Goal: Task Accomplishment & Management: Manage account settings

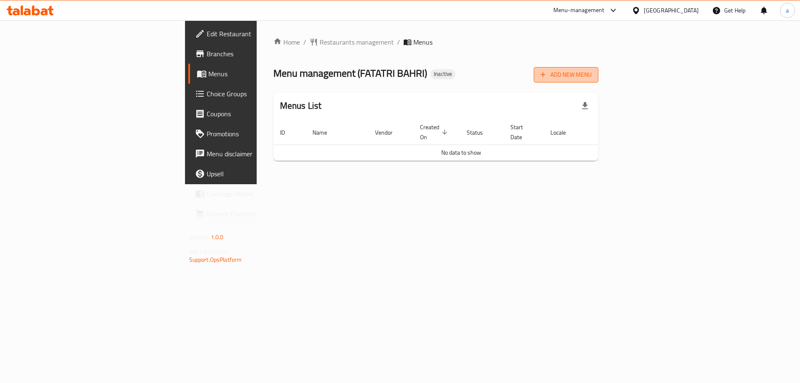
click at [598, 81] on button "Add New Menu" at bounding box center [566, 74] width 65 height 15
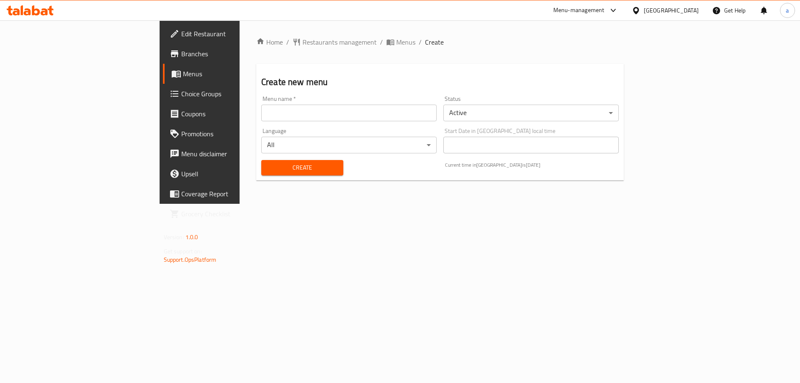
click at [261, 120] on input "text" at bounding box center [348, 113] width 175 height 17
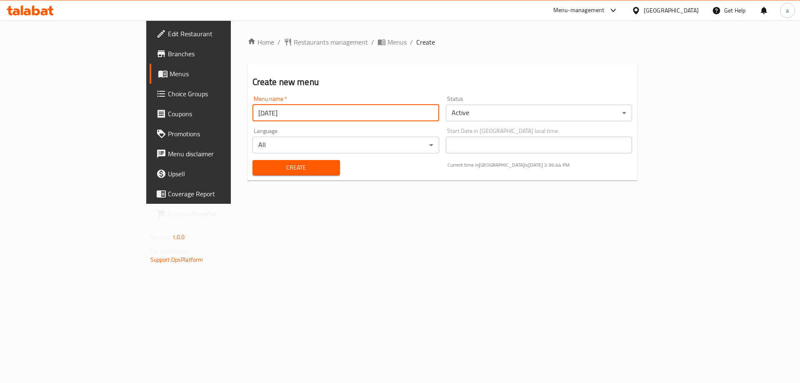
type input "[DATE]"
click at [252, 161] on button "Create" at bounding box center [295, 167] width 87 height 15
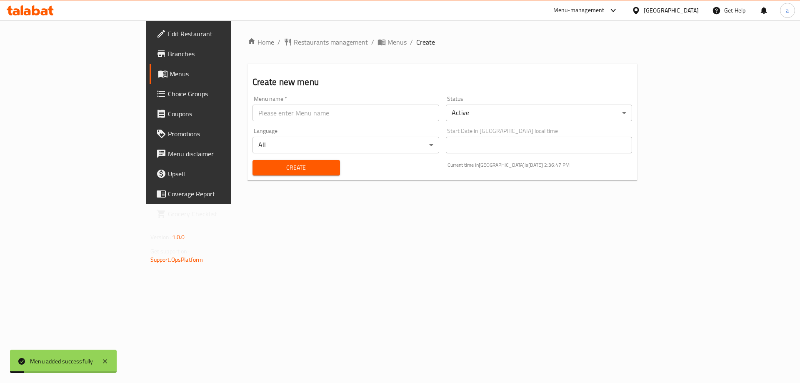
click at [170, 78] on span "Menus" at bounding box center [222, 74] width 104 height 10
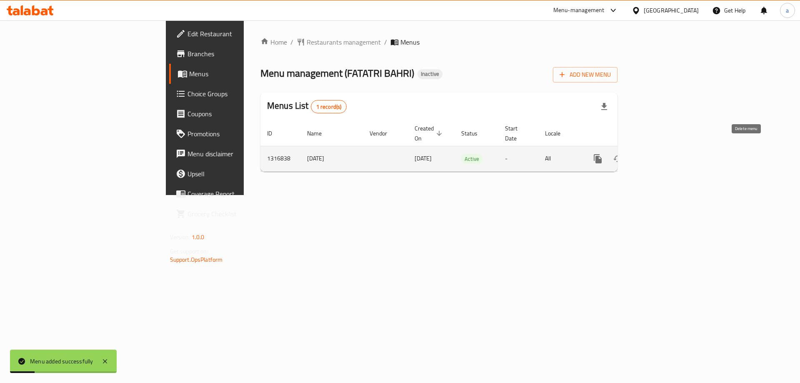
click at [663, 154] on icon "enhanced table" at bounding box center [658, 159] width 10 height 10
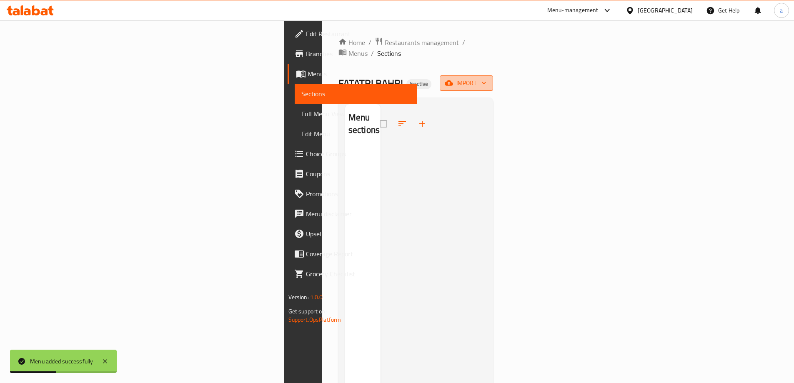
click at [488, 79] on icon "button" at bounding box center [484, 83] width 8 height 8
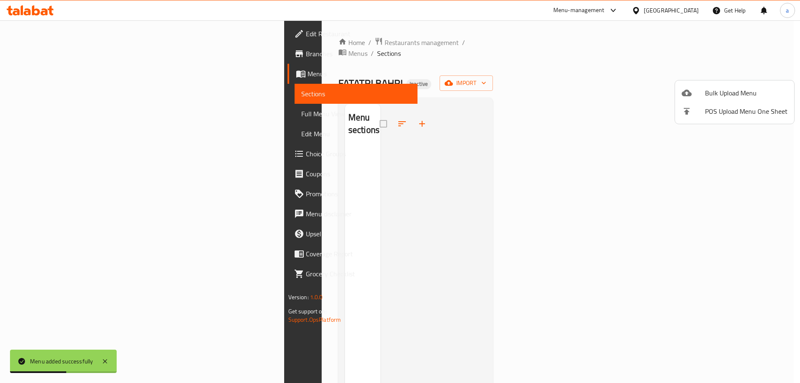
click at [697, 98] on li "Bulk Upload Menu" at bounding box center [734, 93] width 119 height 18
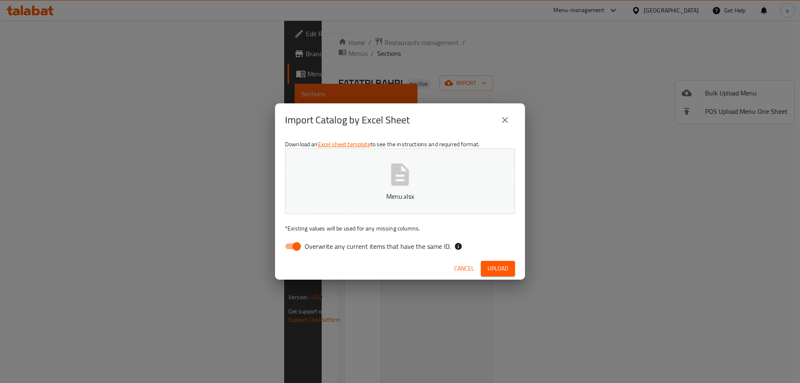
click at [493, 267] on span "Upload" at bounding box center [497, 268] width 21 height 10
click at [504, 115] on icon "close" at bounding box center [505, 120] width 10 height 10
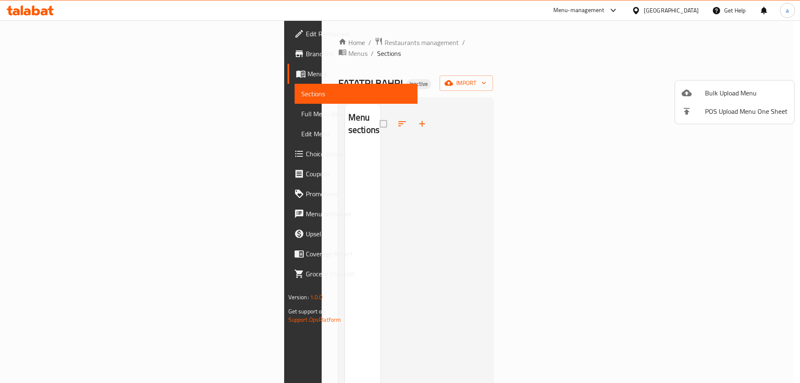
click at [702, 98] on li "Bulk Upload Menu" at bounding box center [734, 93] width 119 height 18
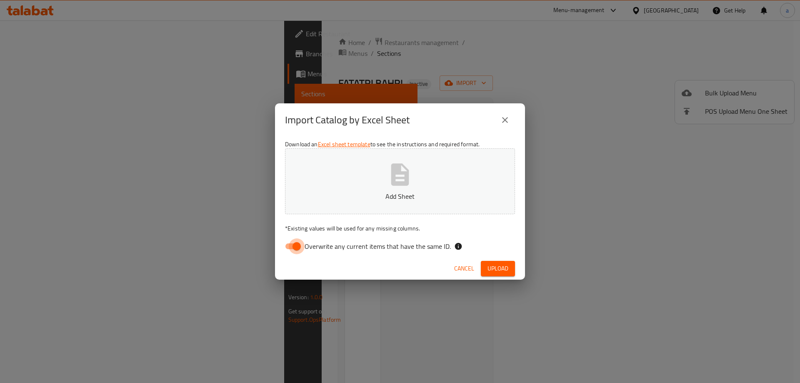
drag, startPoint x: 293, startPoint y: 247, endPoint x: 5, endPoint y: 200, distance: 292.5
click at [294, 247] on input "Overwrite any current items that have the same ID." at bounding box center [296, 246] width 47 height 16
checkbox input "false"
click at [492, 272] on span "Upload" at bounding box center [497, 268] width 21 height 10
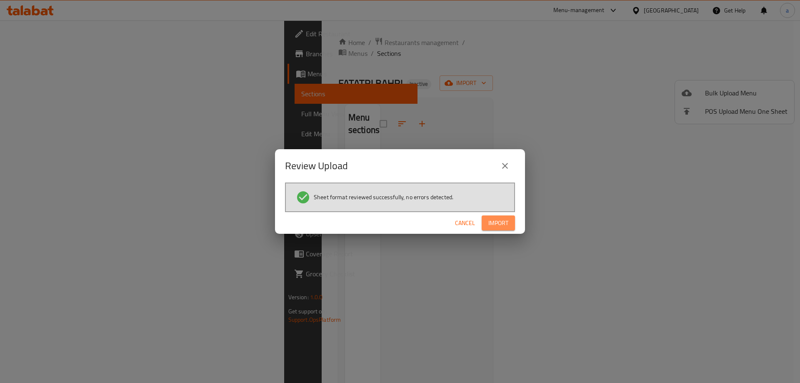
click at [510, 223] on button "Import" at bounding box center [498, 222] width 33 height 15
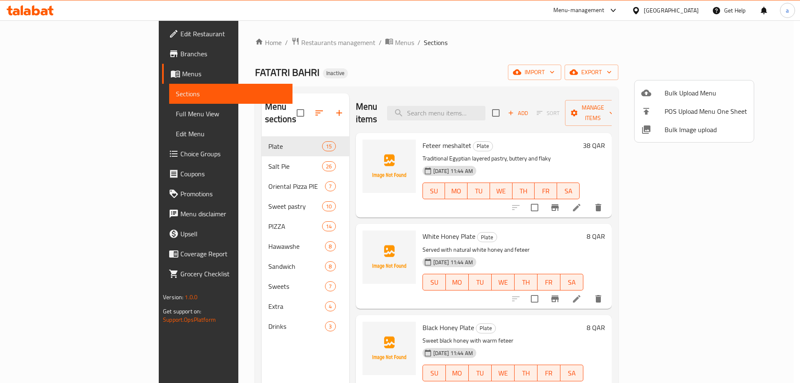
click at [756, 234] on div at bounding box center [400, 191] width 800 height 383
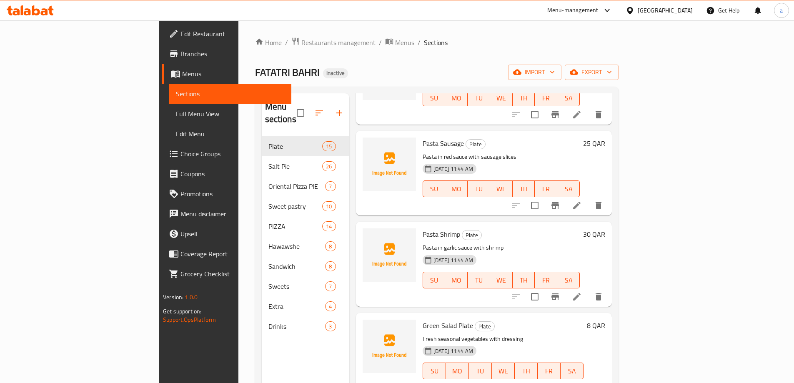
click at [180, 153] on span "Choice Groups" at bounding box center [232, 154] width 104 height 10
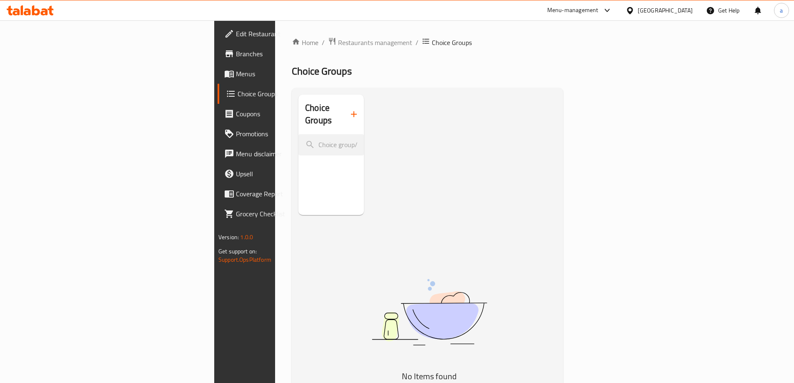
click at [344, 113] on button "button" at bounding box center [354, 114] width 20 height 20
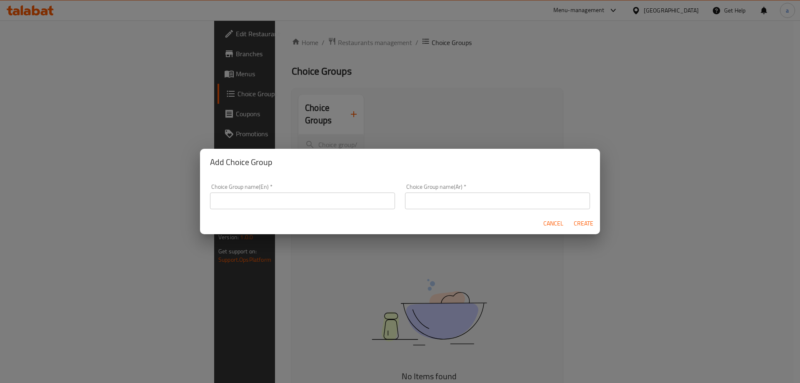
click at [267, 210] on div "Choice Group name(En)   * Choice Group name(En) *" at bounding box center [302, 196] width 195 height 35
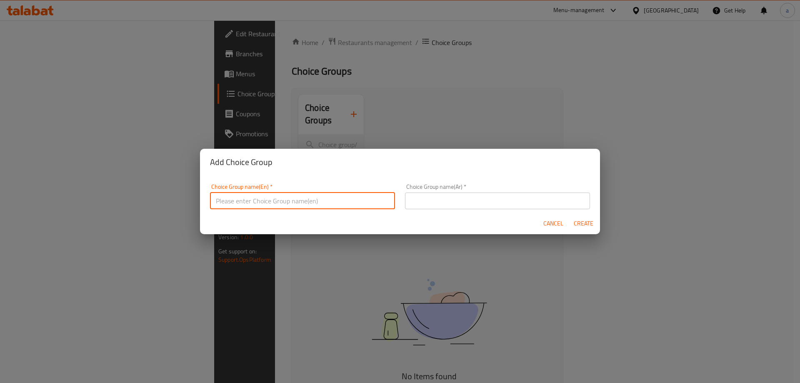
click at [275, 200] on input "text" at bounding box center [302, 200] width 185 height 17
click at [266, 200] on input "Your Choice Of Sauce:" at bounding box center [302, 200] width 185 height 17
type input "Your Choice Of Chicken:"
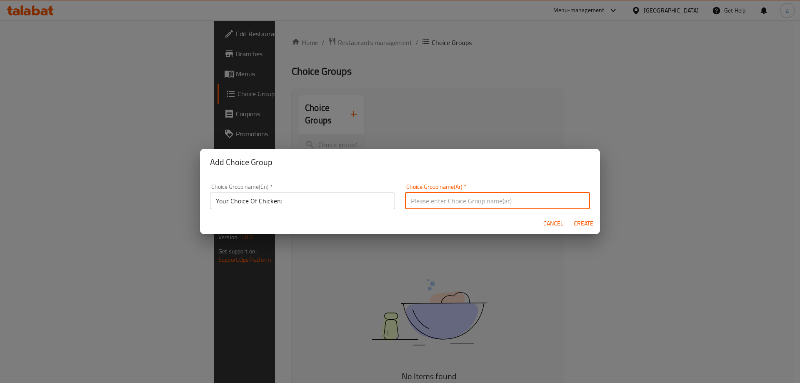
click at [454, 206] on input "text" at bounding box center [497, 200] width 185 height 17
click at [413, 198] on input "اختيارك من الصودا:" at bounding box center [497, 200] width 185 height 17
click at [407, 197] on input "اختيارك من الصودا:" at bounding box center [497, 200] width 185 height 17
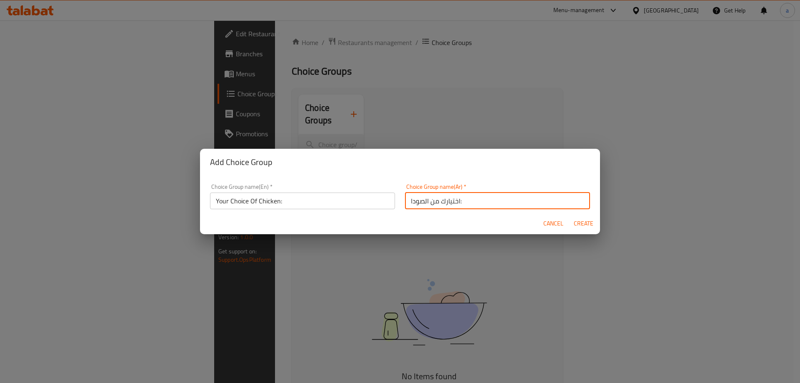
click at [422, 202] on input "اختيارك من الصودا:" at bounding box center [497, 200] width 185 height 17
drag, startPoint x: 427, startPoint y: 201, endPoint x: 404, endPoint y: 202, distance: 22.9
click at [405, 202] on input "اختيارك من الصودا:" at bounding box center [497, 200] width 185 height 17
type input "اختيارك من الدجاج:"
click button "Create" at bounding box center [583, 223] width 27 height 15
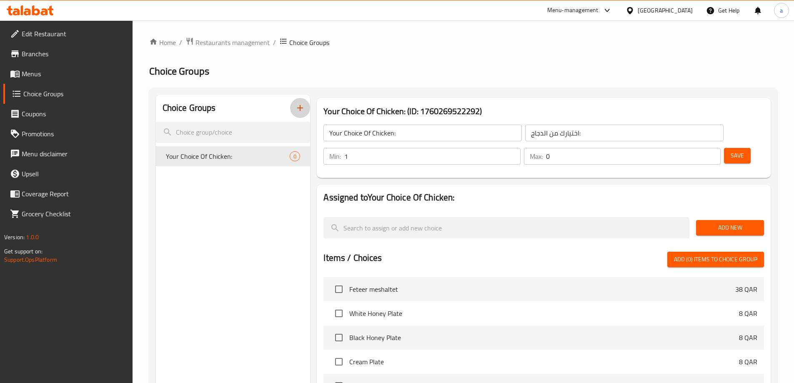
type input "1"
click at [520, 148] on input "1" at bounding box center [432, 156] width 176 height 17
type input "1"
click at [696, 148] on input "1" at bounding box center [633, 156] width 175 height 17
click at [710, 222] on span "Add New" at bounding box center [729, 227] width 55 height 10
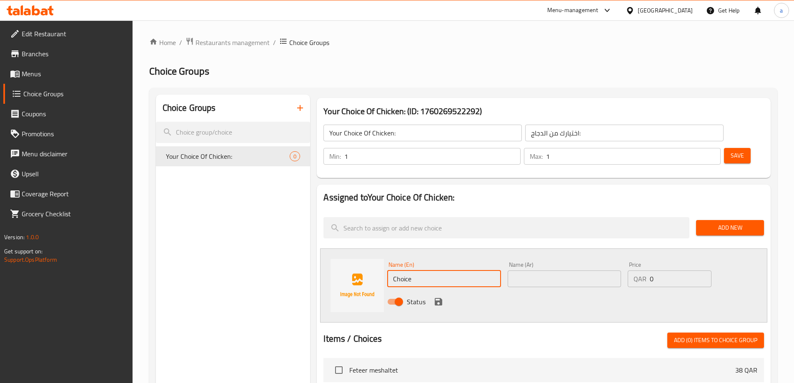
click at [433, 270] on input "Choice" at bounding box center [443, 278] width 113 height 17
type input "Grilled"
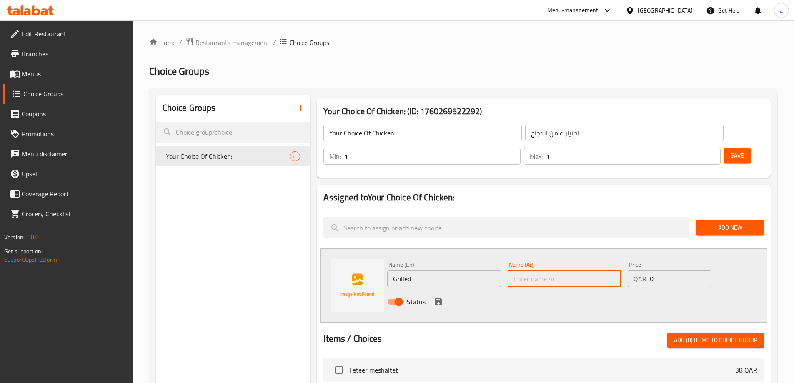
click at [514, 270] on input "text" at bounding box center [563, 278] width 113 height 17
type input "مشوي"
click at [440, 298] on icon "save" at bounding box center [438, 301] width 7 height 7
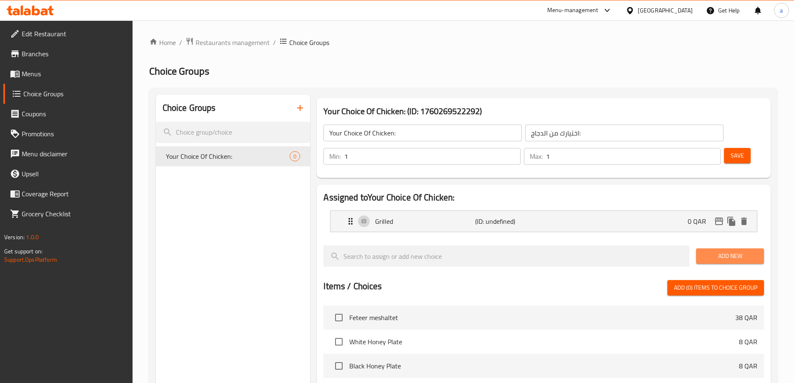
click at [712, 251] on span "Add New" at bounding box center [729, 256] width 55 height 10
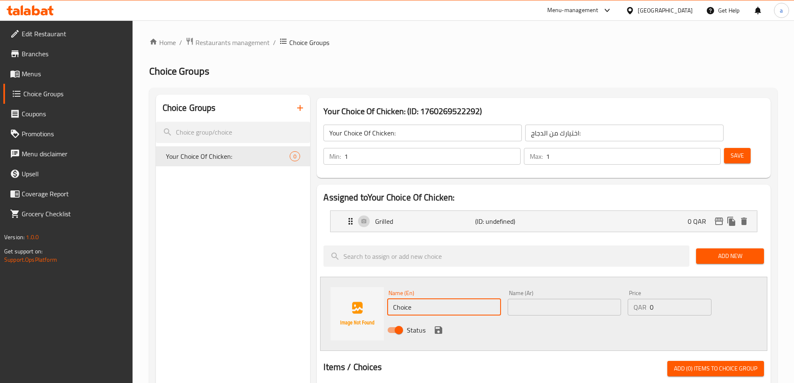
click at [427, 299] on input "Choice" at bounding box center [443, 307] width 113 height 17
click at [417, 299] on input "Choice" at bounding box center [443, 307] width 113 height 17
paste input "fried"
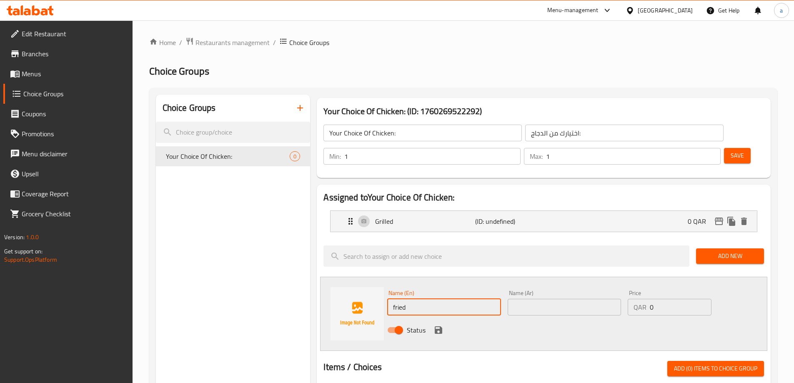
type input "fried"
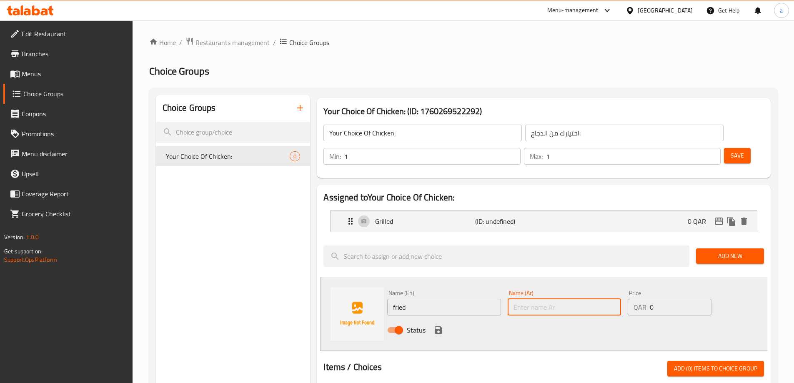
click at [546, 299] on input "text" at bounding box center [563, 307] width 113 height 17
type input "مقلي"
click at [438, 325] on icon "save" at bounding box center [438, 330] width 10 height 10
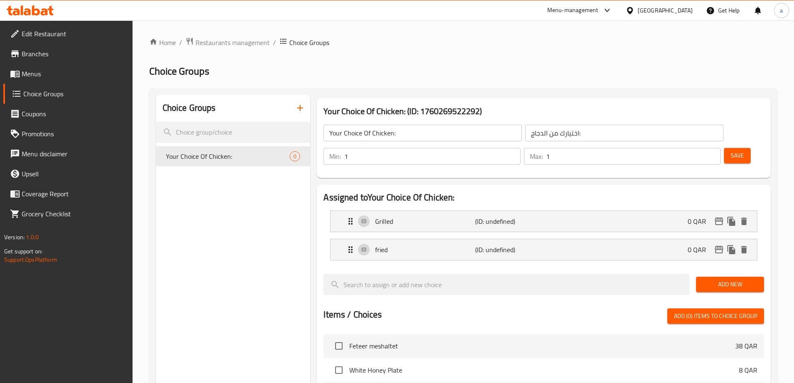
click at [730, 150] on span "Save" at bounding box center [736, 155] width 13 height 10
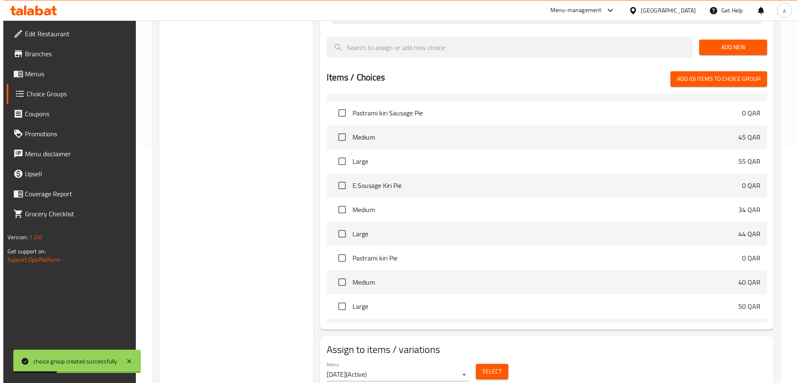
scroll to position [245, 0]
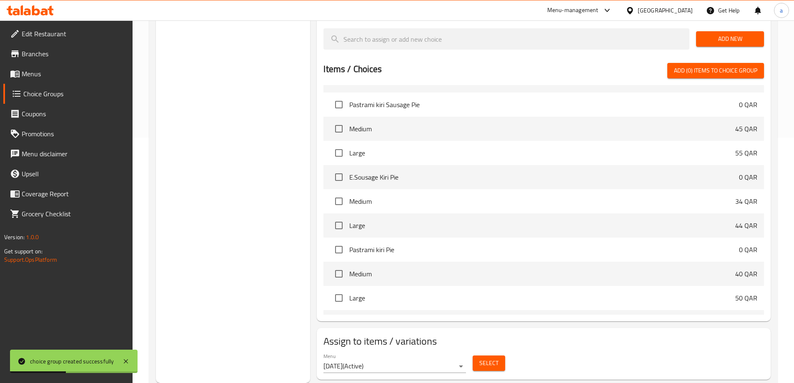
click at [492, 358] on span "Select" at bounding box center [488, 363] width 19 height 10
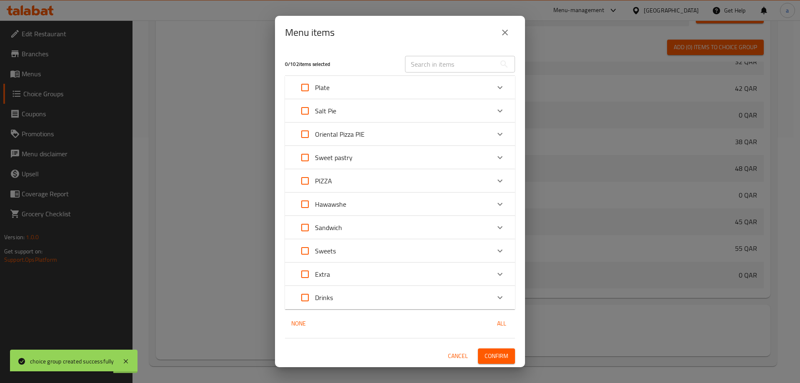
click at [496, 227] on icon "Expand" at bounding box center [500, 227] width 10 height 10
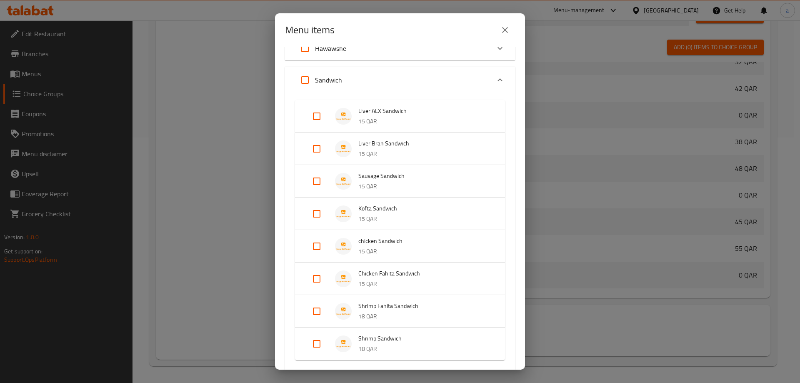
scroll to position [167, 0]
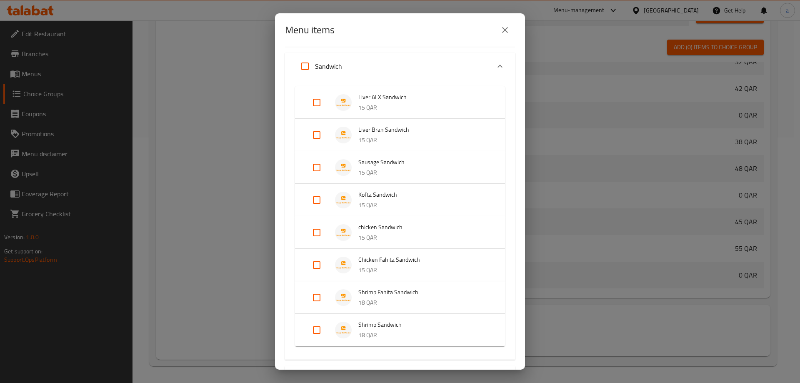
click at [319, 232] on input "Expand" at bounding box center [317, 232] width 20 height 20
checkbox input "true"
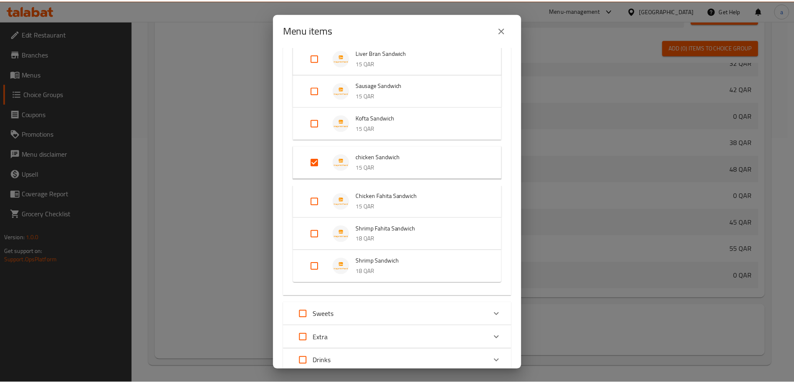
scroll to position [305, 0]
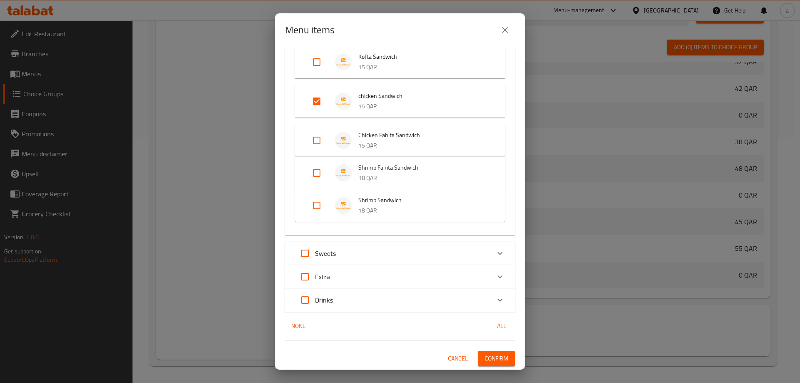
click at [486, 357] on span "Confirm" at bounding box center [497, 358] width 24 height 10
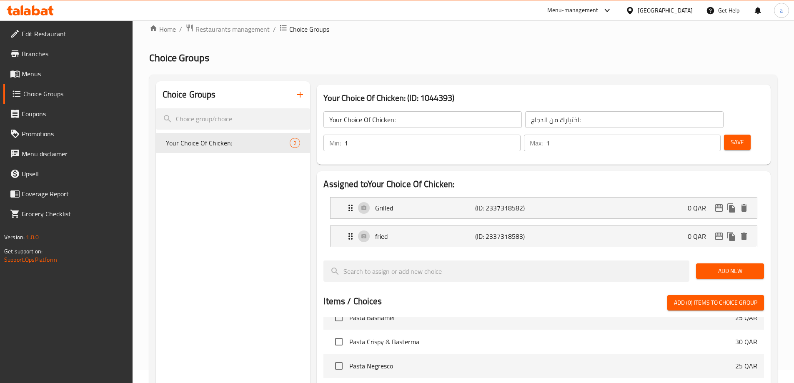
scroll to position [0, 0]
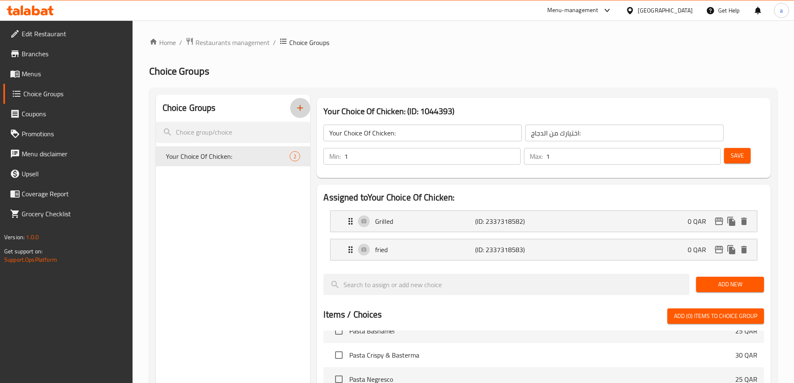
click at [299, 112] on icon "button" at bounding box center [300, 108] width 10 height 10
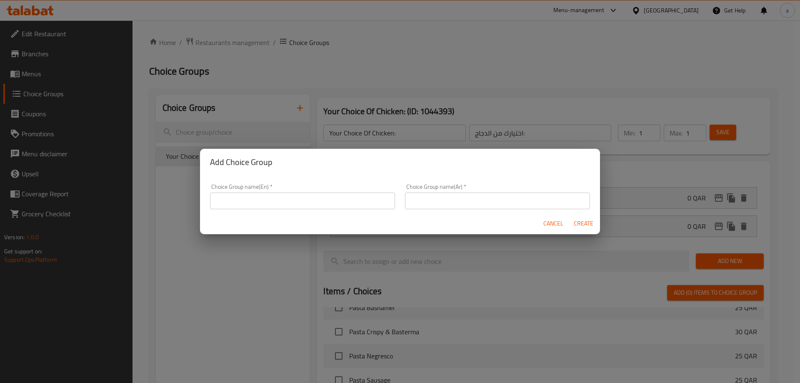
click at [331, 184] on div "Choice Group name(En)   * Choice Group name(En) *" at bounding box center [302, 196] width 185 height 25
click at [324, 198] on input "text" at bounding box center [302, 200] width 185 height 17
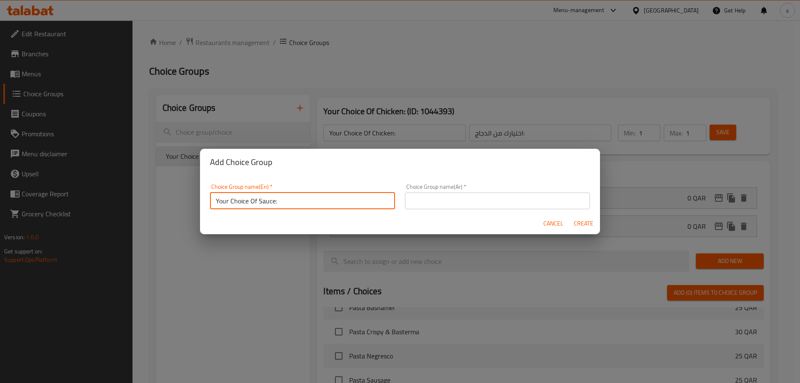
click at [267, 200] on input "Your Choice Of Sauce:" at bounding box center [302, 200] width 185 height 17
type input "Your Choice Of Liver :"
click at [428, 210] on div "Choice Group name(Ar)   * Choice Group name(Ar) *" at bounding box center [497, 196] width 195 height 35
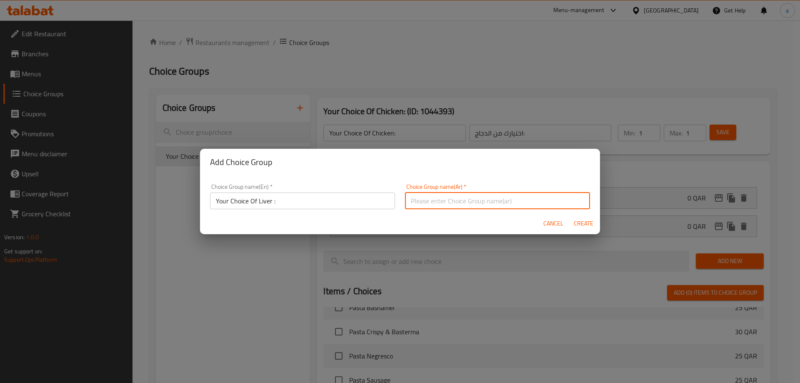
click at [435, 205] on input "text" at bounding box center [497, 200] width 185 height 17
click at [416, 202] on input "اختيارك من الصودا:" at bounding box center [497, 200] width 185 height 17
click at [411, 202] on input "اختيارك من الصودا:" at bounding box center [497, 200] width 185 height 17
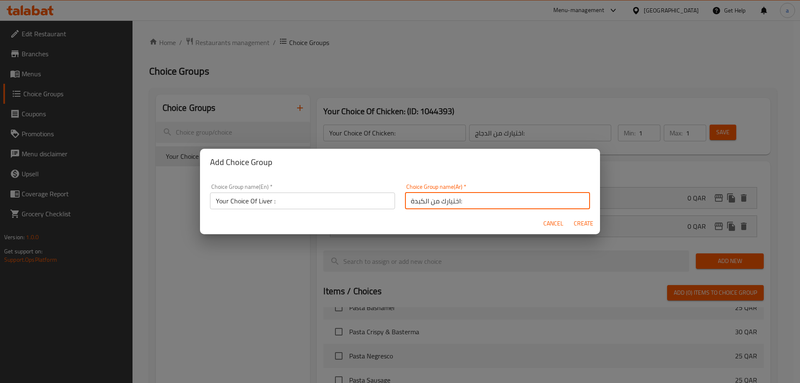
type input "اختيارك من الكبدة:"
click at [262, 201] on input "Your Choice Of Liver :" at bounding box center [302, 200] width 185 height 17
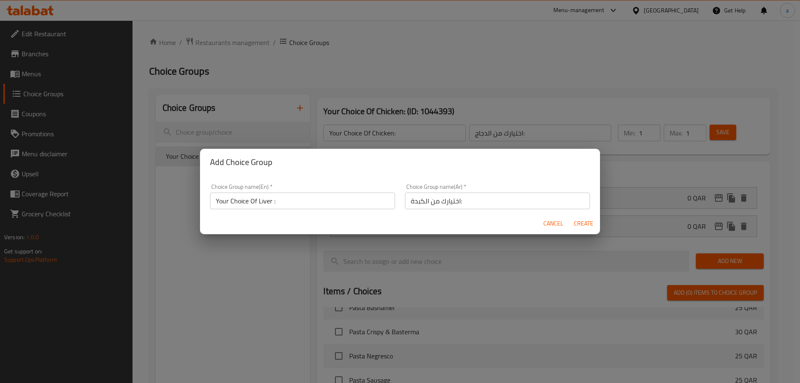
drag, startPoint x: 578, startPoint y: 220, endPoint x: 562, endPoint y: 218, distance: 16.7
click at [578, 220] on span "Create" at bounding box center [583, 223] width 20 height 10
type input "Your Choice Of Liver :"
type input "اختيارك من الكبدة:"
type input "0"
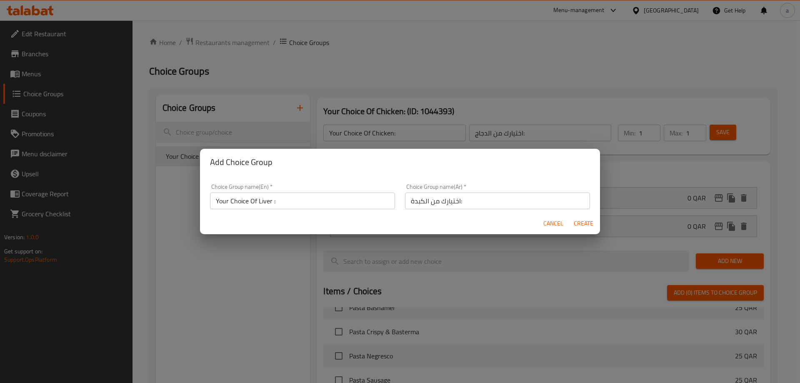
type input "0"
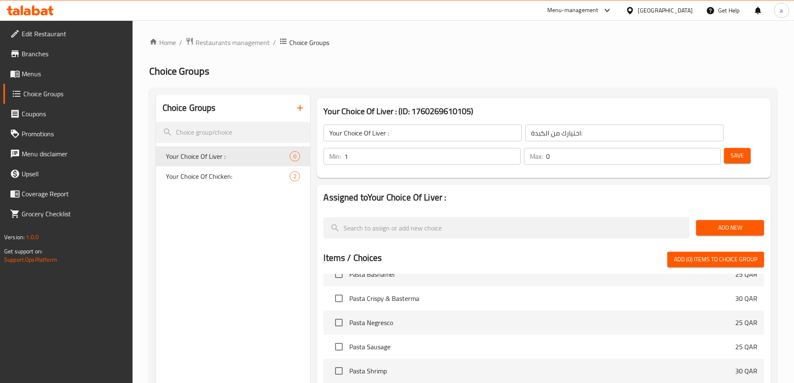
type input "1"
click at [520, 148] on input "1" at bounding box center [432, 156] width 176 height 17
type input "1"
click at [697, 148] on input "1" at bounding box center [633, 156] width 175 height 17
click at [720, 222] on span "Add New" at bounding box center [729, 227] width 55 height 10
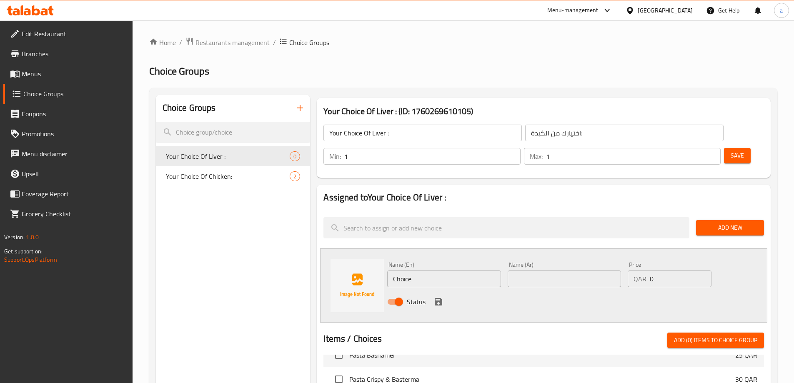
click at [440, 270] on input "Choice" at bounding box center [443, 278] width 113 height 17
paste input "Fried"
type input "Fried"
click at [556, 270] on input "text" at bounding box center [563, 278] width 113 height 17
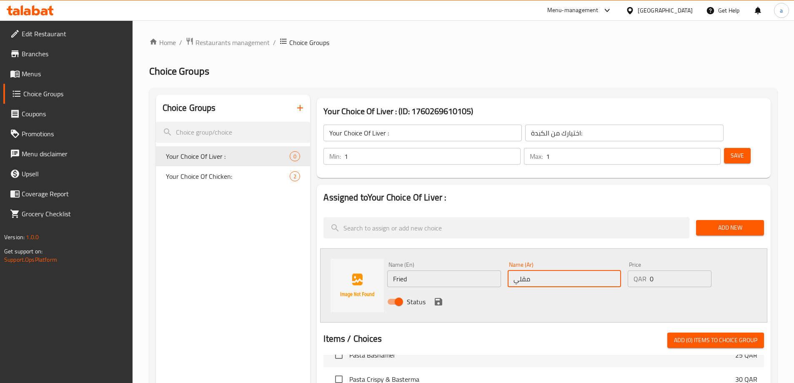
type input "مقلي"
click at [440, 298] on icon "save" at bounding box center [438, 301] width 7 height 7
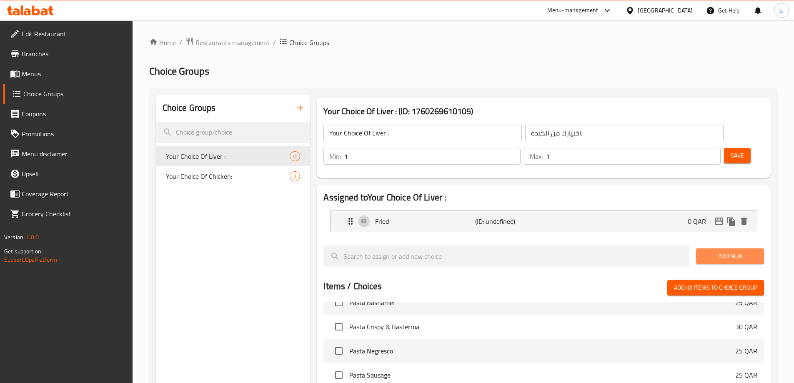
click at [725, 251] on span "Add New" at bounding box center [729, 256] width 55 height 10
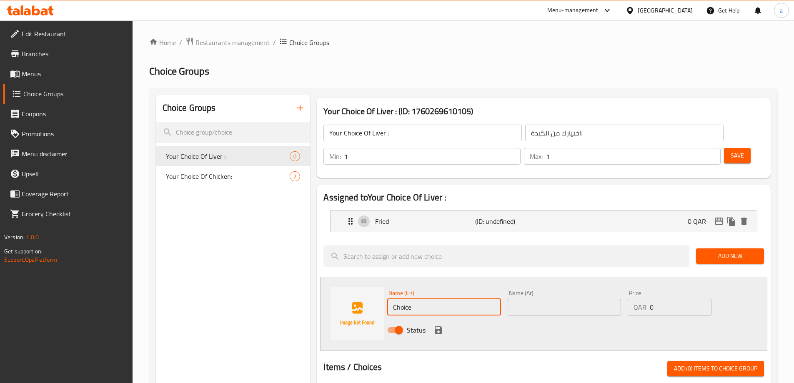
click at [415, 299] on input "Choice" at bounding box center [443, 307] width 113 height 17
paste input "sauteed"
type input "sauteed"
click at [516, 299] on input "text" at bounding box center [563, 307] width 113 height 17
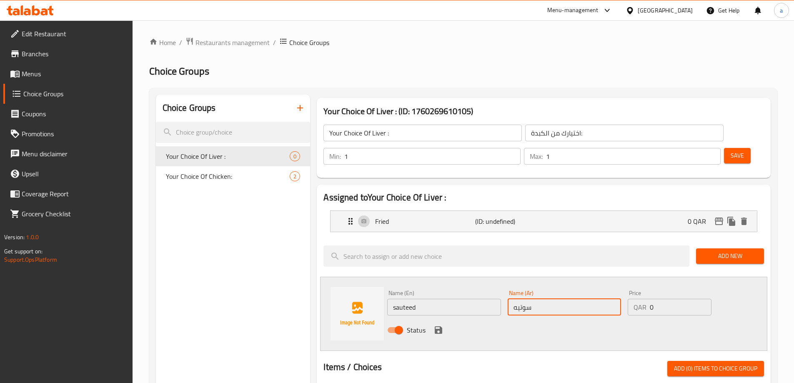
type input "سوتيه"
click at [459, 299] on input "sauteed" at bounding box center [443, 307] width 113 height 17
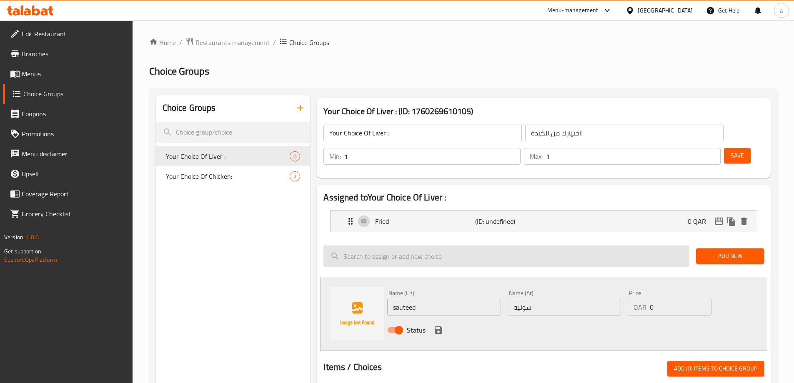
drag, startPoint x: 435, startPoint y: 308, endPoint x: 592, endPoint y: 267, distance: 162.4
click at [435, 326] on icon "save" at bounding box center [438, 329] width 7 height 7
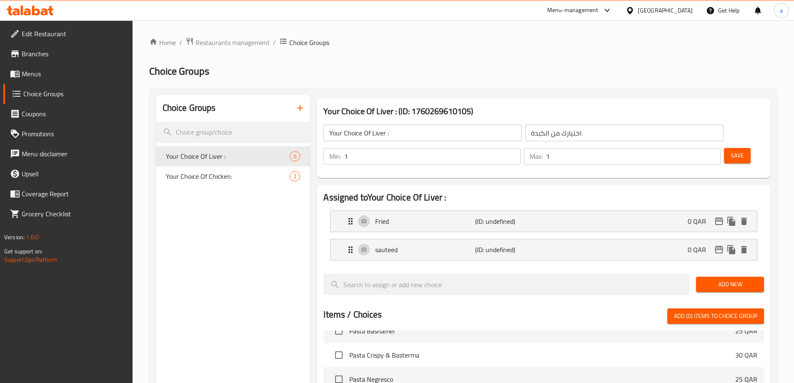
click at [730, 150] on span "Save" at bounding box center [736, 155] width 13 height 10
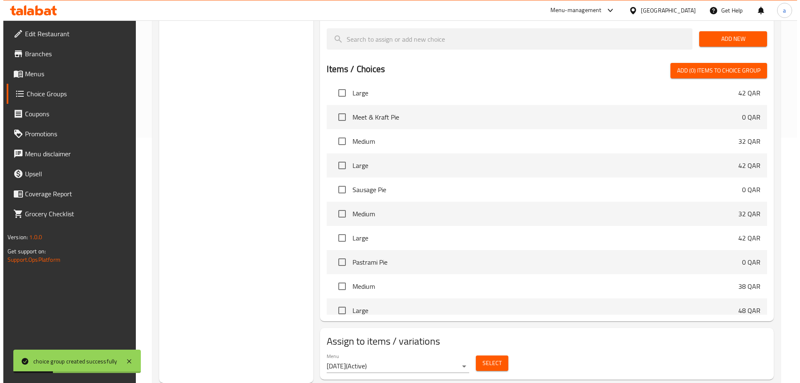
scroll to position [917, 0]
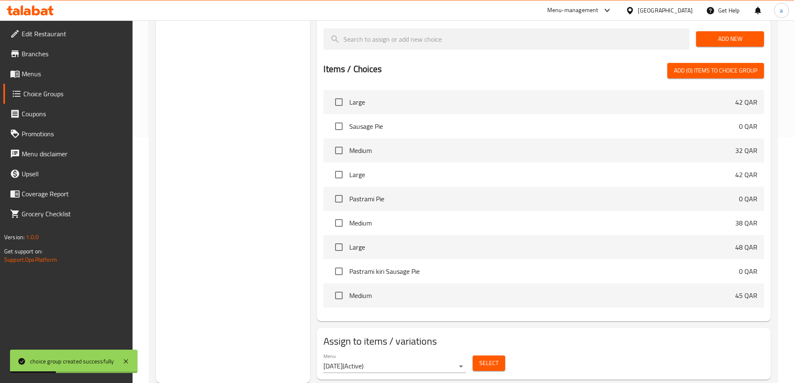
click at [486, 358] on span "Select" at bounding box center [488, 363] width 19 height 10
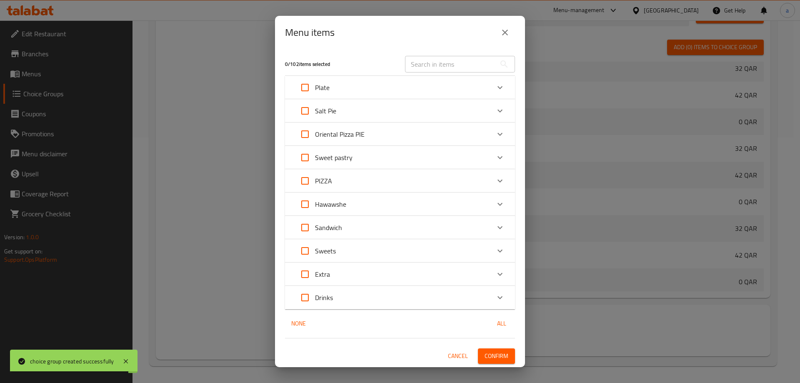
click at [506, 90] on div "Expand" at bounding box center [500, 87] width 20 height 20
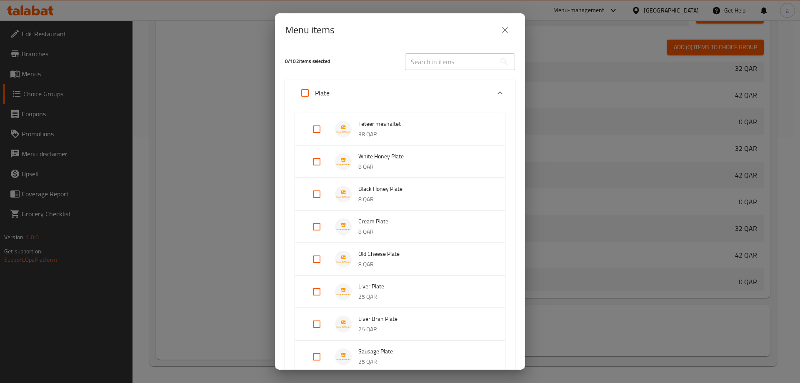
scroll to position [42, 0]
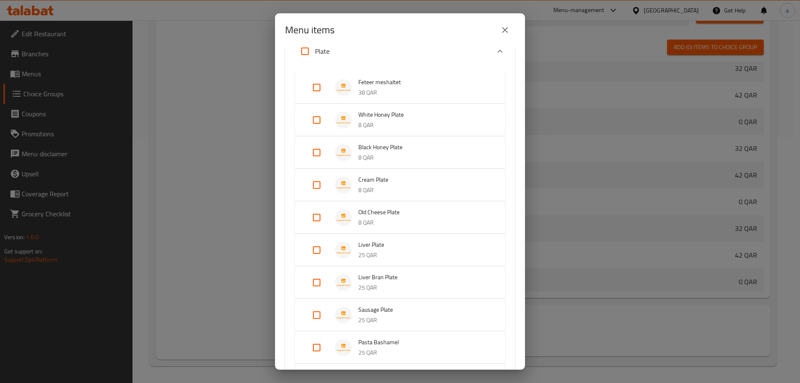
click at [314, 249] on input "Expand" at bounding box center [317, 250] width 20 height 20
checkbox input "true"
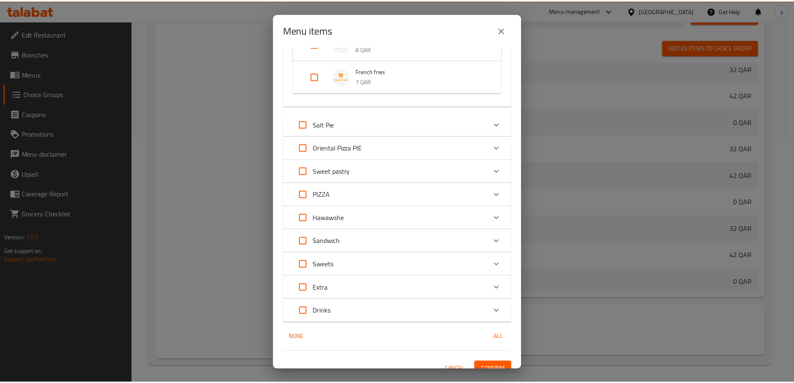
scroll to position [532, 0]
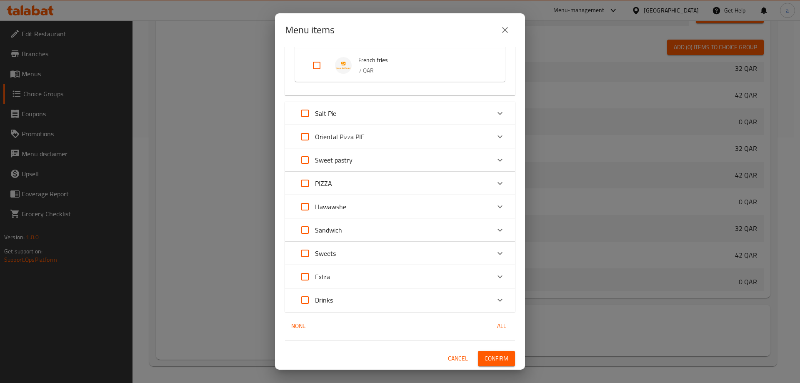
click at [488, 355] on span "Confirm" at bounding box center [497, 358] width 24 height 10
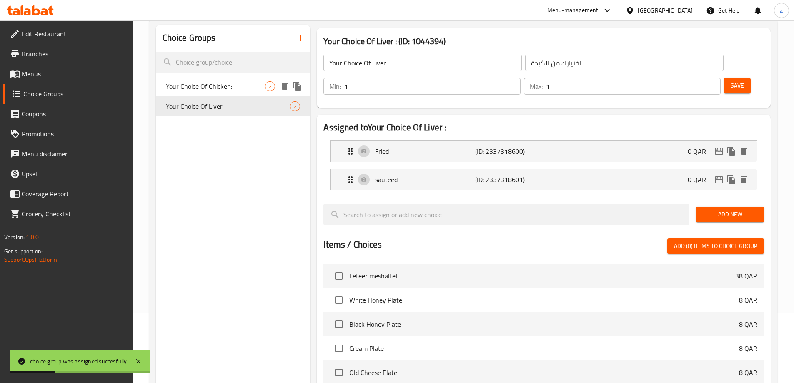
scroll to position [0, 0]
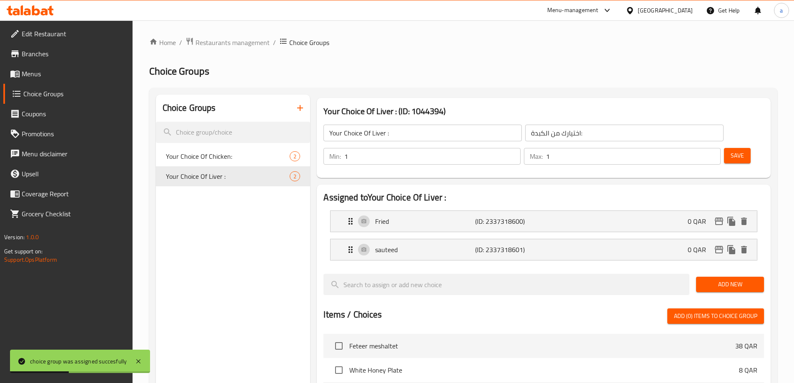
click at [299, 109] on icon "button" at bounding box center [300, 108] width 10 height 10
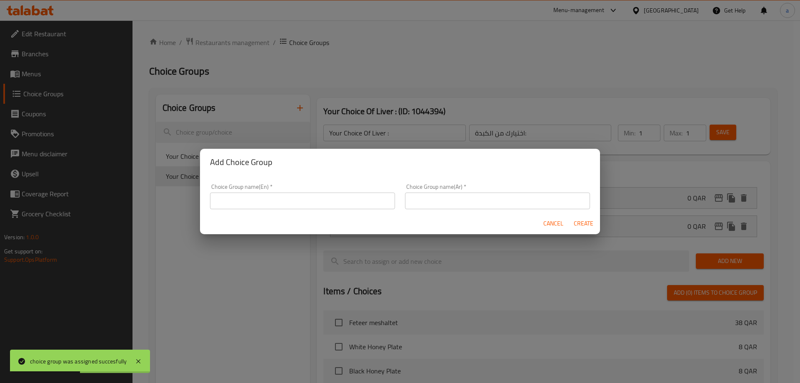
click at [283, 198] on input "text" at bounding box center [302, 200] width 185 height 17
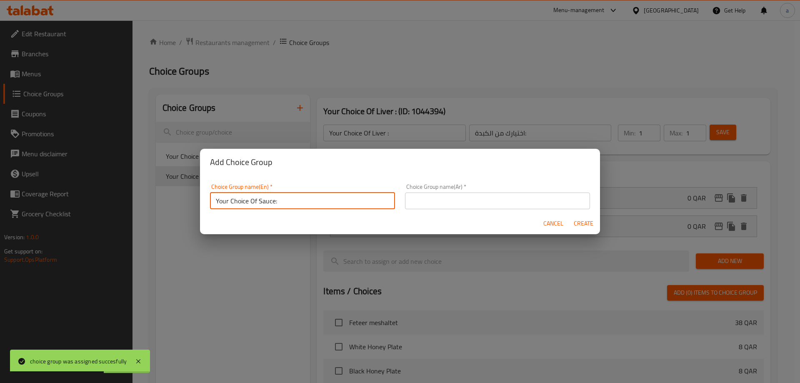
click at [264, 200] on input "Your Choice Of Sauce:" at bounding box center [302, 200] width 185 height 17
type input "Your Choice Of :"
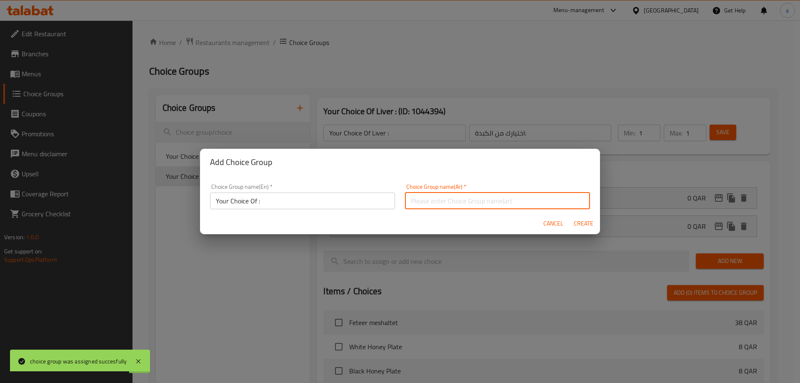
click at [420, 200] on input "text" at bounding box center [497, 200] width 185 height 17
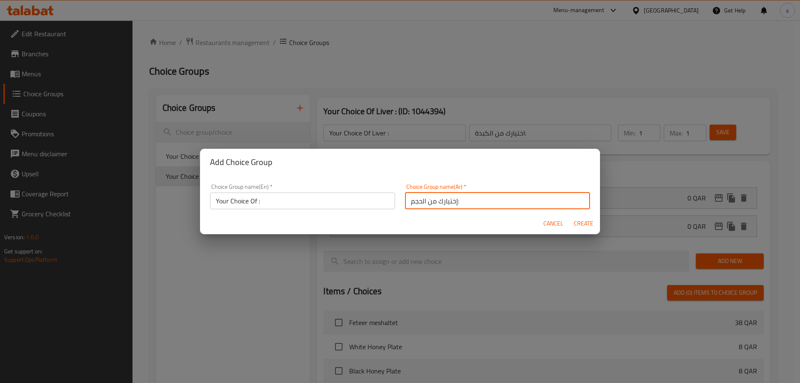
click at [414, 195] on input "إختيارك من الحجم:" at bounding box center [497, 200] width 185 height 17
click at [418, 199] on input "إختيارك من الحجم:" at bounding box center [497, 200] width 185 height 17
drag, startPoint x: 423, startPoint y: 199, endPoint x: 401, endPoint y: 203, distance: 22.1
click at [401, 203] on div "Choice Group name(Ar)   * إختيارك من الحجم: Choice Group name(Ar) *" at bounding box center [497, 196] width 195 height 35
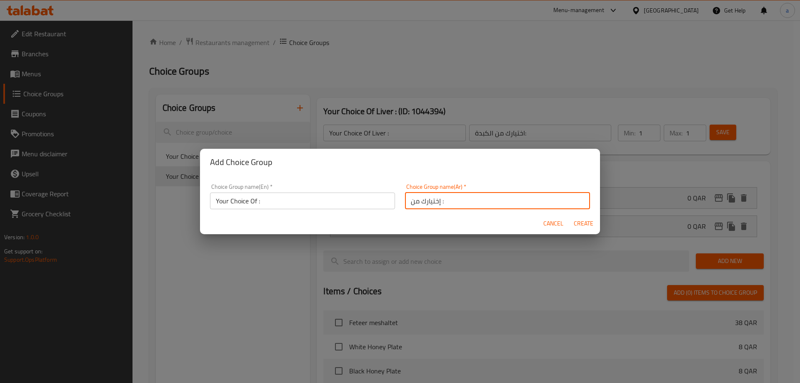
type input "إختيارك من :"
click at [577, 221] on span "Create" at bounding box center [583, 223] width 20 height 10
type input "Your Choice Of :"
type input "إختيارك من :"
type input "0"
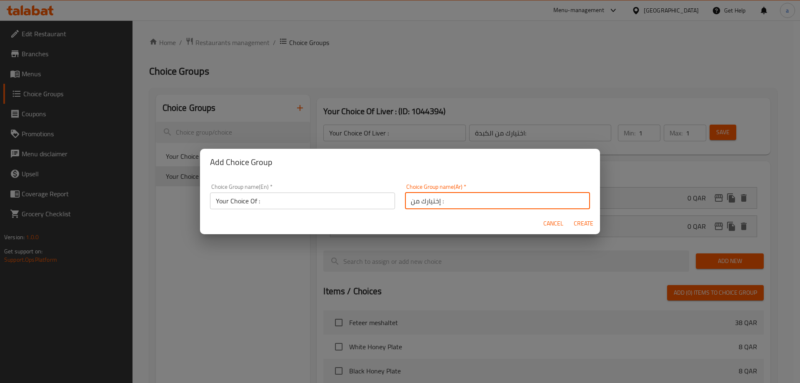
type input "0"
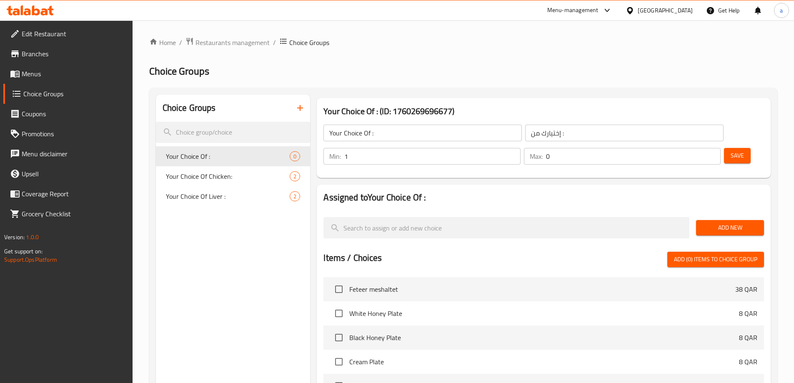
type input "1"
click at [520, 148] on input "1" at bounding box center [432, 156] width 176 height 17
type input "1"
click at [697, 148] on input "1" at bounding box center [633, 156] width 175 height 17
drag, startPoint x: 732, startPoint y: 199, endPoint x: 708, endPoint y: 199, distance: 24.2
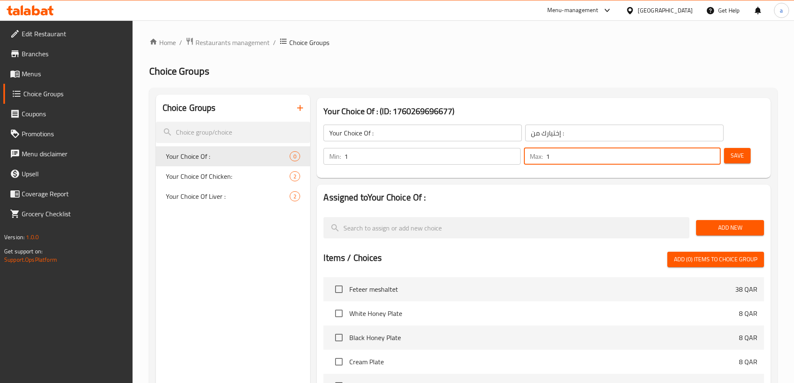
click at [732, 222] on span "Add New" at bounding box center [729, 227] width 55 height 10
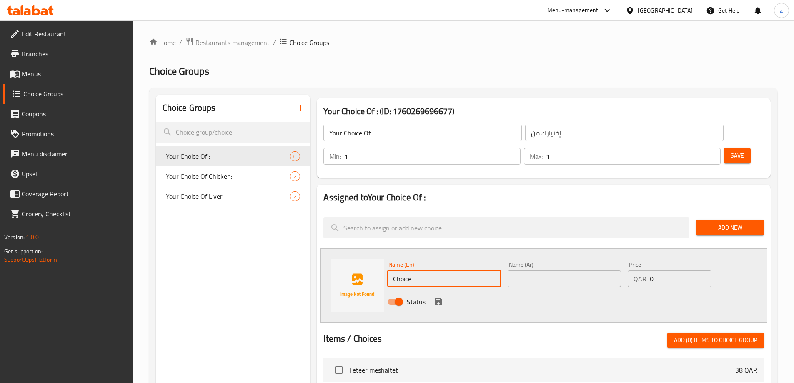
click at [425, 270] on input "Choice" at bounding box center [443, 278] width 113 height 17
type input "b"
type input "Bread"
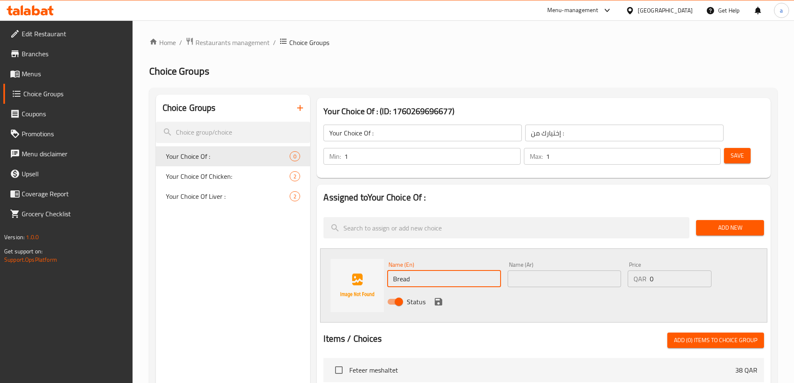
click at [539, 270] on input "text" at bounding box center [563, 278] width 113 height 17
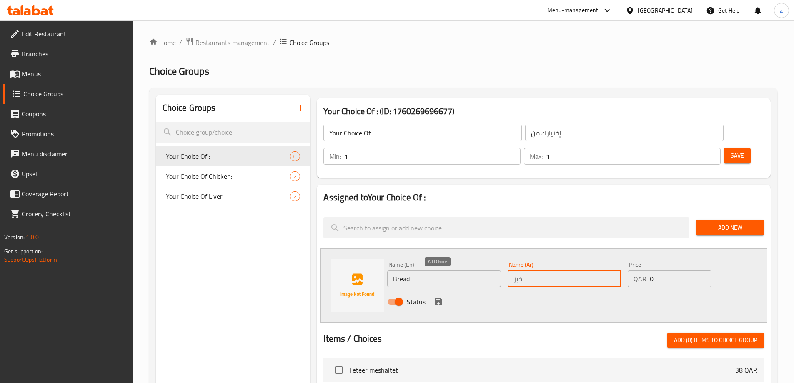
type input "خبز"
click at [433, 297] on icon "save" at bounding box center [438, 302] width 10 height 10
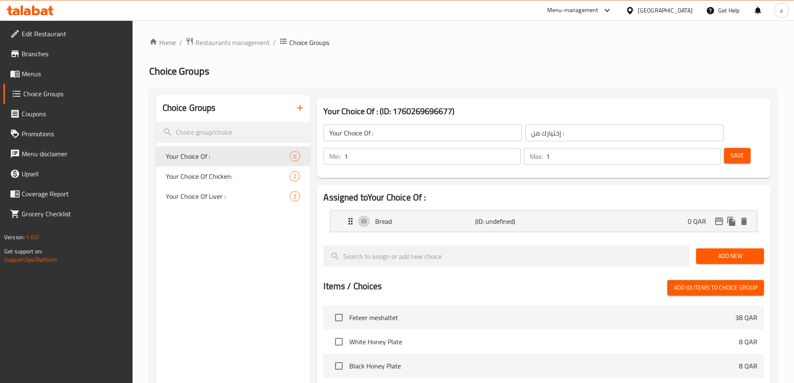
click at [722, 248] on button "Add New" at bounding box center [730, 255] width 68 height 15
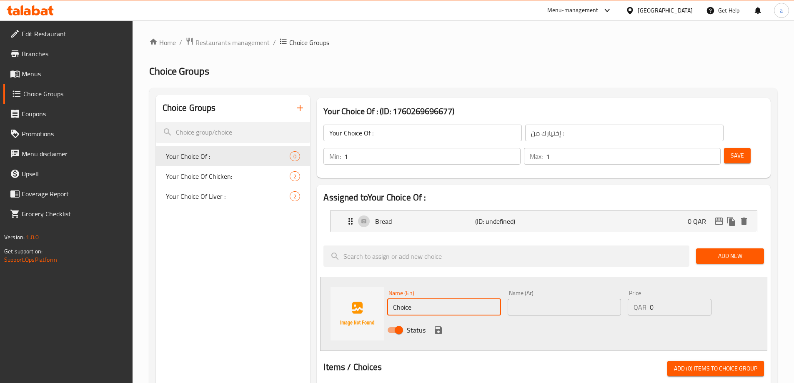
click at [448, 299] on input "Choice" at bounding box center [443, 307] width 113 height 17
click at [447, 299] on input "ٌهؤ" at bounding box center [443, 307] width 113 height 17
click at [572, 299] on input "text" at bounding box center [563, 307] width 113 height 17
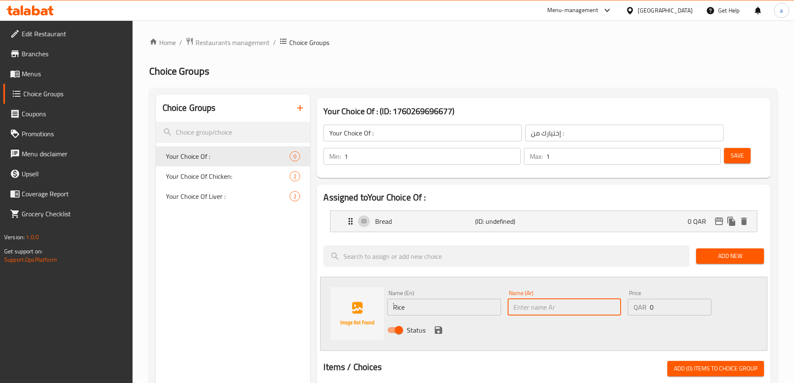
click at [402, 299] on input "ٌRice" at bounding box center [443, 307] width 113 height 17
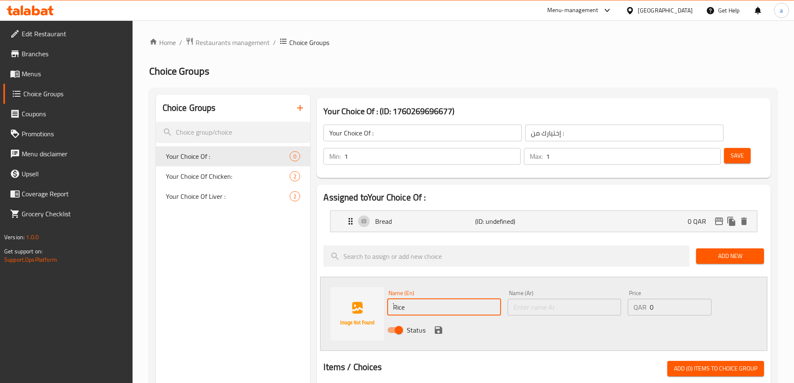
click at [393, 299] on input "ٌRice" at bounding box center [443, 307] width 113 height 17
type input "Rice"
click at [515, 299] on input "text" at bounding box center [563, 307] width 113 height 17
type input "ارز"
click at [618, 277] on div "Name (En) Rice Name (En) Name (Ar) ارز Name (Ar) Price QAR 0 Price Status" at bounding box center [543, 314] width 447 height 74
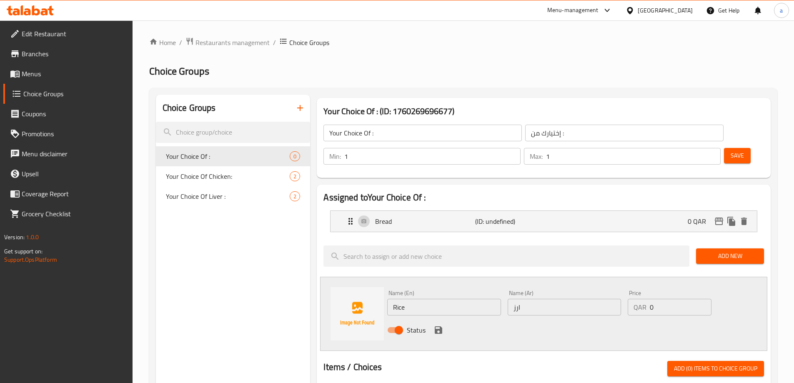
click at [436, 326] on icon "save" at bounding box center [438, 329] width 7 height 7
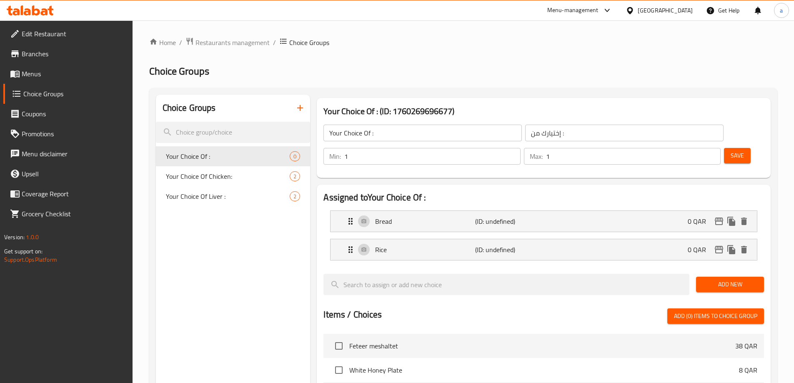
click at [730, 150] on span "Save" at bounding box center [736, 155] width 13 height 10
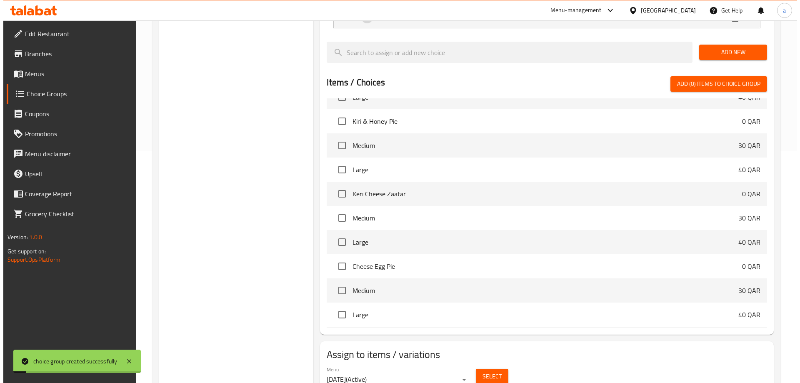
scroll to position [245, 0]
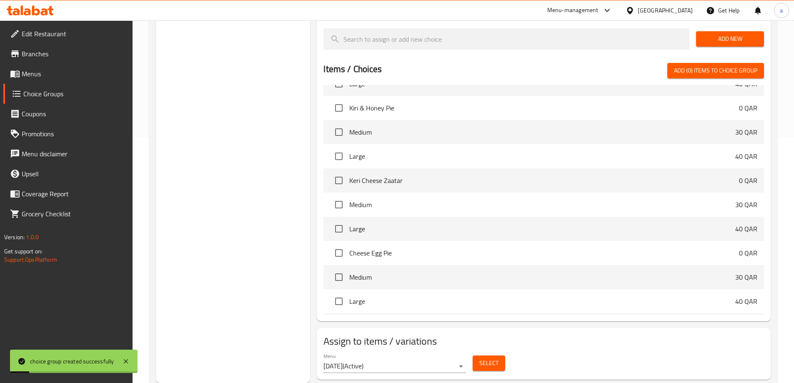
click at [502, 355] on button "Select" at bounding box center [488, 362] width 32 height 15
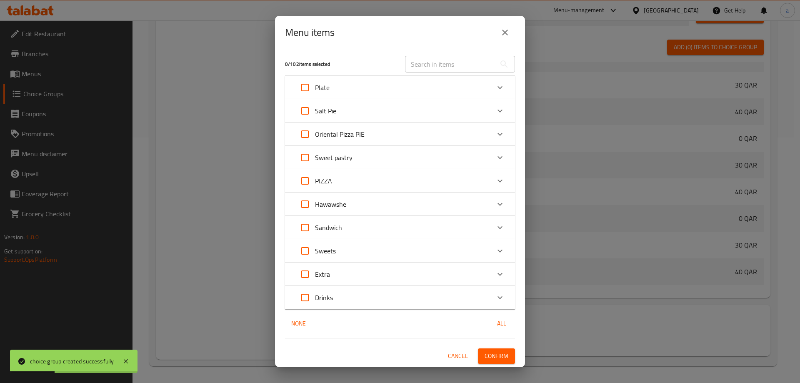
click at [500, 85] on icon "Expand" at bounding box center [500, 87] width 10 height 10
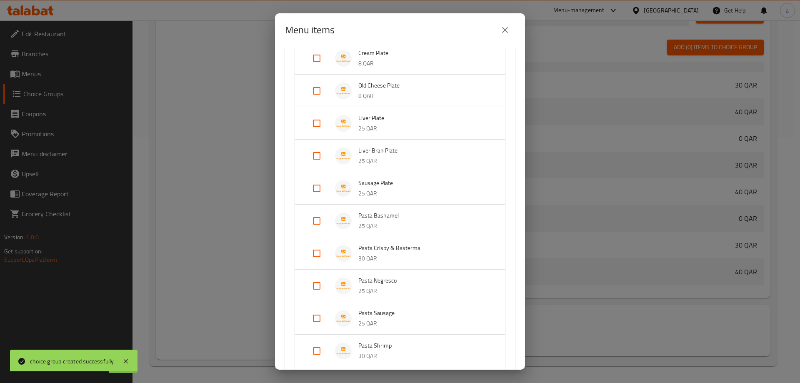
scroll to position [167, 0]
click at [314, 125] on input "Expand" at bounding box center [317, 125] width 20 height 20
checkbox input "true"
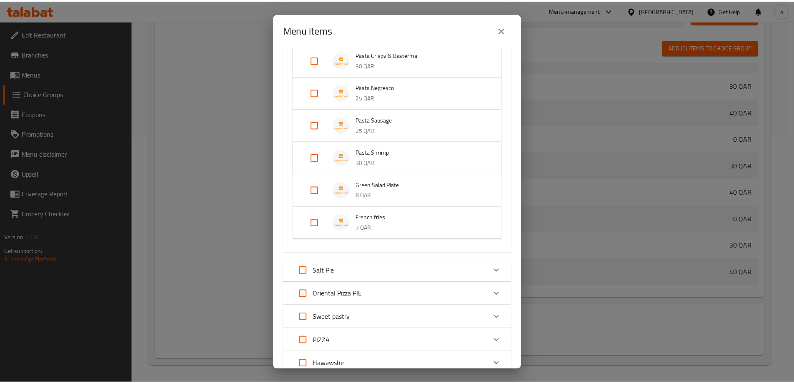
scroll to position [532, 0]
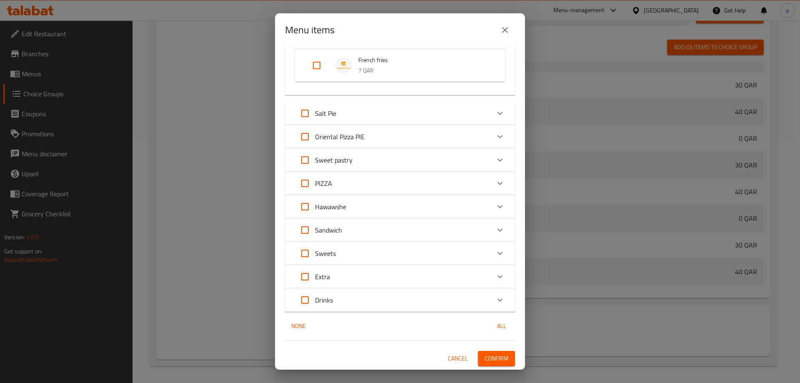
click at [489, 355] on span "Confirm" at bounding box center [497, 358] width 24 height 10
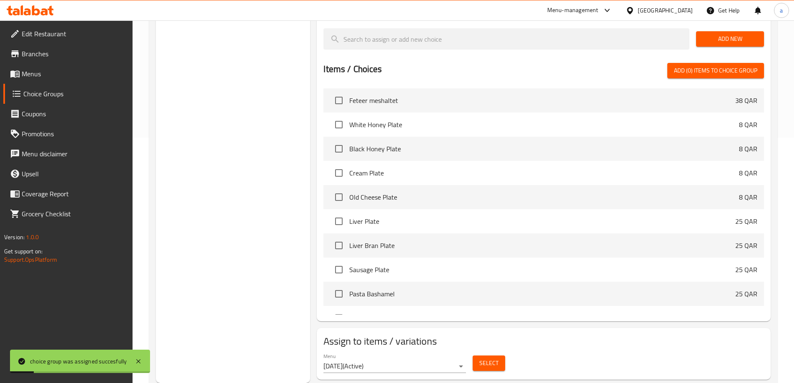
scroll to position [0, 0]
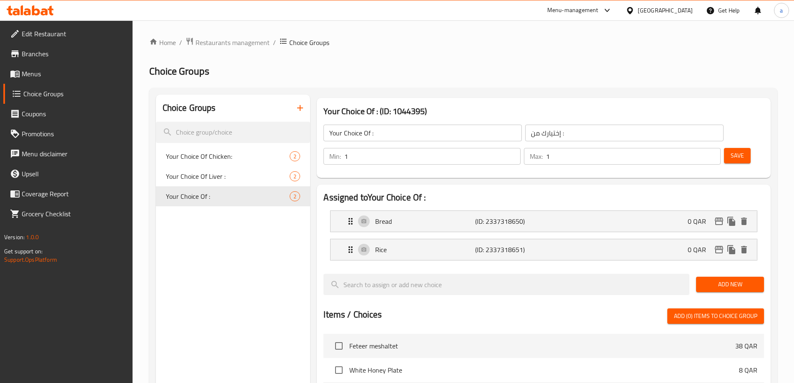
click at [298, 114] on button "button" at bounding box center [300, 108] width 20 height 20
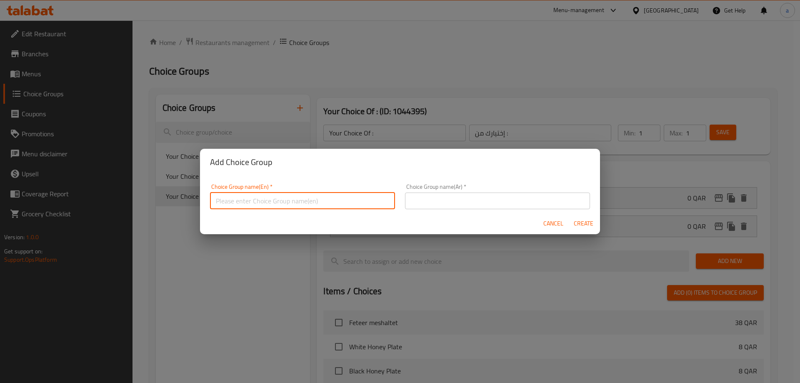
click at [283, 194] on input "text" at bounding box center [302, 200] width 185 height 17
type input "Your Choice Of Sauce:"
click at [393, 206] on div "Choice Group name(En)   * Your Choice Of Sauce: Choice Group name(En) *" at bounding box center [302, 196] width 195 height 35
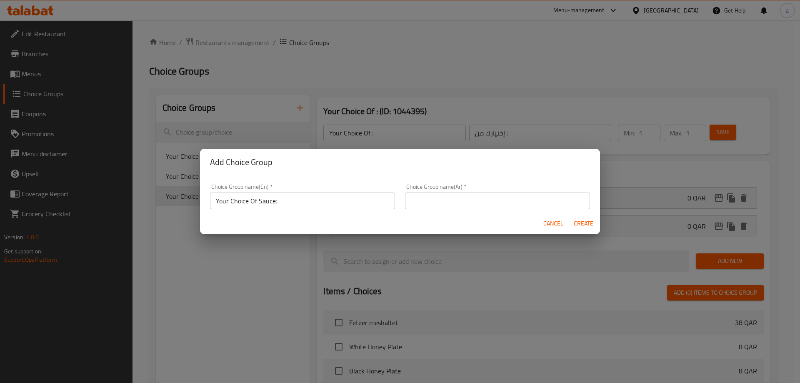
click at [428, 201] on input "text" at bounding box center [497, 200] width 185 height 17
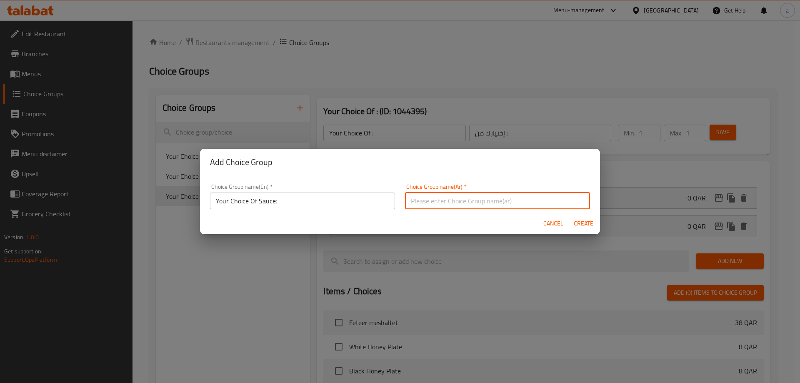
type input "اختيارك من الصودا:"
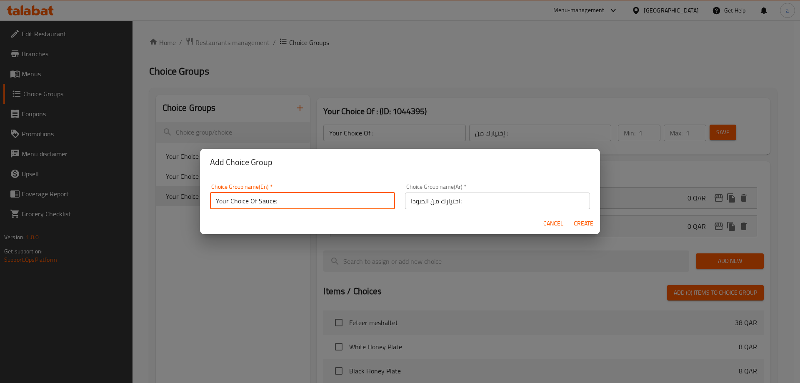
click at [262, 202] on input "Your Choice Of Sauce:" at bounding box center [302, 200] width 185 height 17
type input "Your Choice Of Flavor:"
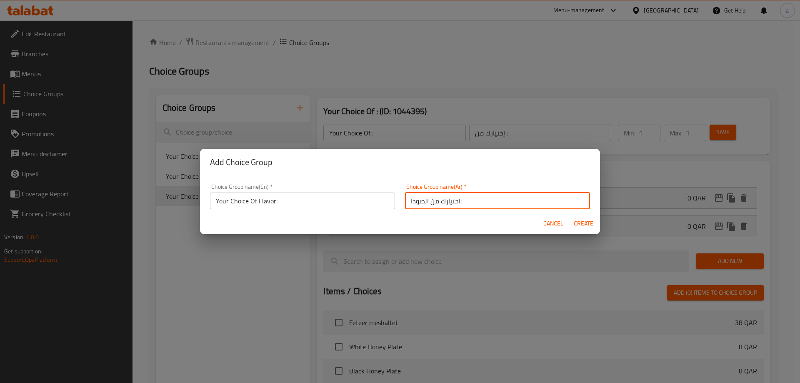
click at [416, 200] on input "اختيارك من الصودا:" at bounding box center [497, 200] width 185 height 17
click at [412, 202] on input "اختيارك من الصودا:" at bounding box center [497, 200] width 185 height 17
type input "اختيارك من النكهة :"
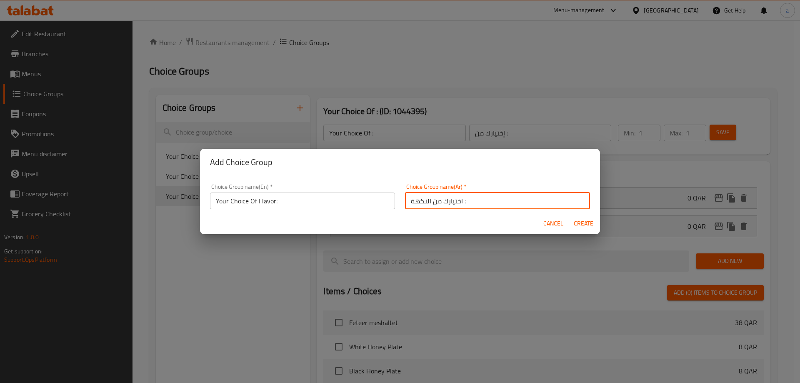
click at [576, 221] on span "Create" at bounding box center [583, 223] width 20 height 10
type input "Your Choice Of Flavor:"
type input "اختيارك من النكهة :"
type input "0"
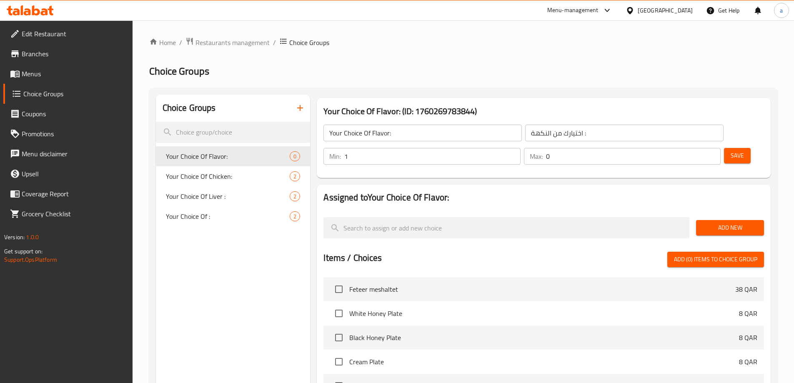
type input "1"
click at [520, 148] on input "1" at bounding box center [432, 156] width 176 height 17
type input "1"
click at [700, 148] on input "1" at bounding box center [633, 156] width 175 height 17
click at [721, 222] on span "Add New" at bounding box center [729, 227] width 55 height 10
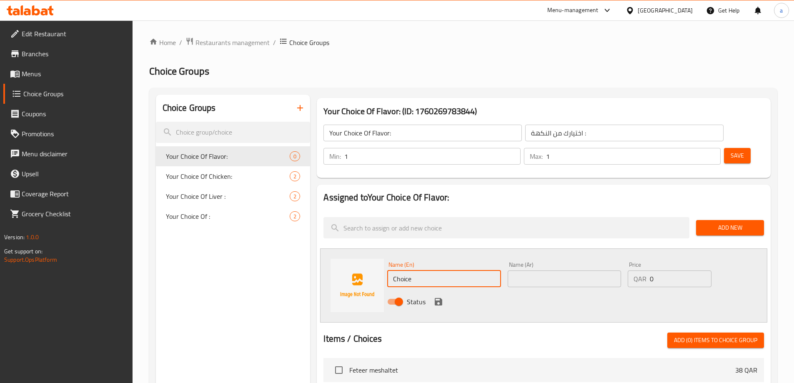
click at [447, 270] on input "Choice" at bounding box center [443, 278] width 113 height 17
type input "Lotus"
click at [589, 270] on input "text" at bounding box center [563, 278] width 113 height 17
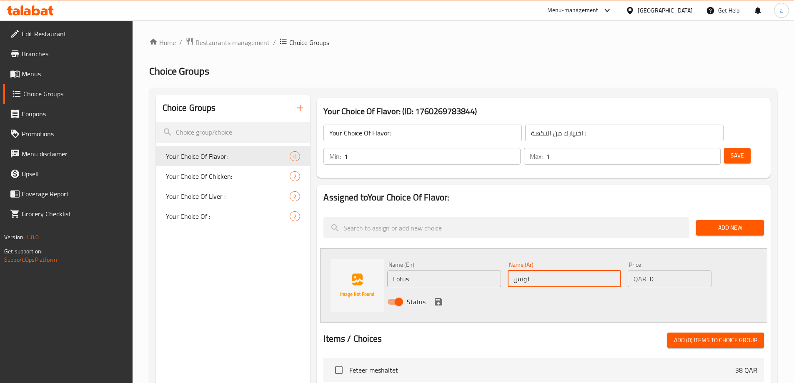
type input "لوتس"
click at [439, 297] on icon "save" at bounding box center [438, 302] width 10 height 10
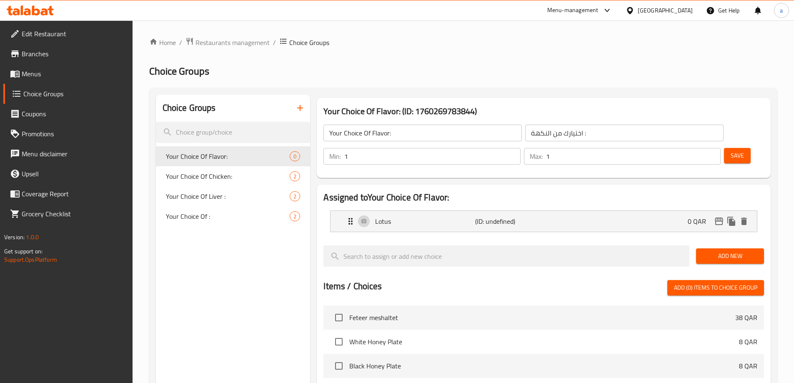
click at [724, 242] on div "Add New" at bounding box center [729, 256] width 75 height 28
click at [724, 248] on button "Add New" at bounding box center [730, 255] width 68 height 15
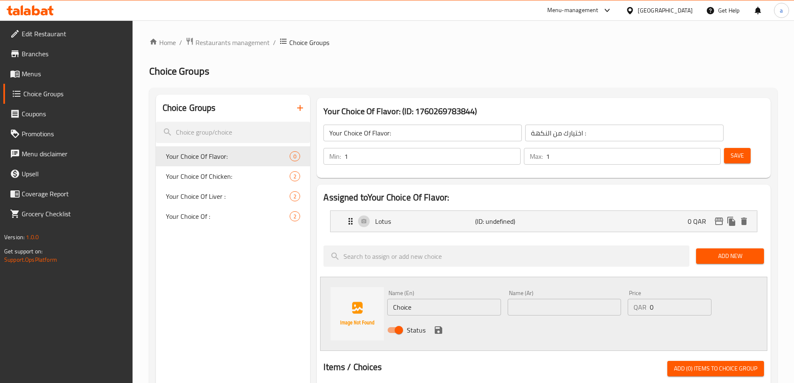
click at [418, 299] on input "Choice" at bounding box center [443, 307] width 113 height 17
paste input "Nutella"
type input "Nutella"
click at [552, 299] on input "text" at bounding box center [563, 307] width 113 height 17
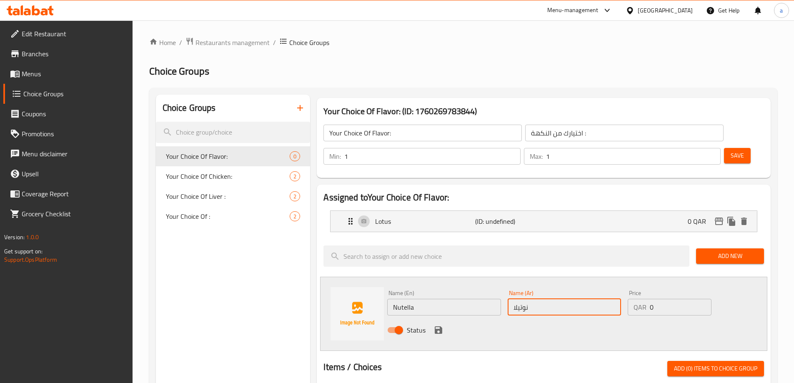
type input "نوتيلا"
click at [436, 325] on icon "save" at bounding box center [438, 330] width 10 height 10
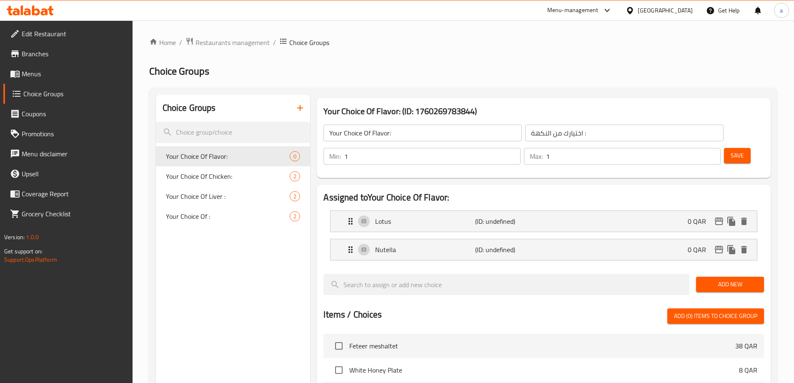
click at [725, 148] on button "Save" at bounding box center [737, 155] width 27 height 15
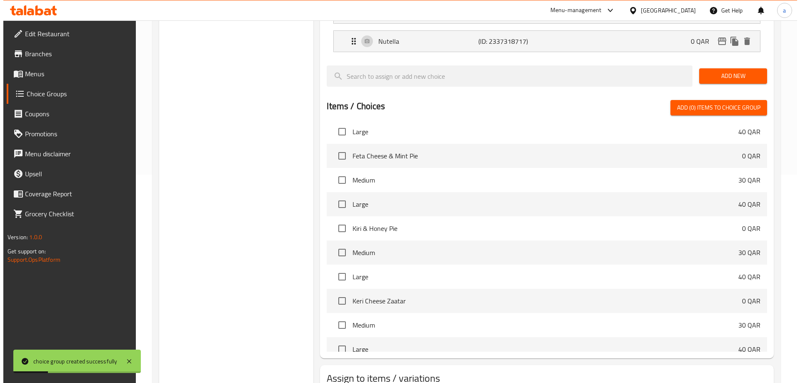
scroll to position [245, 0]
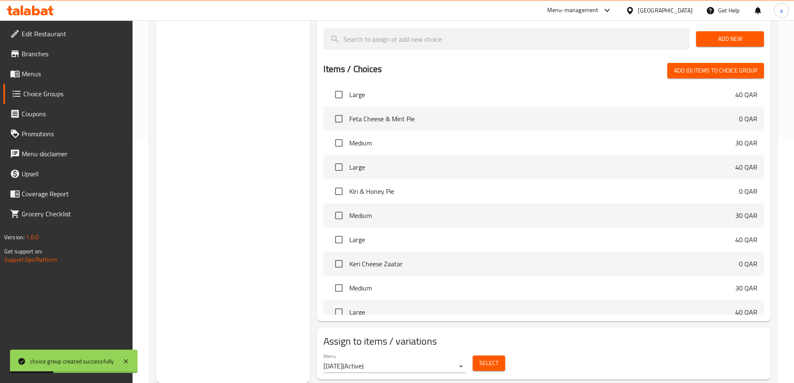
click at [502, 355] on button "Select" at bounding box center [488, 362] width 32 height 15
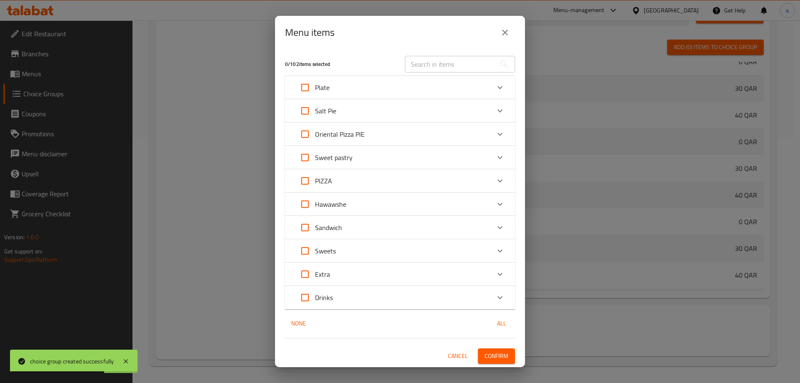
click at [502, 254] on icon "Expand" at bounding box center [500, 251] width 10 height 10
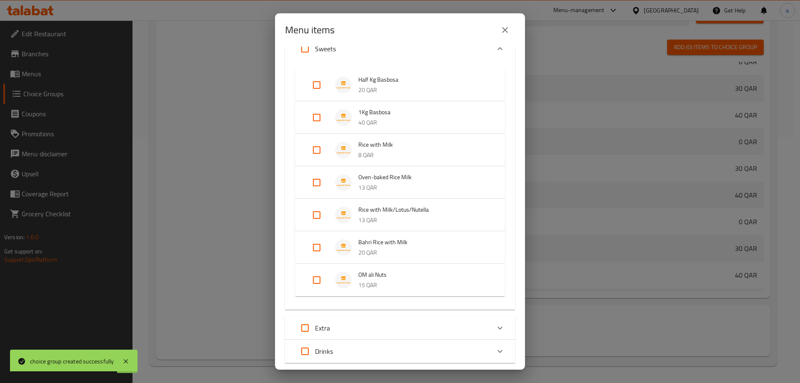
scroll to position [208, 0]
click at [316, 214] on input "Expand" at bounding box center [317, 214] width 20 height 20
checkbox input "true"
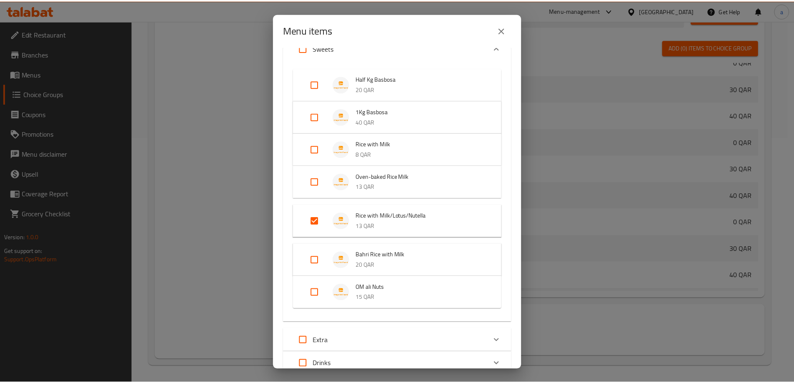
scroll to position [272, 0]
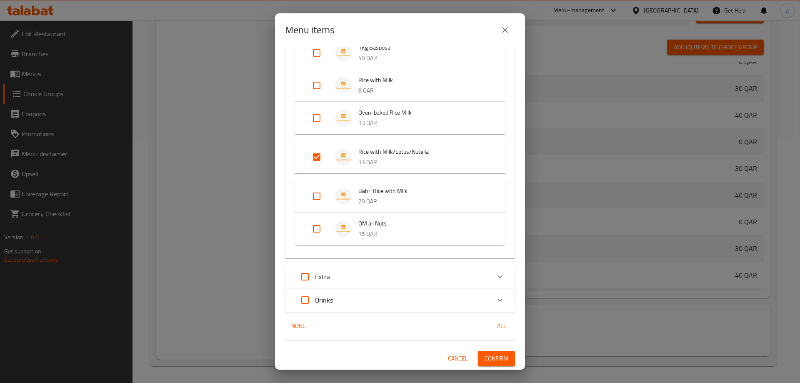
click at [494, 356] on span "Confirm" at bounding box center [497, 358] width 24 height 10
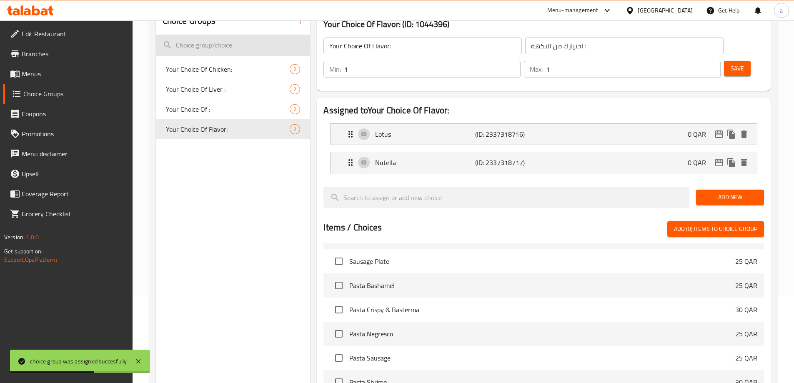
scroll to position [0, 0]
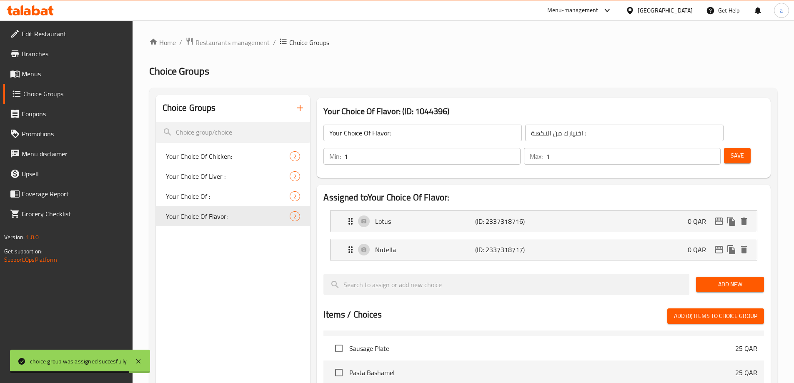
click at [300, 112] on icon "button" at bounding box center [300, 108] width 10 height 10
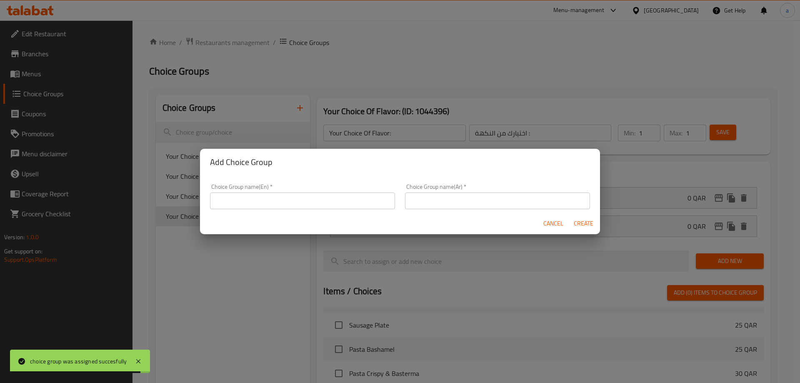
click at [313, 205] on input "text" at bounding box center [302, 200] width 185 height 17
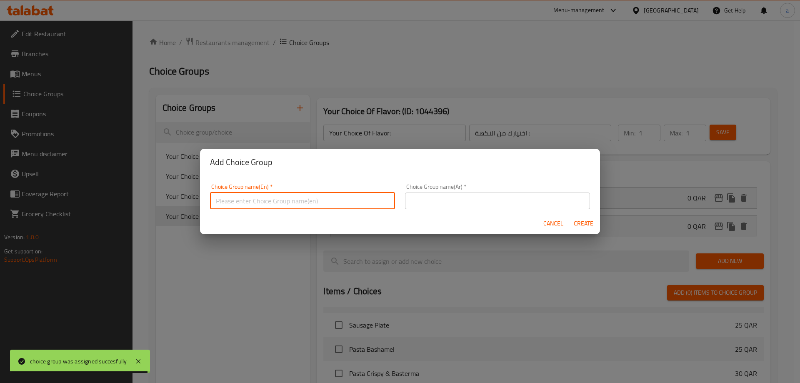
type input "Your Choice Of :"
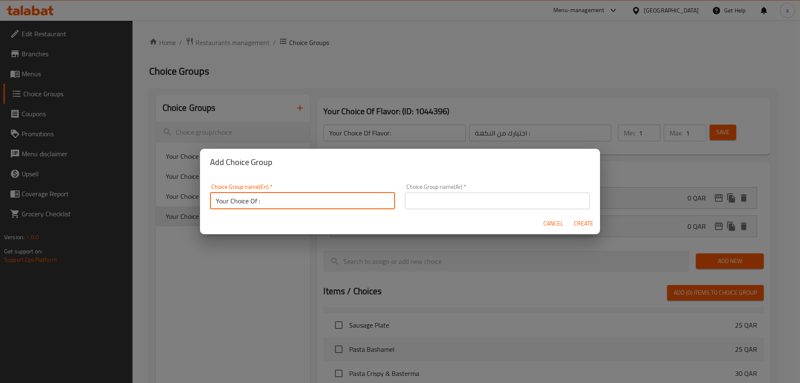
click at [429, 204] on input "text" at bounding box center [497, 200] width 185 height 17
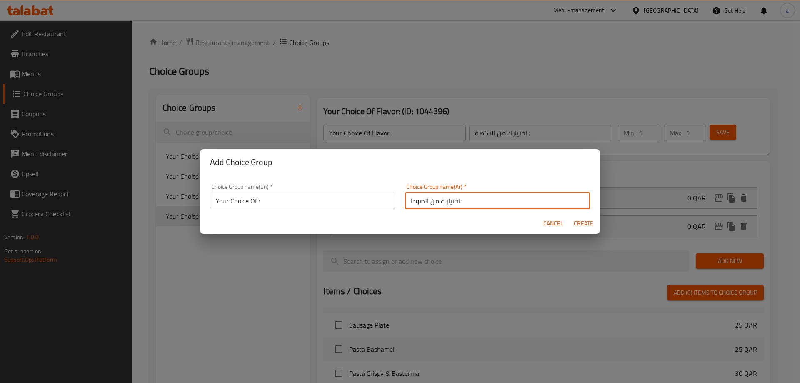
drag, startPoint x: 428, startPoint y: 199, endPoint x: 399, endPoint y: 197, distance: 29.2
click at [400, 197] on div "Choice Group name(Ar)   * اختيارك من الصودا: Choice Group name(Ar) *" at bounding box center [497, 196] width 195 height 35
type input "اختيارك من:"
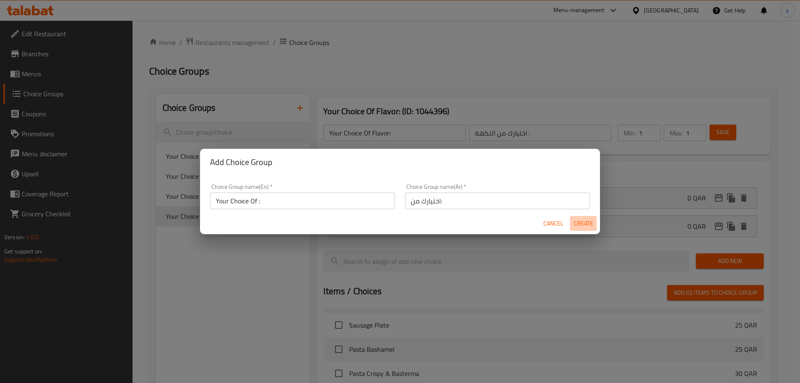
click at [573, 225] on span "Create" at bounding box center [583, 223] width 20 height 10
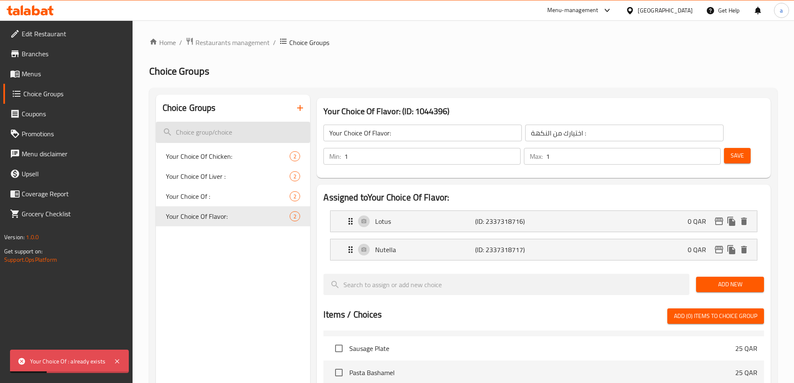
click at [242, 137] on input "search" at bounding box center [233, 132] width 155 height 21
click at [297, 106] on icon "button" at bounding box center [300, 108] width 10 height 10
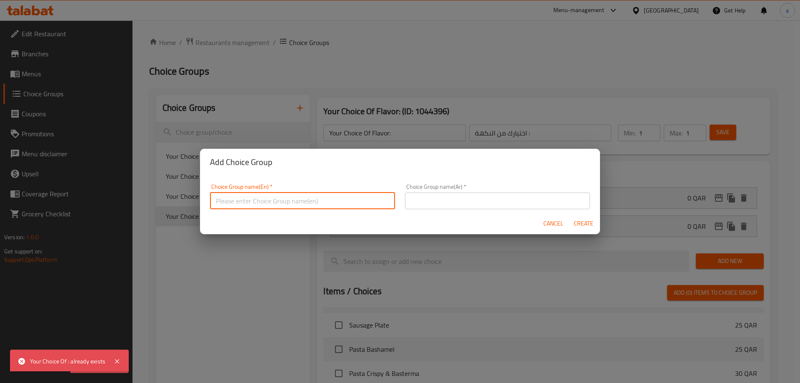
click at [340, 203] on input "text" at bounding box center [302, 200] width 185 height 17
type input "Your Choice Of :"
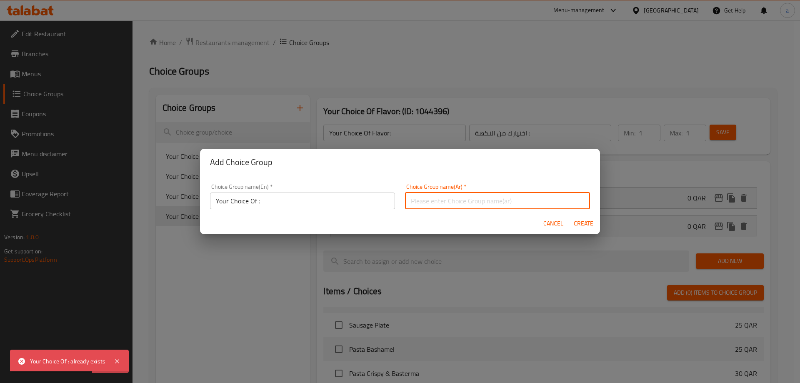
click at [459, 202] on input "text" at bounding box center [497, 200] width 185 height 17
type input "اختيارك من:"
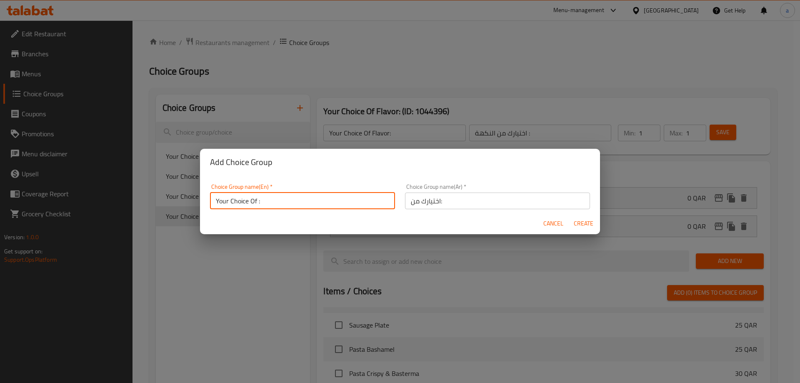
click at [284, 196] on input "Your Choice Of :" at bounding box center [302, 200] width 185 height 17
type input "Your Choice Of :’"
click at [450, 204] on input "اختيارك من:" at bounding box center [497, 200] width 185 height 17
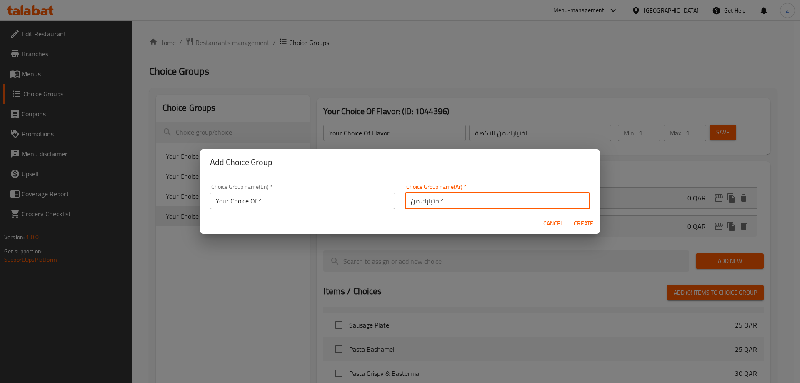
type input "اختيارك من:’"
click at [577, 222] on span "Create" at bounding box center [583, 223] width 20 height 10
type input "Your Choice Of :’"
type input "اختيارك من:’"
type input "0"
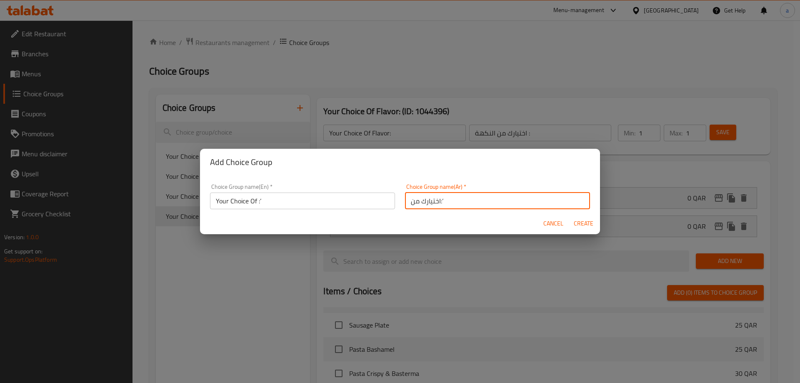
type input "0"
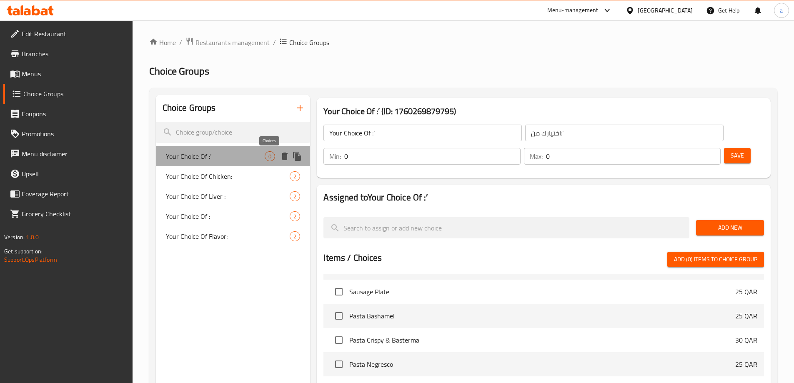
click at [270, 160] on span "0" at bounding box center [270, 156] width 10 height 8
click at [249, 152] on span "Your Choice Of :’" at bounding box center [215, 156] width 99 height 10
click at [397, 134] on input "Your Choice Of :’" at bounding box center [422, 133] width 198 height 17
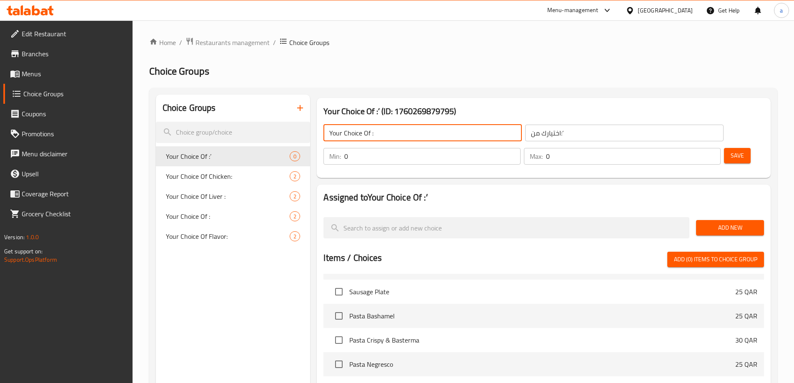
type input "Your Choice Of :"
click at [530, 138] on input "اختيارك من:’" at bounding box center [624, 133] width 198 height 17
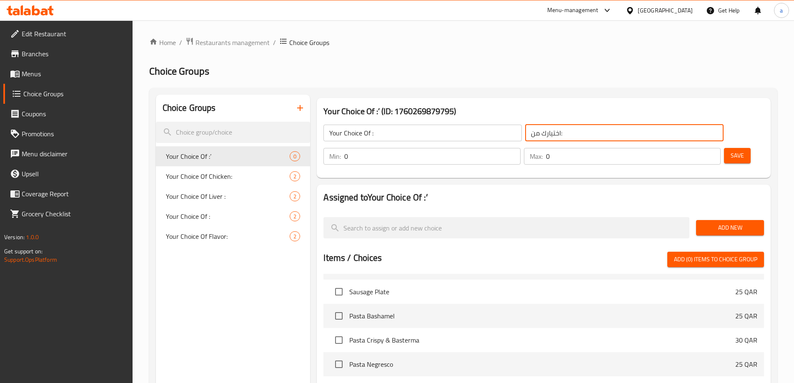
type input "اختيارك من:"
click at [657, 191] on h2 "Assigned to Your Choice Of :’" at bounding box center [543, 197] width 440 height 12
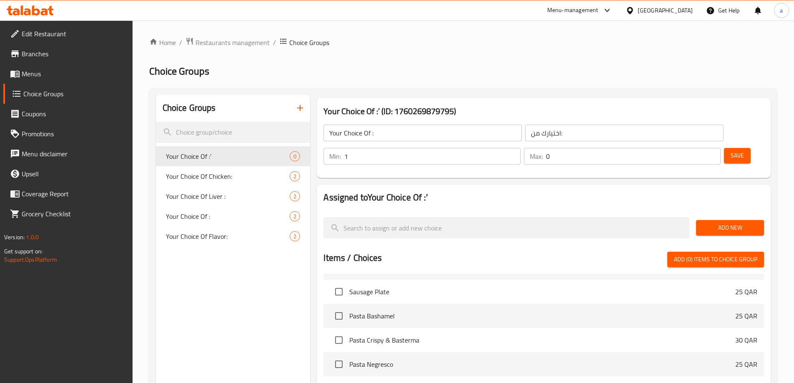
type input "1"
click at [520, 148] on input "1" at bounding box center [432, 156] width 176 height 17
type input "1"
click at [698, 148] on input "1" at bounding box center [633, 156] width 175 height 17
click at [730, 150] on span "Save" at bounding box center [736, 155] width 13 height 10
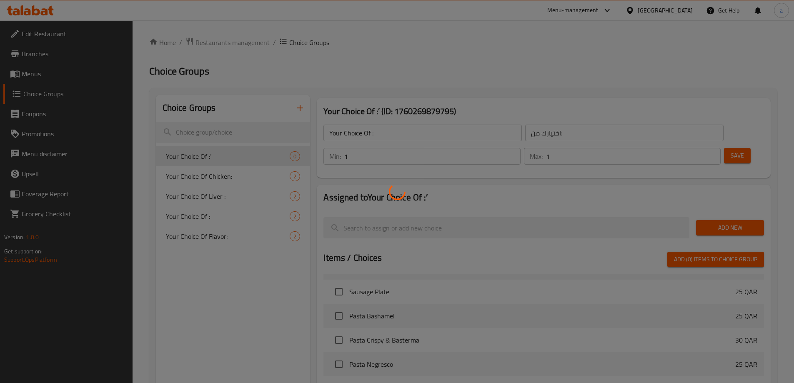
click at [255, 161] on div at bounding box center [397, 191] width 794 height 383
click at [264, 160] on div at bounding box center [397, 191] width 794 height 383
click at [280, 164] on div at bounding box center [397, 191] width 794 height 383
click at [304, 186] on div at bounding box center [397, 191] width 794 height 383
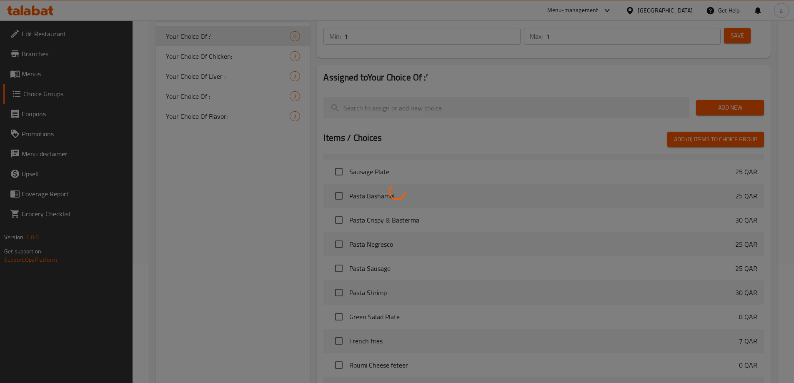
scroll to position [42, 0]
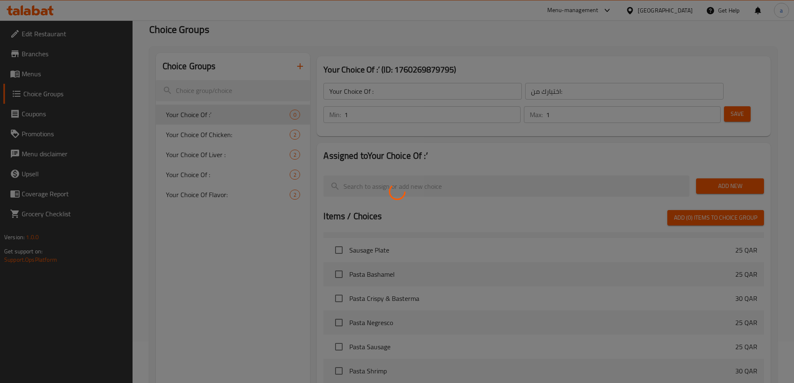
click at [405, 190] on icon at bounding box center [397, 191] width 17 height 17
click at [312, 158] on div at bounding box center [397, 191] width 794 height 383
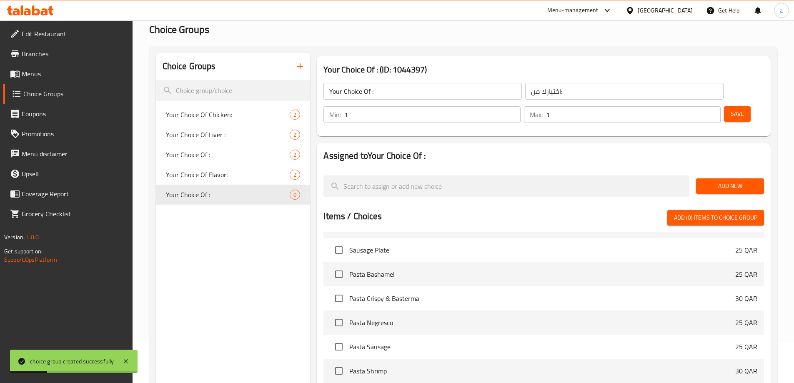
click at [730, 181] on span "Add New" at bounding box center [729, 186] width 55 height 10
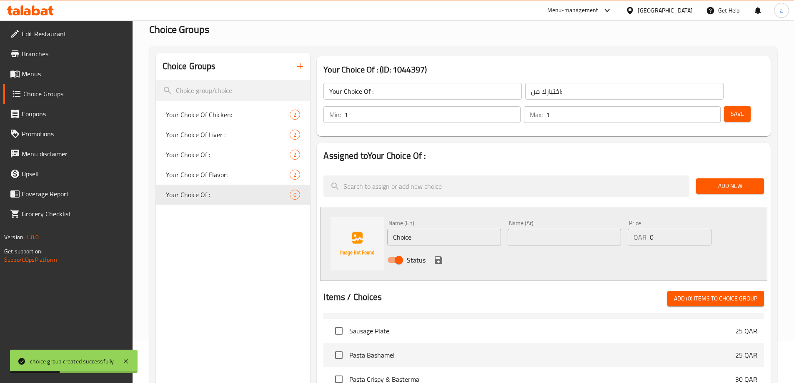
click at [440, 229] on input "Choice" at bounding box center [443, 237] width 113 height 17
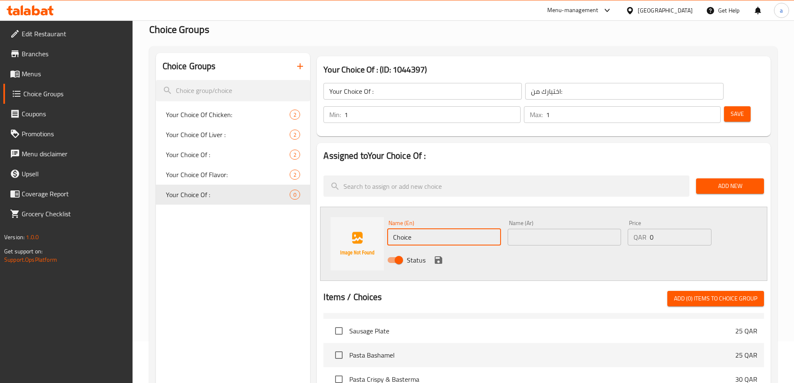
click at [442, 229] on input "Choice" at bounding box center [443, 237] width 113 height 17
type input "Topping"
click at [536, 229] on input "text" at bounding box center [563, 237] width 113 height 17
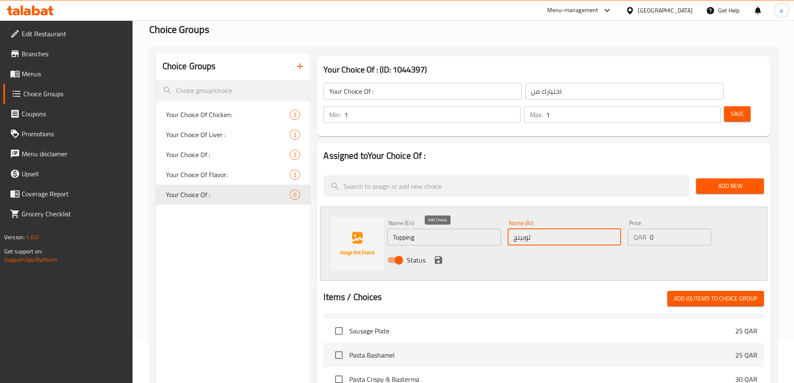
type input "توبينج"
click at [437, 256] on icon "save" at bounding box center [438, 259] width 7 height 7
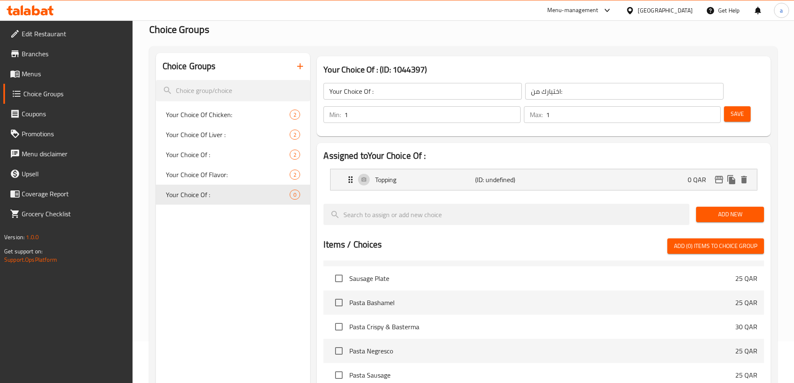
click at [718, 209] on span "Add New" at bounding box center [729, 214] width 55 height 10
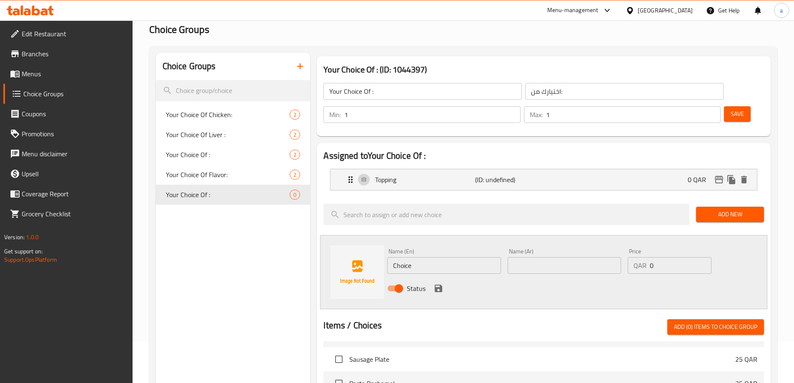
click at [457, 257] on input "Choice" at bounding box center [443, 265] width 113 height 17
type input "Side"
click at [537, 257] on input "text" at bounding box center [563, 265] width 113 height 17
type input "طبق جانبي"
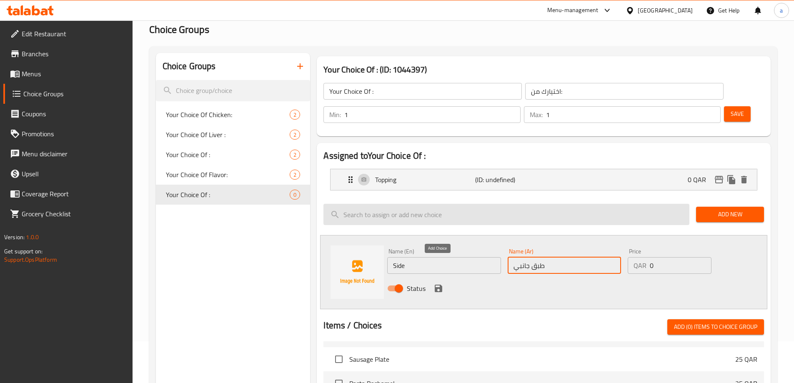
drag, startPoint x: 436, startPoint y: 266, endPoint x: 651, endPoint y: 228, distance: 217.8
click at [437, 285] on icon "save" at bounding box center [438, 288] width 7 height 7
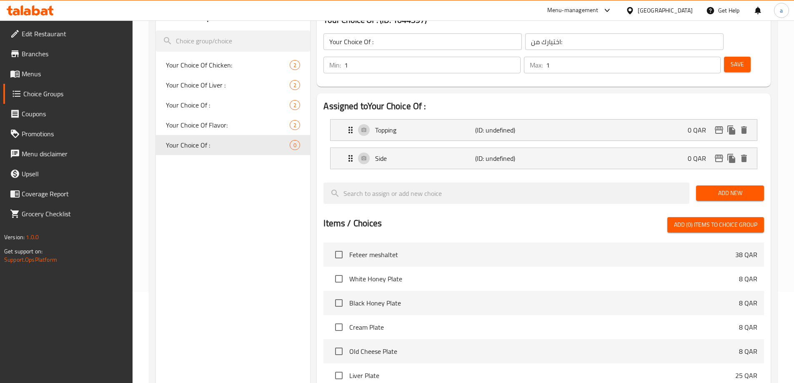
scroll to position [0, 0]
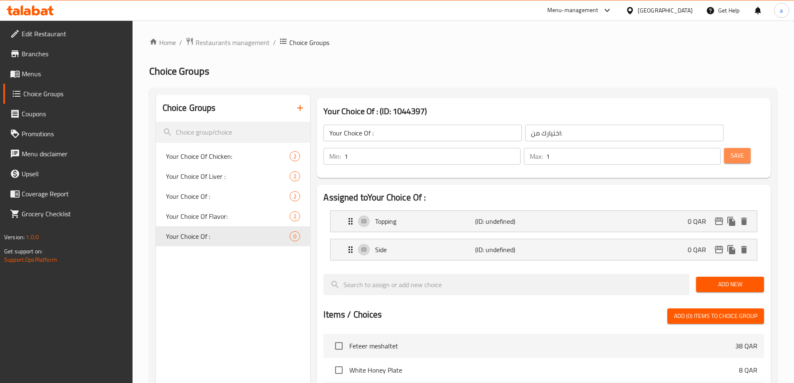
click at [725, 148] on button "Save" at bounding box center [737, 155] width 27 height 15
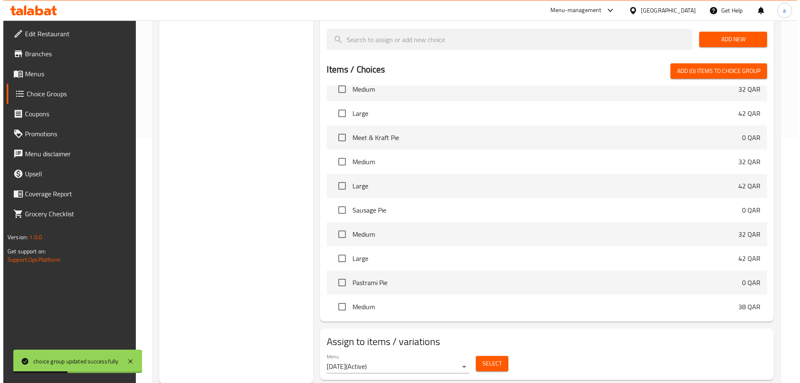
scroll to position [245, 0]
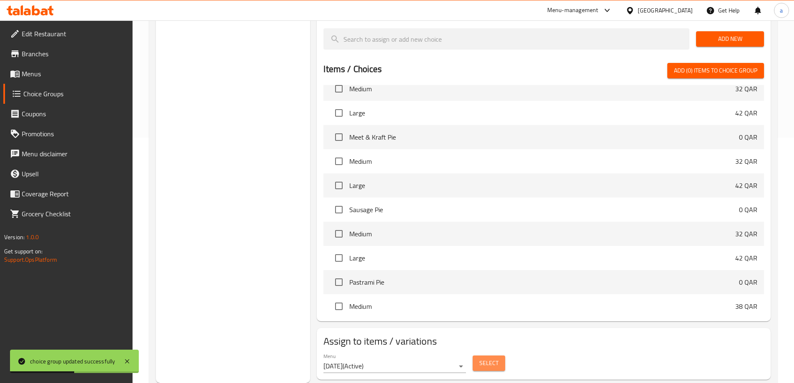
click at [488, 358] on span "Select" at bounding box center [488, 363] width 19 height 10
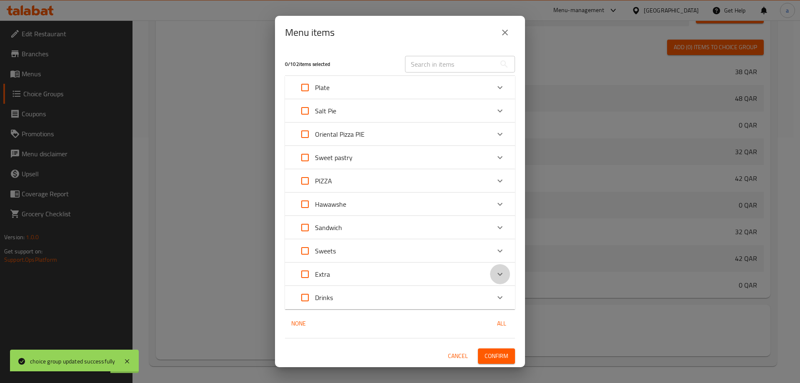
click at [502, 280] on div "Expand" at bounding box center [500, 274] width 20 height 20
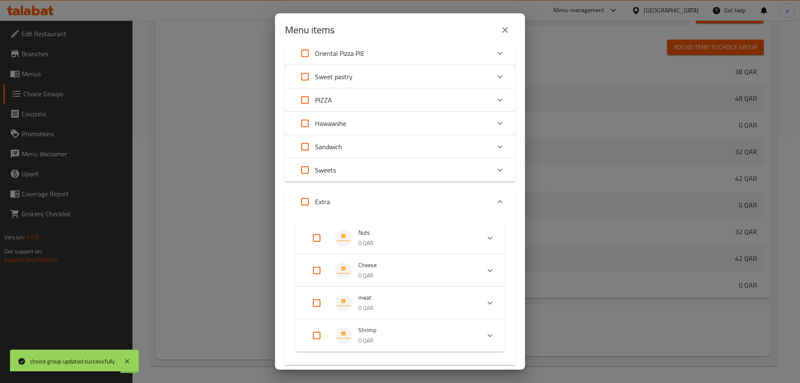
scroll to position [161, 0]
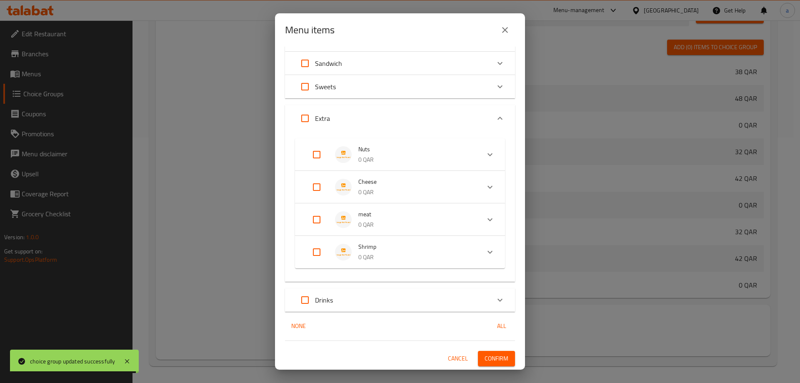
click at [323, 220] on input "Expand" at bounding box center [317, 220] width 20 height 20
checkbox input "true"
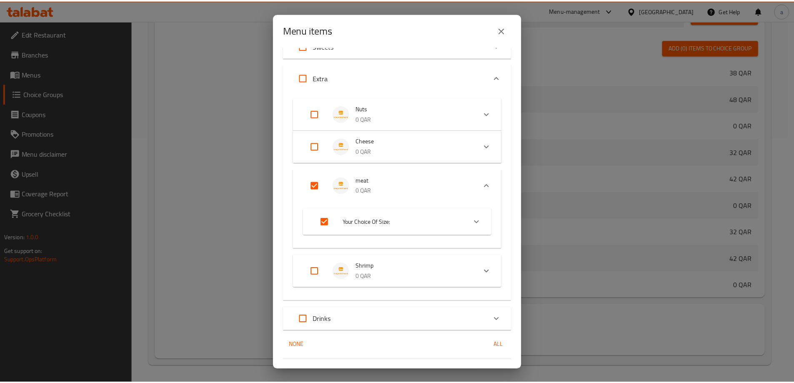
scroll to position [221, 0]
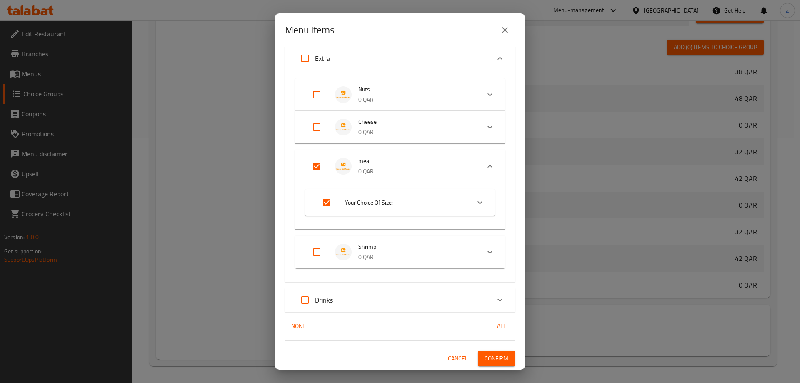
click at [483, 351] on button "Confirm" at bounding box center [496, 358] width 37 height 15
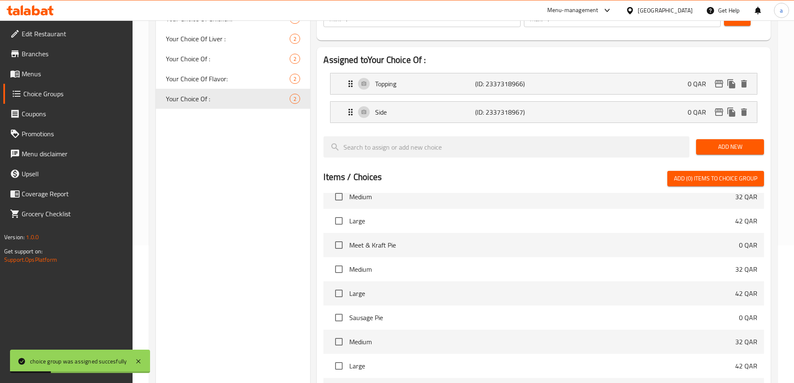
scroll to position [120, 0]
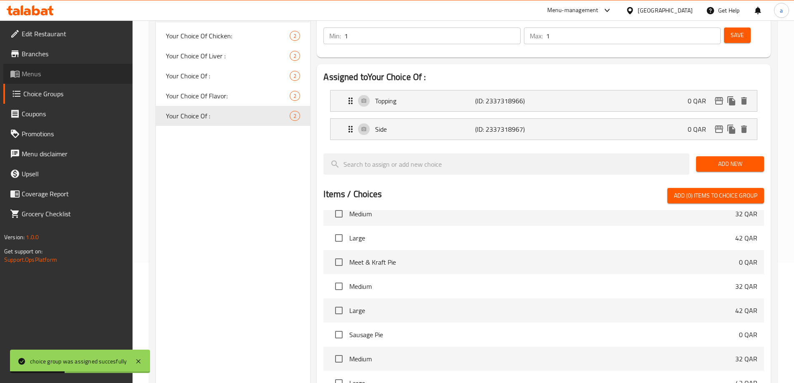
click at [58, 79] on link "Menus" at bounding box center [67, 74] width 129 height 20
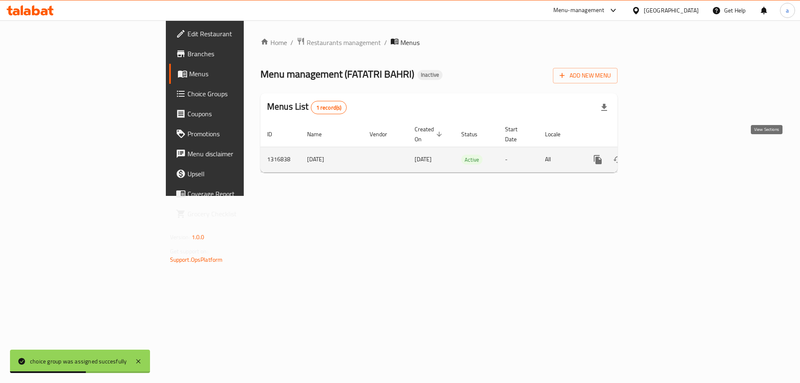
click at [668, 155] on link "enhanced table" at bounding box center [658, 160] width 20 height 20
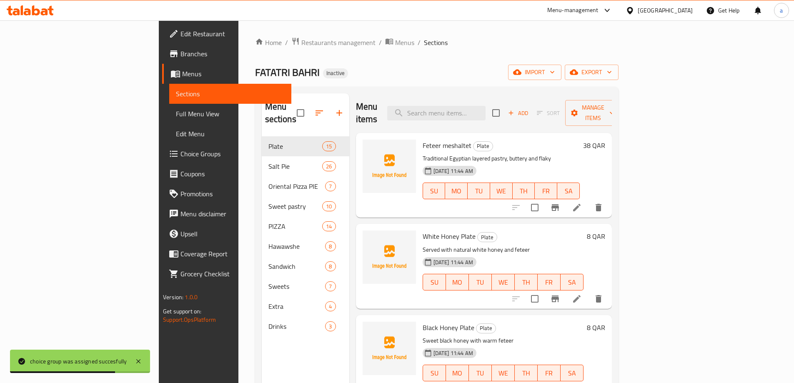
click at [176, 116] on span "Full Menu View" at bounding box center [230, 114] width 109 height 10
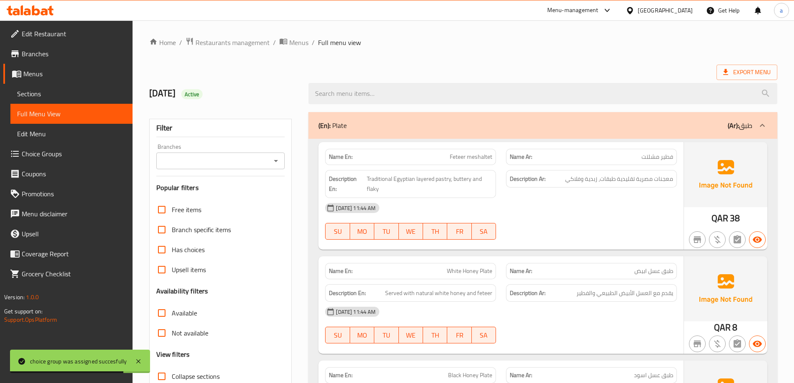
scroll to position [125, 0]
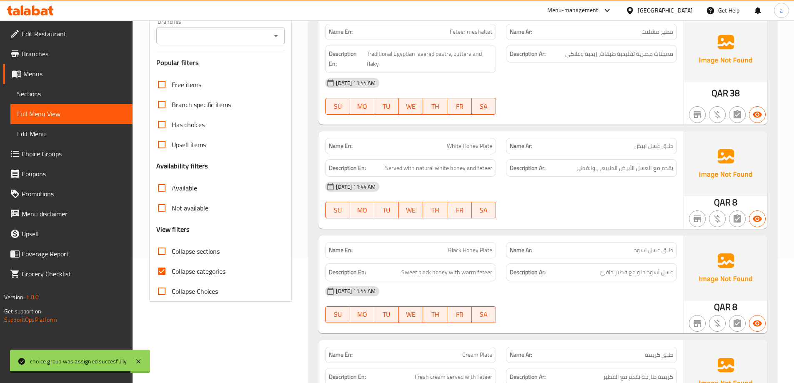
click at [162, 268] on input "Collapse categories" at bounding box center [162, 271] width 20 height 20
checkbox input "false"
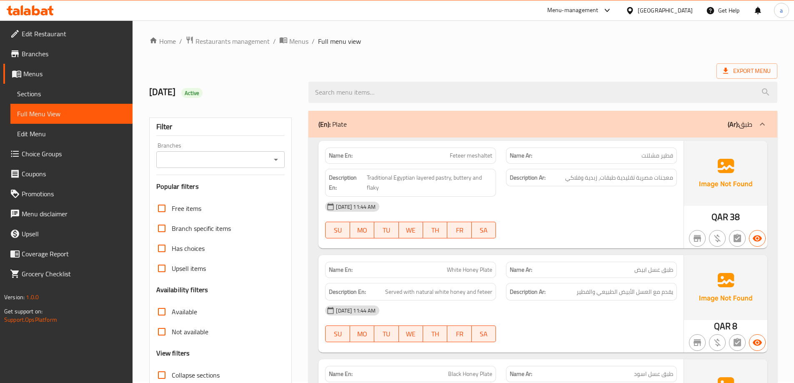
scroll to position [0, 0]
click at [592, 174] on span "معجنات مصرية تقليدية طبقات، زبدية وفلاكي" at bounding box center [619, 179] width 108 height 10
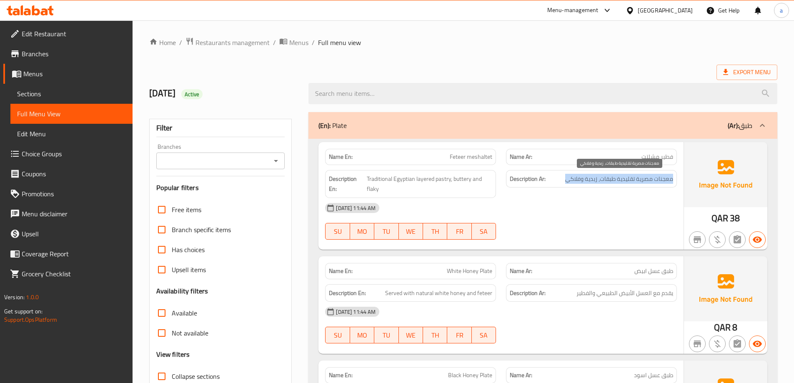
click at [592, 174] on span "معجنات مصرية تقليدية طبقات، زبدية وفلاكي" at bounding box center [619, 179] width 108 height 10
click at [568, 198] on div "[DATE] 11:44 AM" at bounding box center [501, 208] width 362 height 20
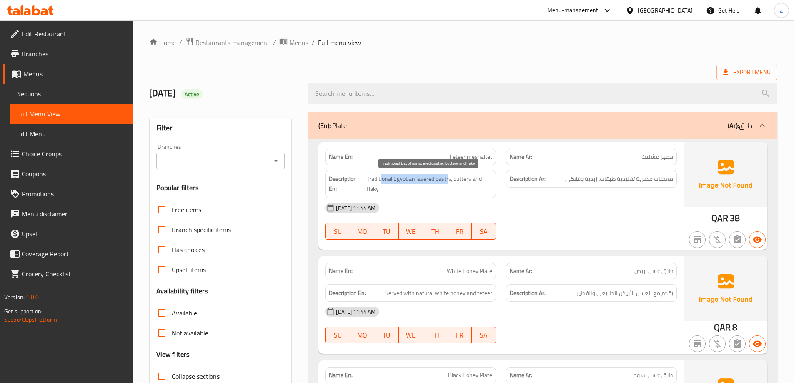
drag, startPoint x: 449, startPoint y: 179, endPoint x: 380, endPoint y: 180, distance: 69.6
click at [380, 180] on span "Traditional Egyptian layered pastry, buttery and flaky" at bounding box center [429, 184] width 125 height 20
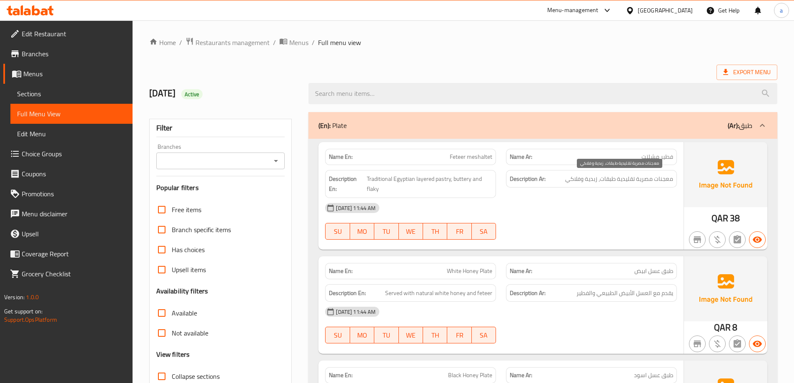
click at [593, 178] on span "معجنات مصرية تقليدية طبقات، زبدية وفلاكي" at bounding box center [619, 179] width 108 height 10
click at [537, 204] on div "[DATE] 11:44 AM" at bounding box center [501, 208] width 362 height 20
click at [553, 214] on div "[DATE] 11:44 AM" at bounding box center [501, 208] width 362 height 20
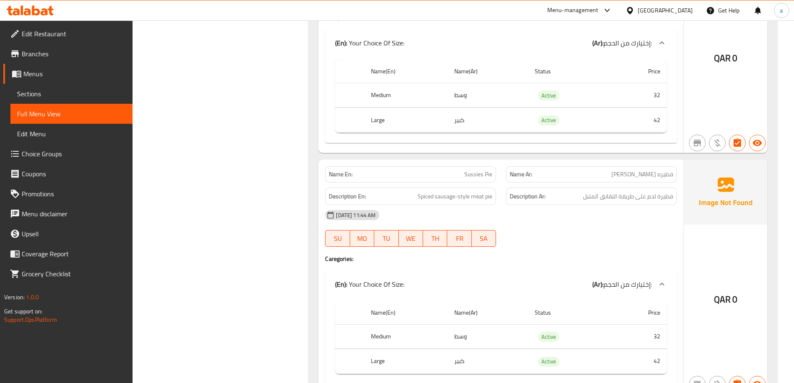
scroll to position [5250, 0]
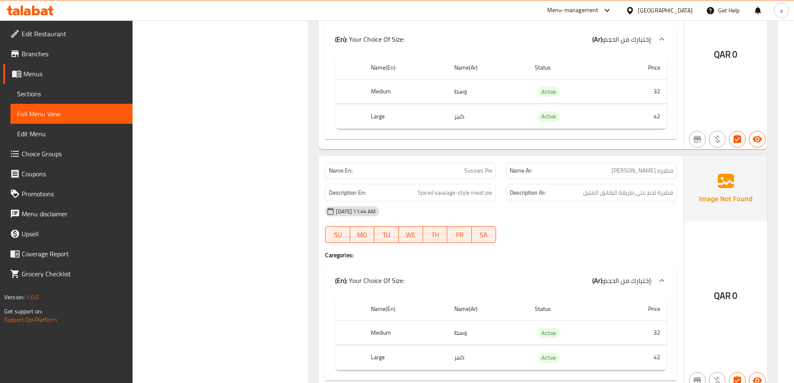
click at [42, 75] on span "Menus" at bounding box center [74, 74] width 102 height 10
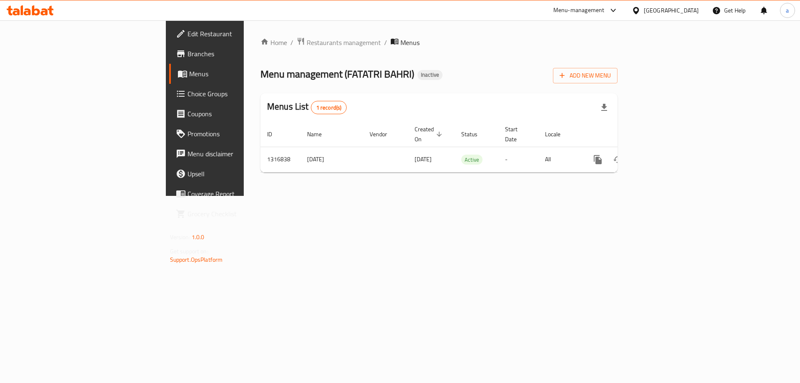
click at [169, 62] on link "Branches" at bounding box center [234, 54] width 130 height 20
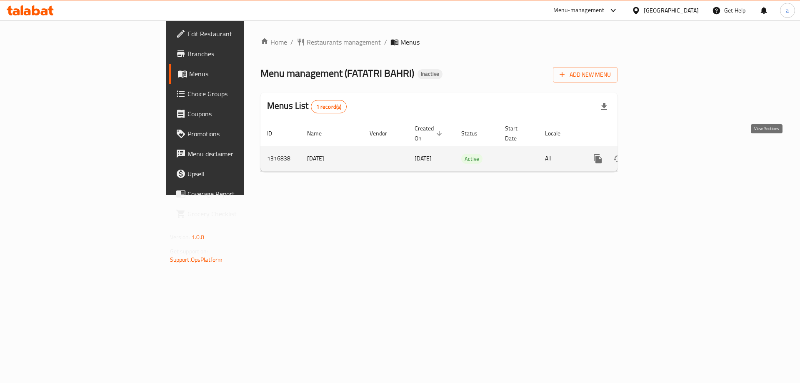
click at [662, 155] on icon "enhanced table" at bounding box center [657, 158] width 7 height 7
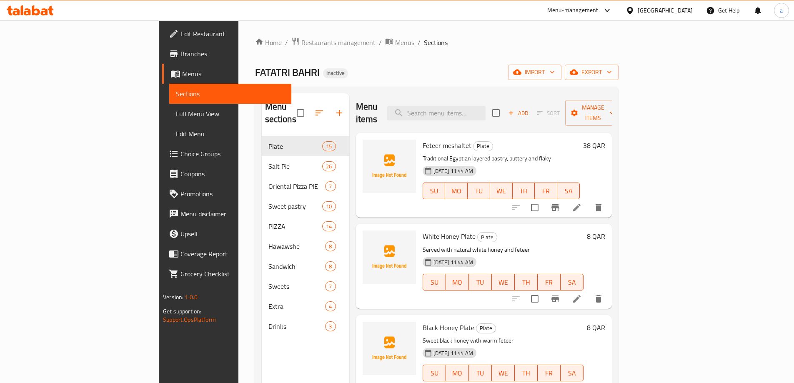
click at [176, 117] on span "Full Menu View" at bounding box center [230, 114] width 109 height 10
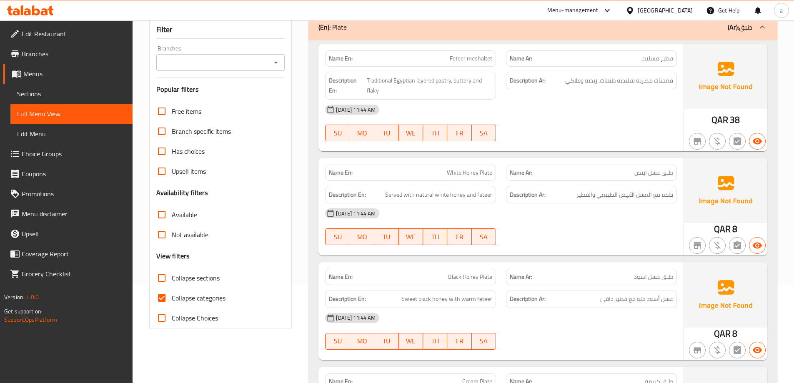
scroll to position [125, 0]
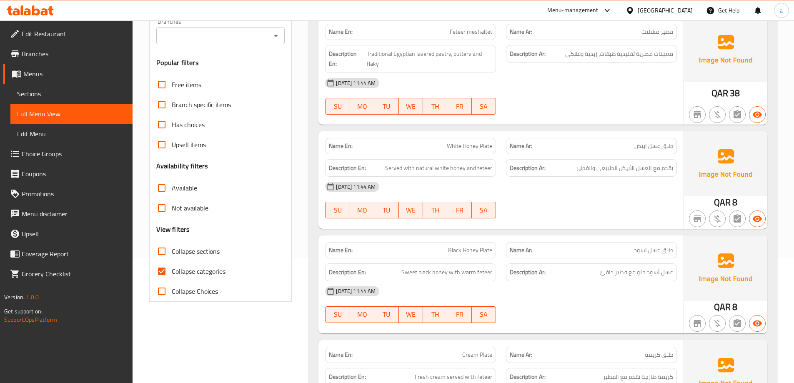
drag, startPoint x: 163, startPoint y: 269, endPoint x: 447, endPoint y: 126, distance: 318.6
click at [163, 269] on input "Collapse categories" at bounding box center [162, 271] width 20 height 20
checkbox input "false"
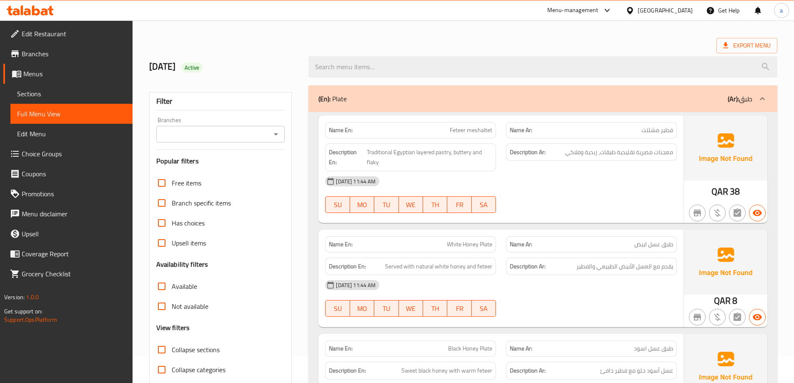
scroll to position [42, 0]
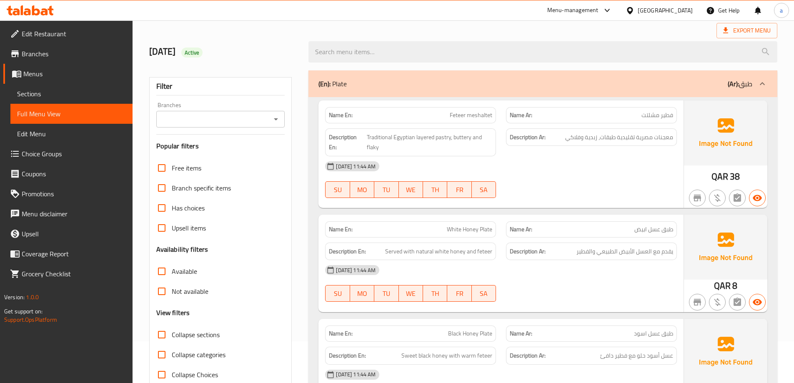
click at [80, 94] on span "Sections" at bounding box center [71, 94] width 109 height 10
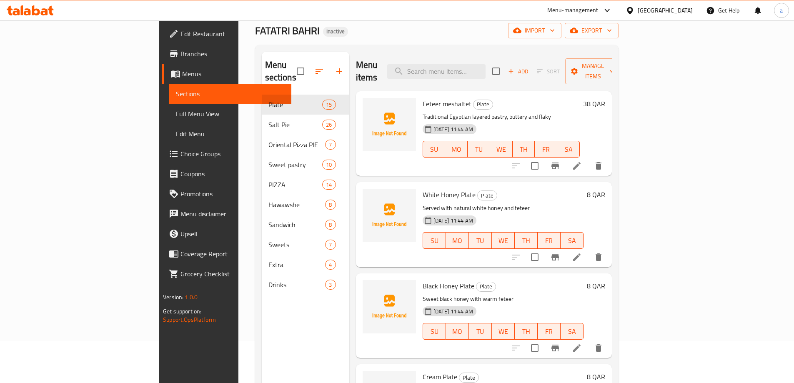
click at [176, 114] on span "Full Menu View" at bounding box center [230, 114] width 109 height 10
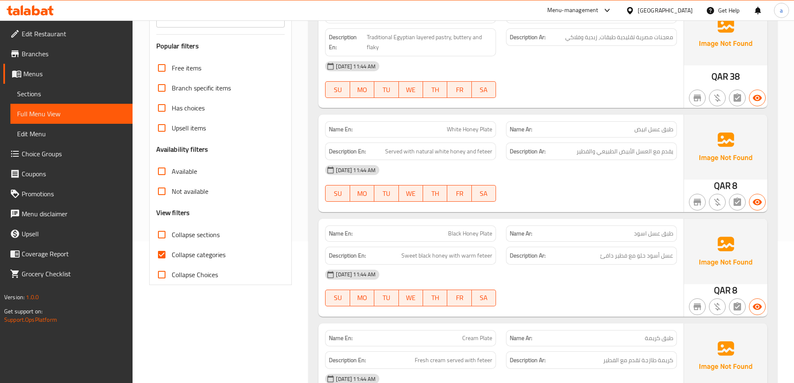
scroll to position [167, 0]
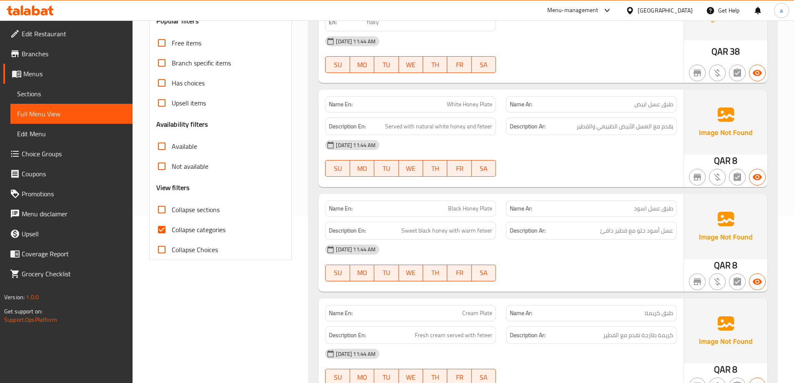
click at [164, 231] on input "Collapse categories" at bounding box center [162, 230] width 20 height 20
checkbox input "false"
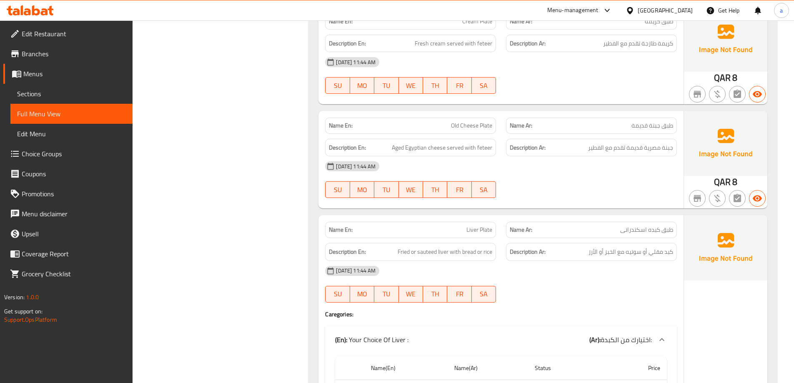
scroll to position [542, 0]
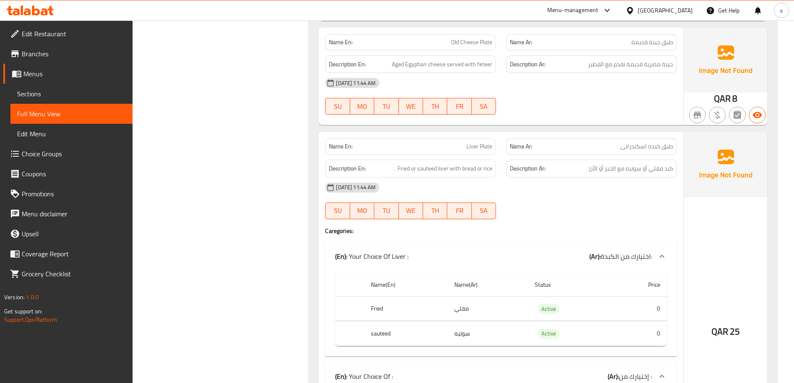
click at [105, 94] on span "Sections" at bounding box center [71, 94] width 109 height 10
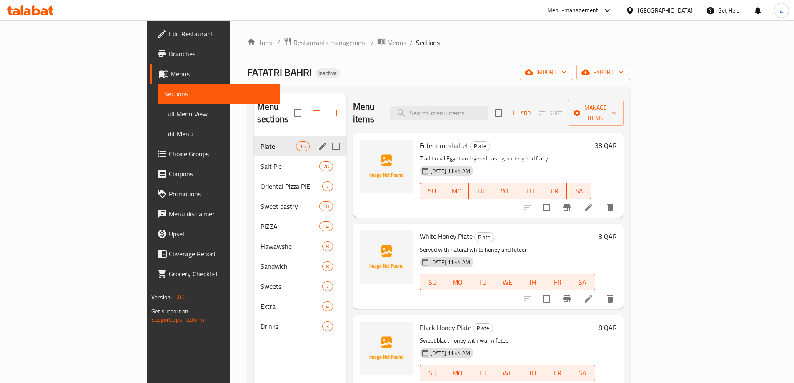
click at [254, 136] on div "Plate 15" at bounding box center [300, 146] width 92 height 20
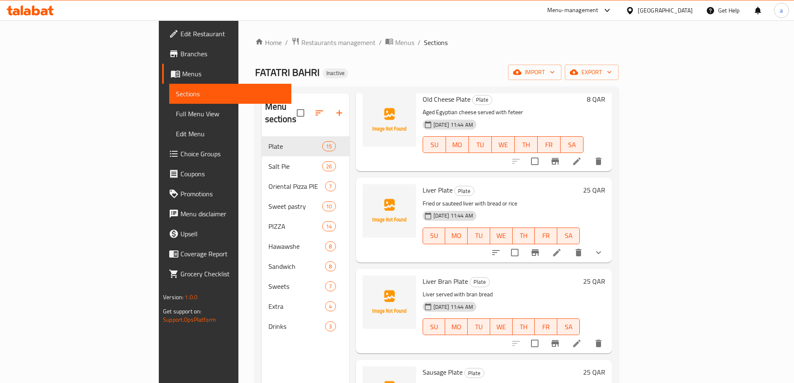
scroll to position [417, 0]
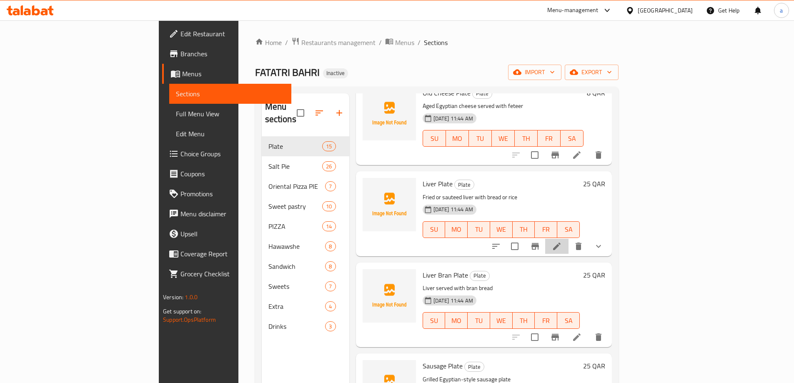
click at [568, 239] on li at bounding box center [556, 246] width 23 height 15
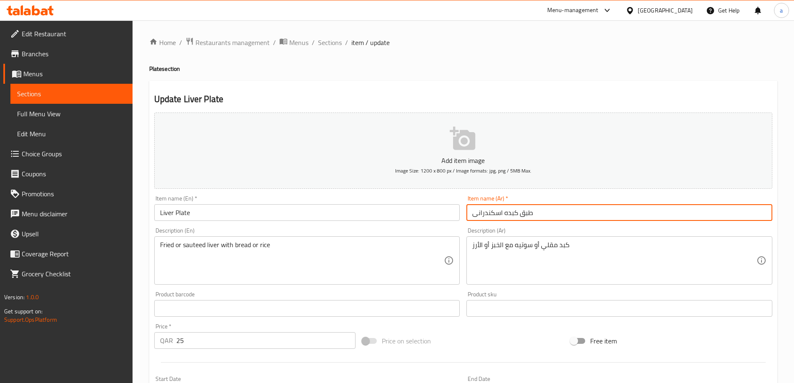
click at [489, 211] on input "طبق كبده اسكندرانى" at bounding box center [619, 212] width 306 height 17
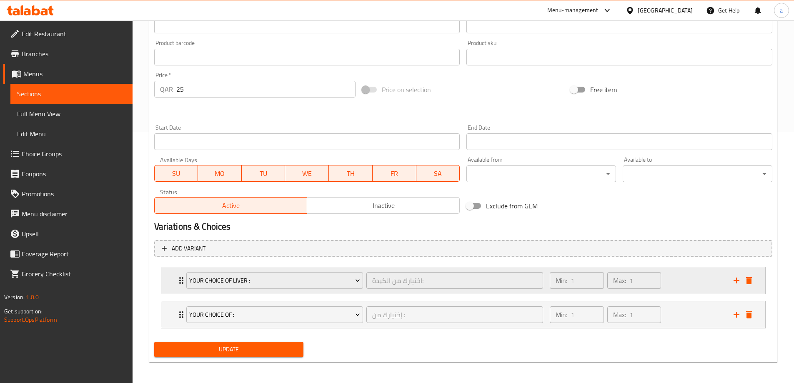
scroll to position [254, 0]
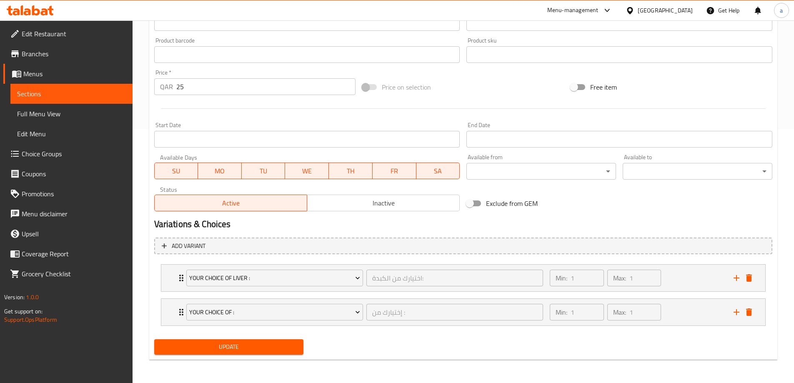
type input "طبق كبده"
click at [245, 343] on span "Update" at bounding box center [229, 347] width 136 height 10
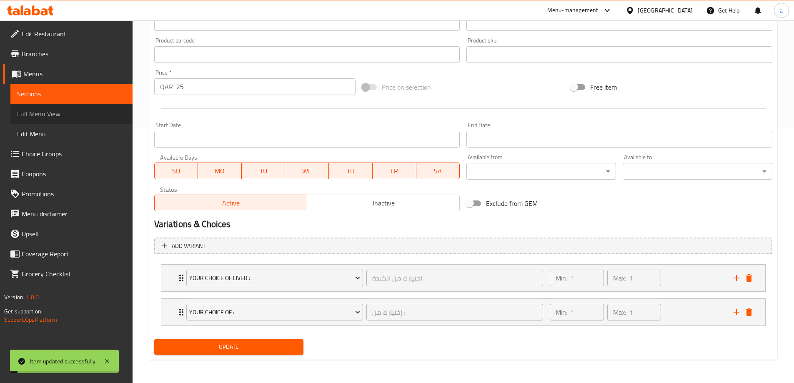
click at [87, 115] on span "Full Menu View" at bounding box center [71, 114] width 109 height 10
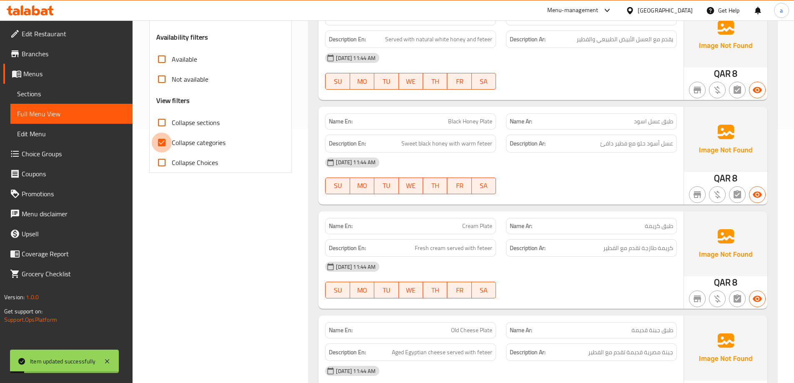
click at [162, 140] on input "Collapse categories" at bounding box center [162, 142] width 20 height 20
checkbox input "false"
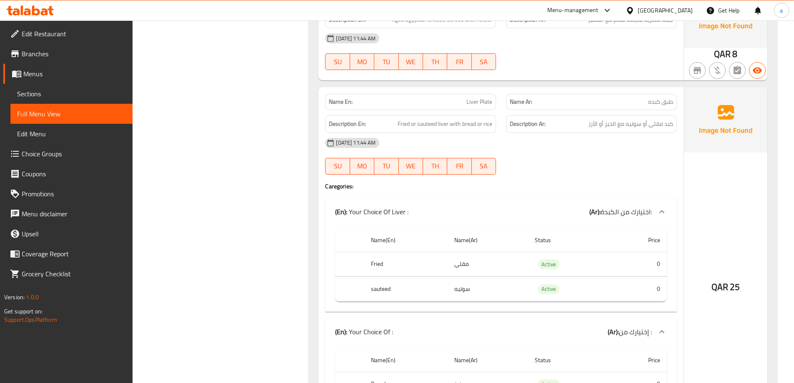
scroll to position [545, 0]
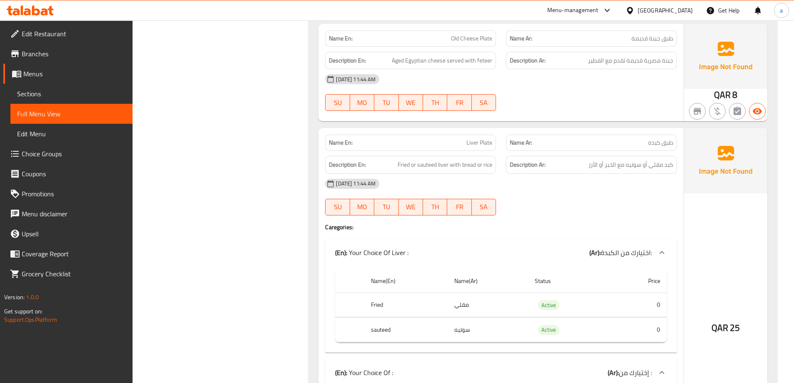
click at [658, 248] on icon at bounding box center [662, 252] width 10 height 10
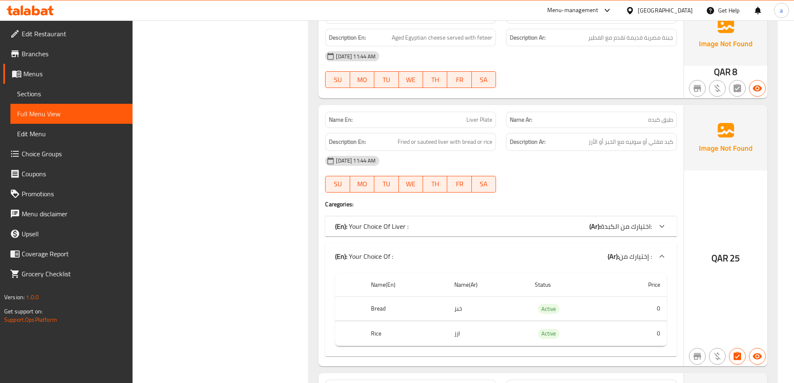
scroll to position [587, 0]
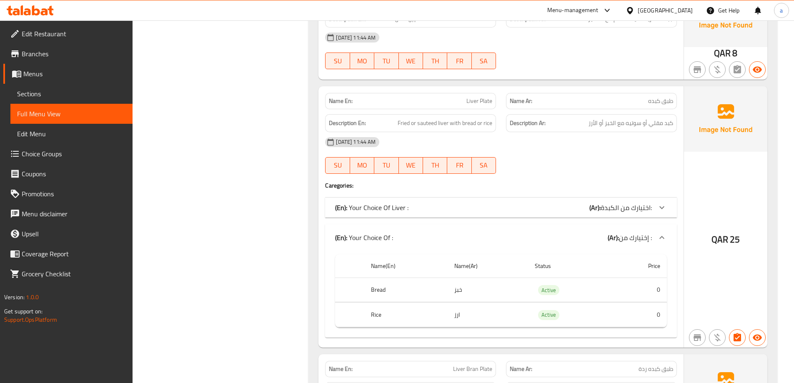
click at [668, 204] on div at bounding box center [662, 207] width 20 height 20
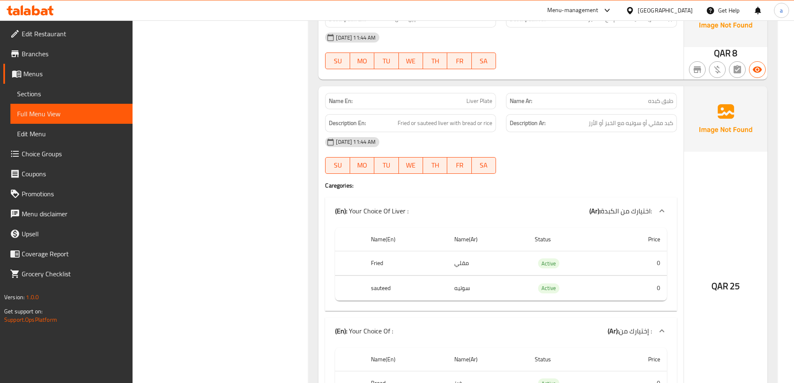
click at [666, 209] on icon at bounding box center [662, 211] width 10 height 10
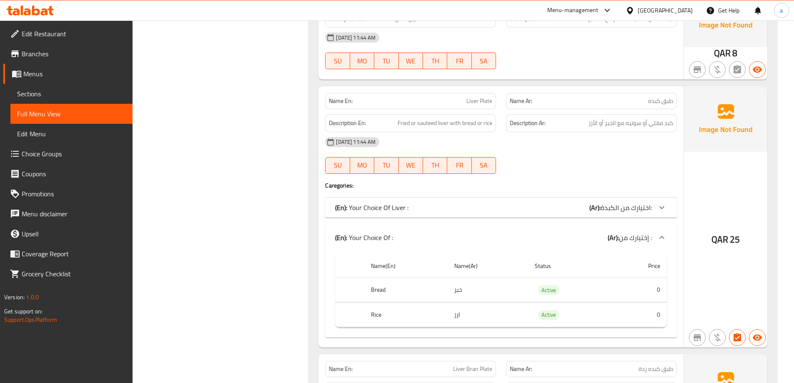
click at [657, 242] on icon at bounding box center [662, 237] width 10 height 10
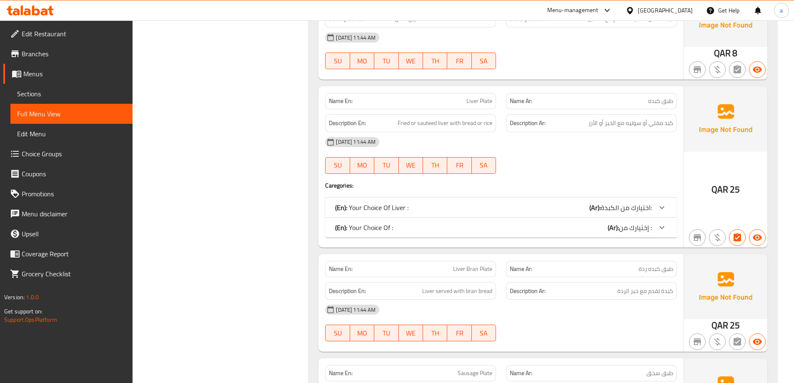
click at [663, 230] on icon at bounding box center [662, 227] width 10 height 10
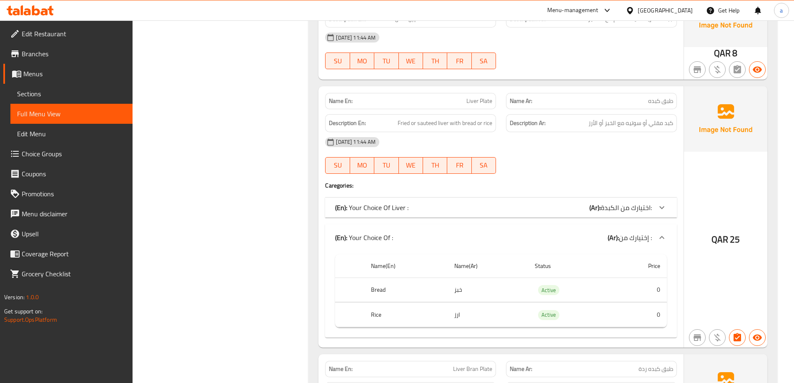
click at [661, 205] on icon at bounding box center [662, 207] width 10 height 10
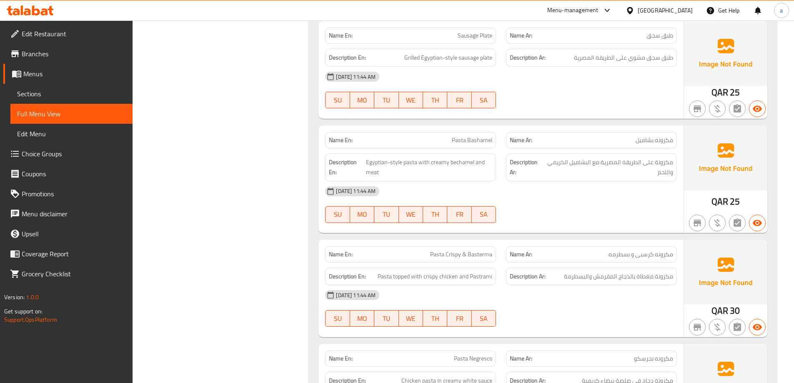
scroll to position [1129, 0]
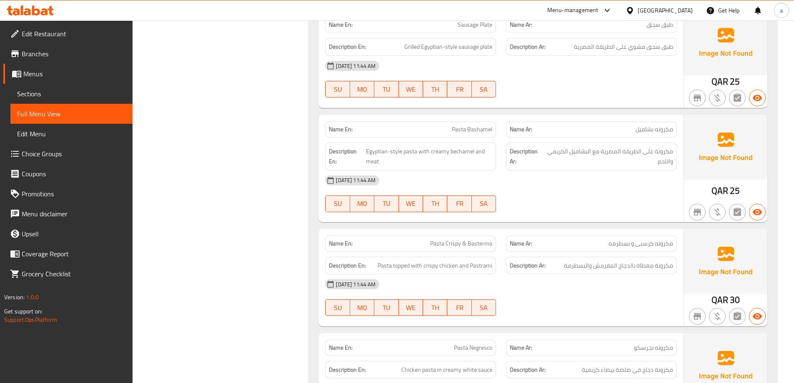
click at [557, 279] on div "[DATE] 11:44 AM" at bounding box center [501, 284] width 362 height 20
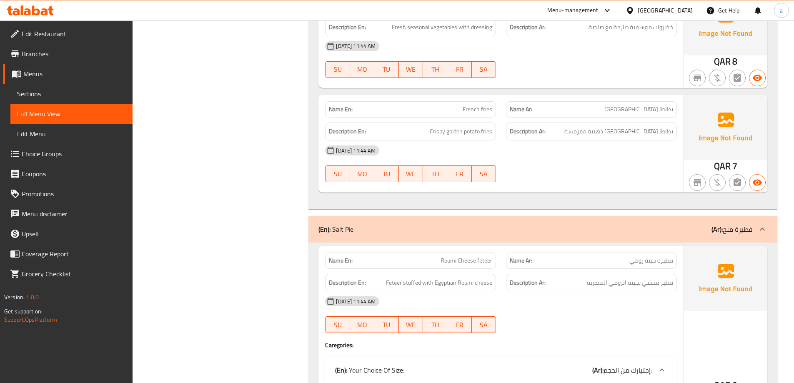
scroll to position [1795, 0]
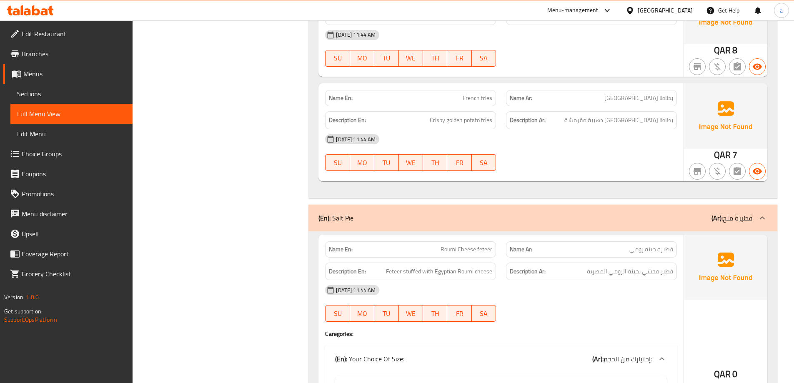
click at [381, 221] on div "(En): Salt Pie (Ar): فطيرة ملح" at bounding box center [535, 218] width 434 height 10
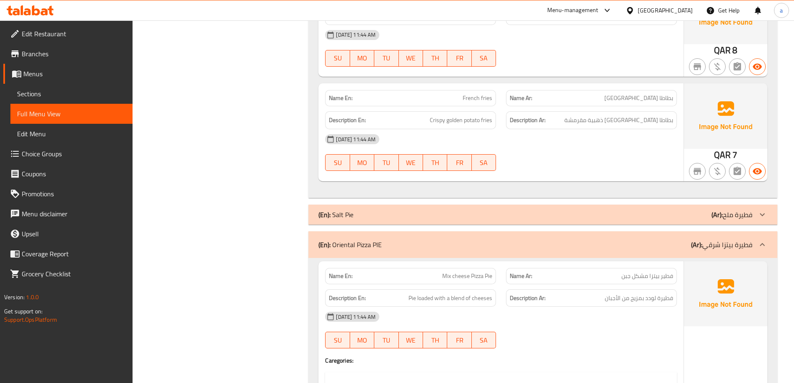
click at [602, 216] on div "(En): Salt Pie (Ar): فطيرة ملح" at bounding box center [535, 215] width 434 height 10
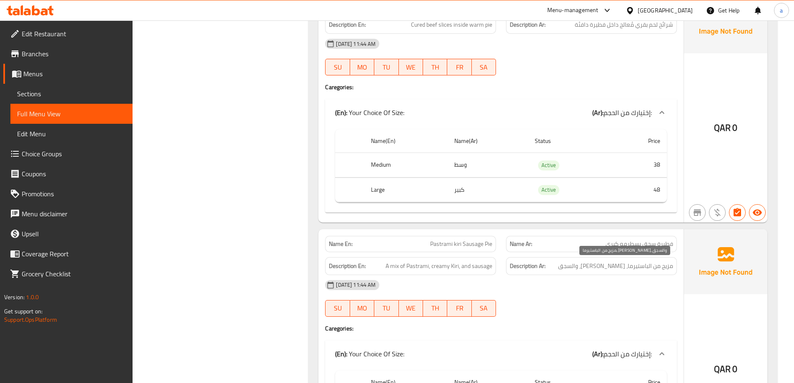
scroll to position [4254, 0]
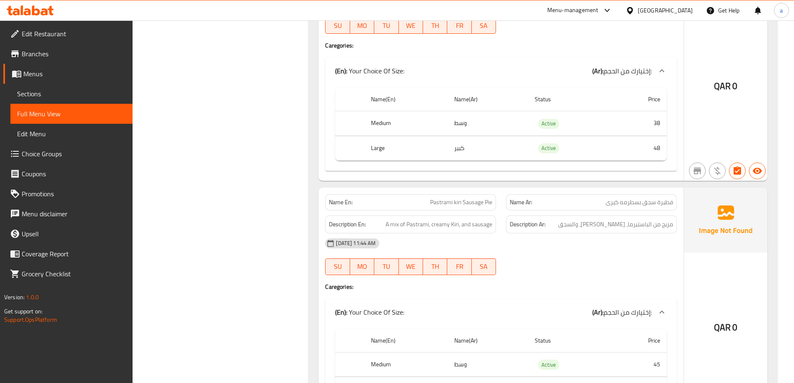
click at [67, 95] on span "Sections" at bounding box center [71, 94] width 109 height 10
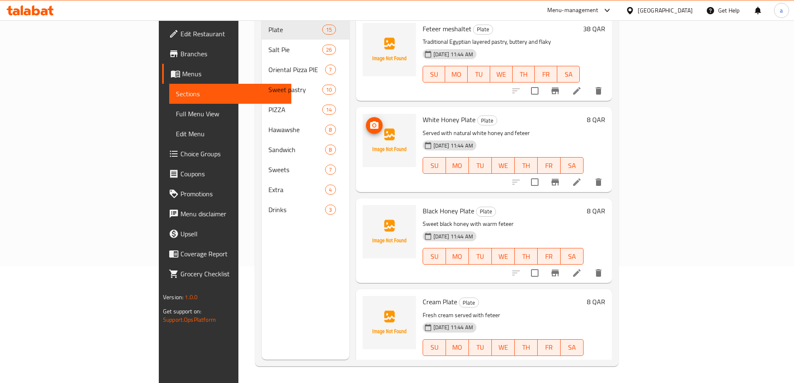
scroll to position [117, 0]
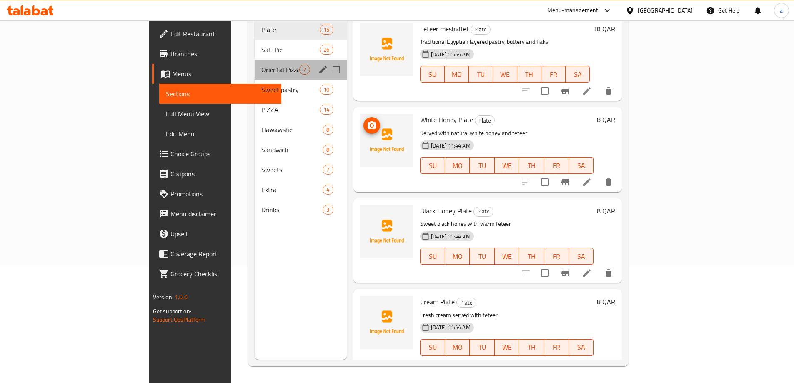
click at [255, 60] on div "Oriental Pizza PIE 7" at bounding box center [301, 70] width 92 height 20
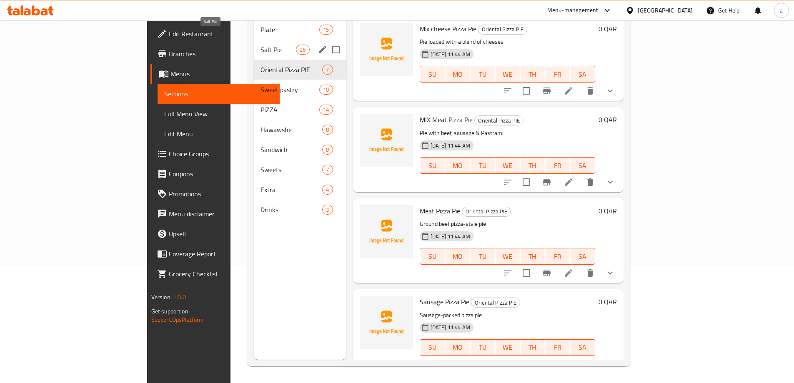
click at [260, 45] on span "Salt Pie" at bounding box center [277, 50] width 35 height 10
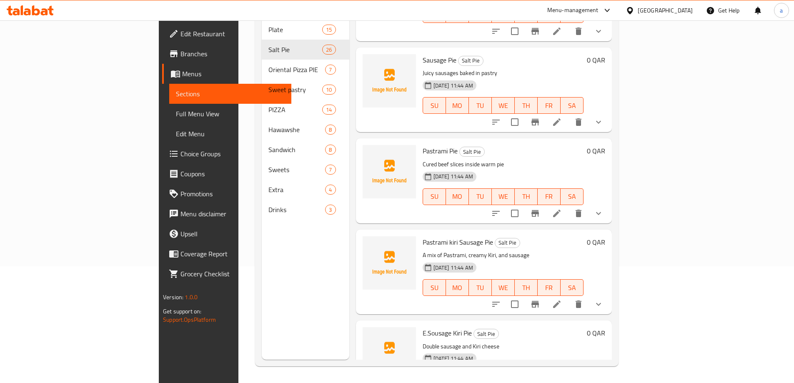
scroll to position [750, 0]
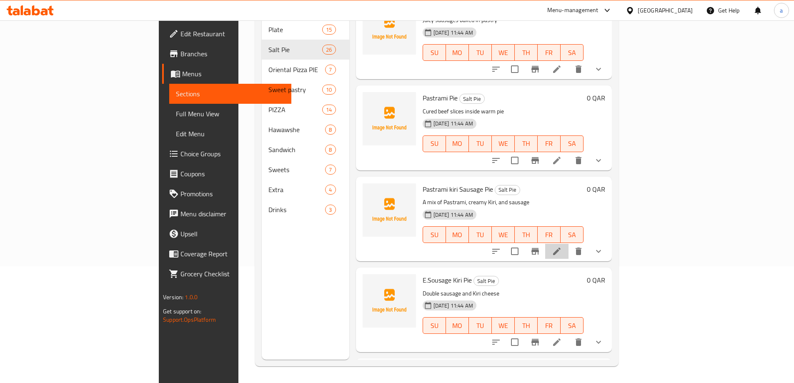
click at [562, 246] on icon at bounding box center [557, 251] width 10 height 10
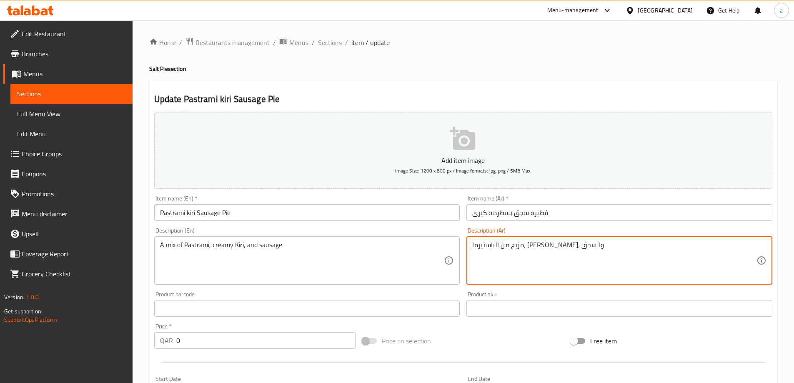
click at [552, 244] on textarea "مزيج من الباستيرما، كيري الكريمي، والسجق" at bounding box center [614, 261] width 284 height 40
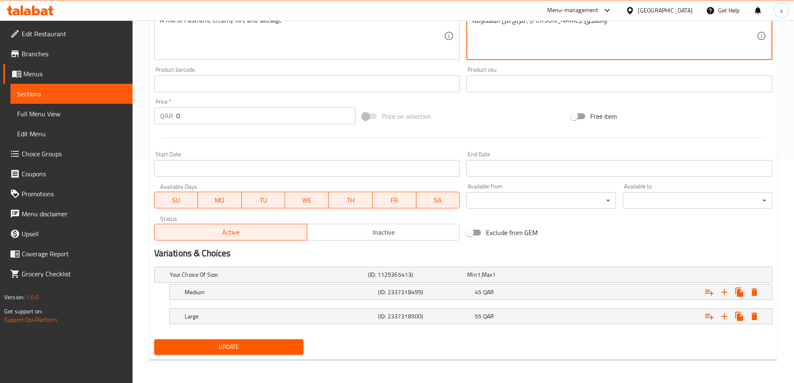
type textarea "مزيج من البسطرمة ، [PERSON_NAME]، والسجق"
click at [259, 345] on span "Update" at bounding box center [229, 347] width 136 height 10
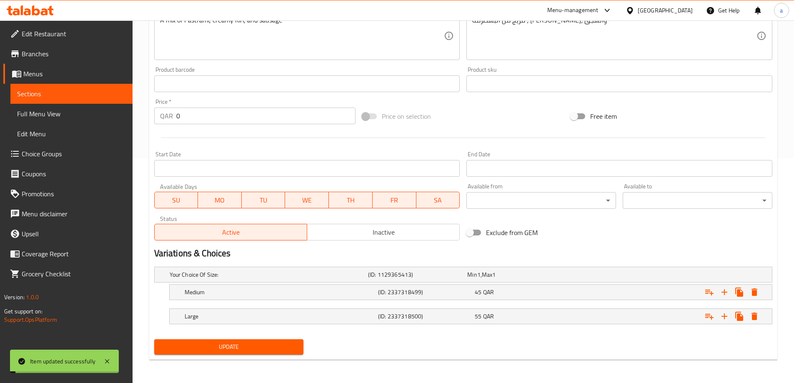
click at [92, 89] on span "Sections" at bounding box center [71, 94] width 109 height 10
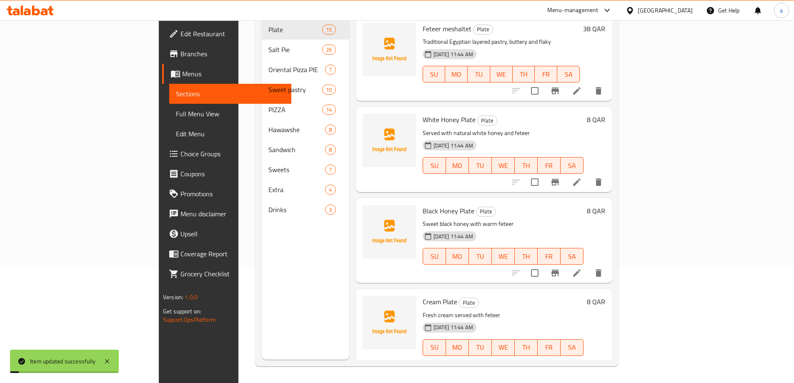
scroll to position [117, 0]
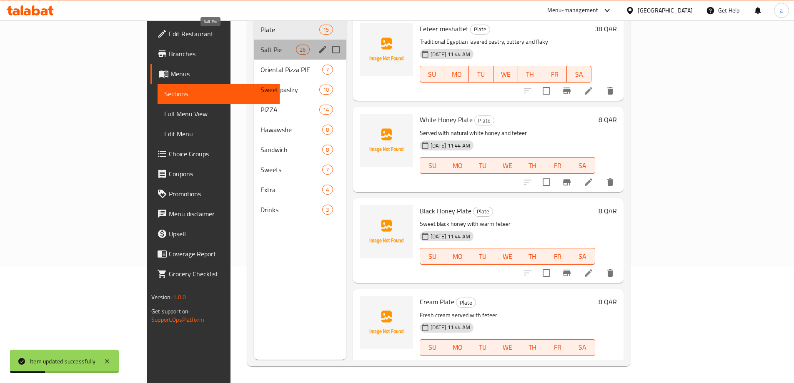
click at [260, 45] on span "Salt Pie" at bounding box center [277, 50] width 35 height 10
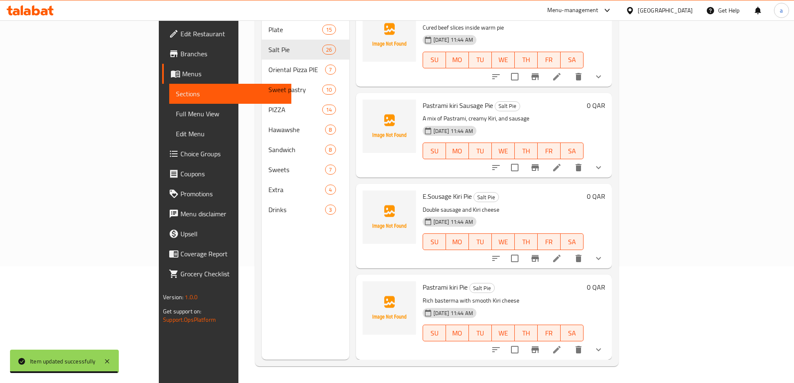
scroll to position [833, 0]
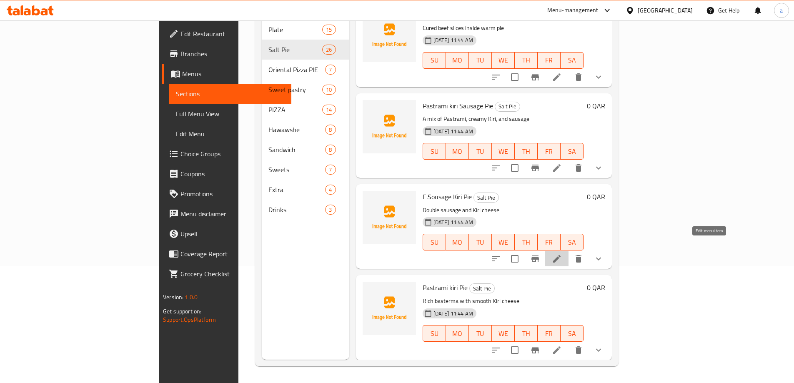
click at [562, 254] on icon at bounding box center [557, 259] width 10 height 10
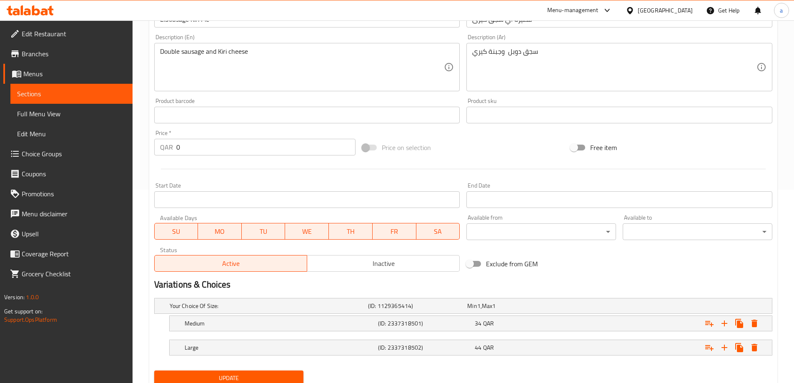
scroll to position [225, 0]
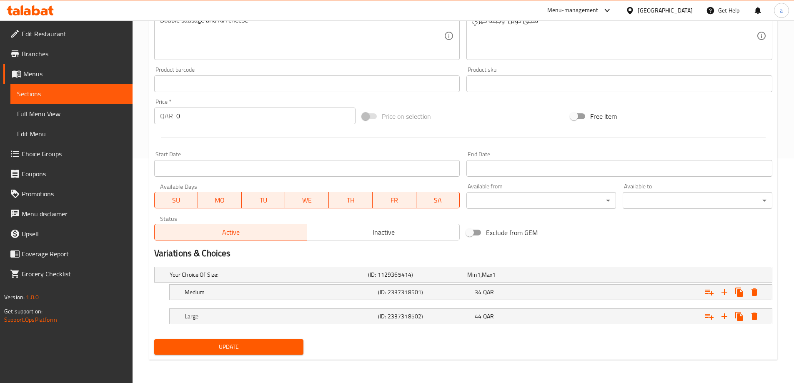
click at [63, 115] on span "Full Menu View" at bounding box center [71, 114] width 109 height 10
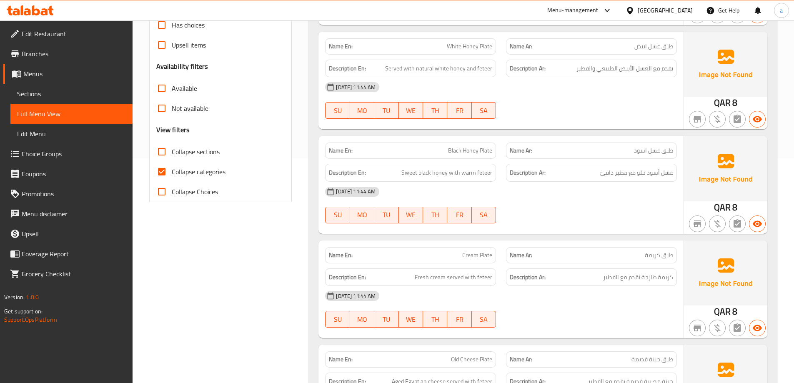
click at [162, 174] on input "Collapse categories" at bounding box center [162, 172] width 20 height 20
checkbox input "false"
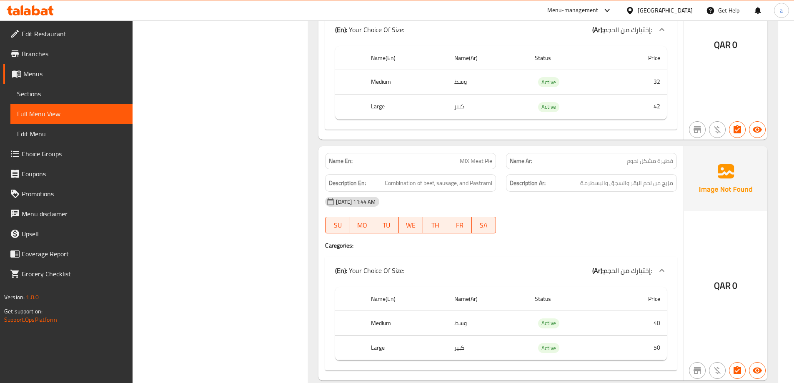
scroll to position [5500, 0]
drag, startPoint x: 45, startPoint y: 119, endPoint x: 15, endPoint y: 120, distance: 30.9
click at [45, 119] on span "Full Menu View" at bounding box center [71, 114] width 109 height 10
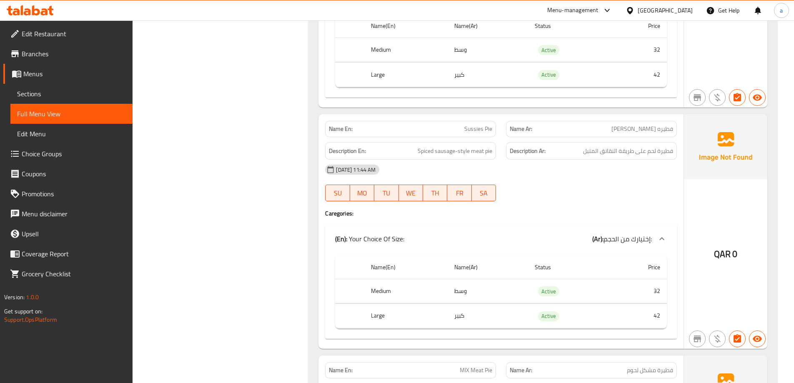
click at [61, 92] on span "Sections" at bounding box center [71, 94] width 109 height 10
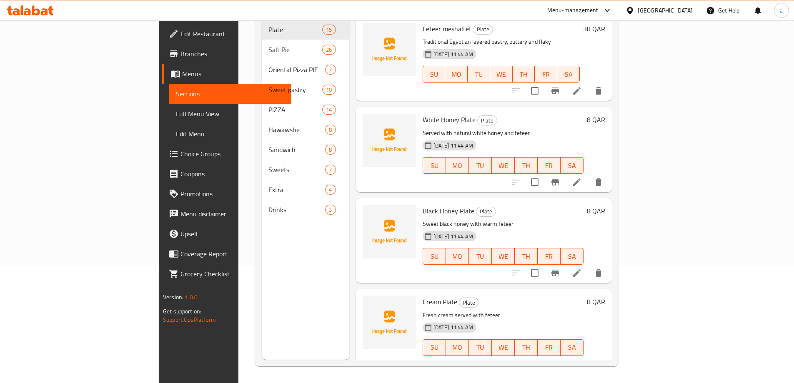
scroll to position [117, 0]
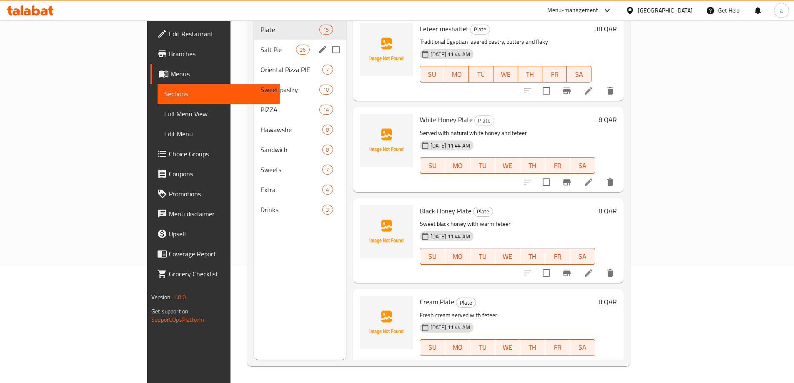
click at [254, 43] on div "Salt Pie 26" at bounding box center [300, 50] width 92 height 20
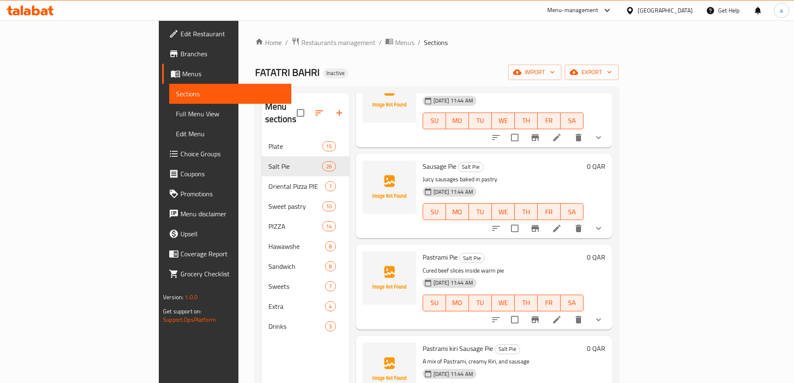
scroll to position [708, 0]
click at [422, 159] on span "Sausage Pie" at bounding box center [439, 165] width 34 height 12
copy h6 "Sausage Pie"
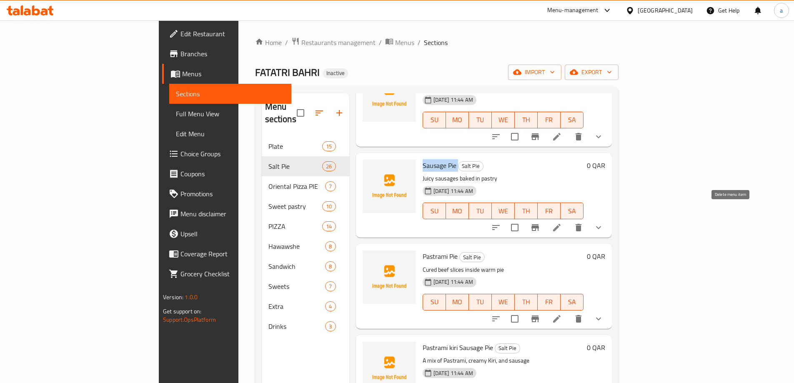
click at [581, 224] on icon "delete" at bounding box center [578, 227] width 6 height 7
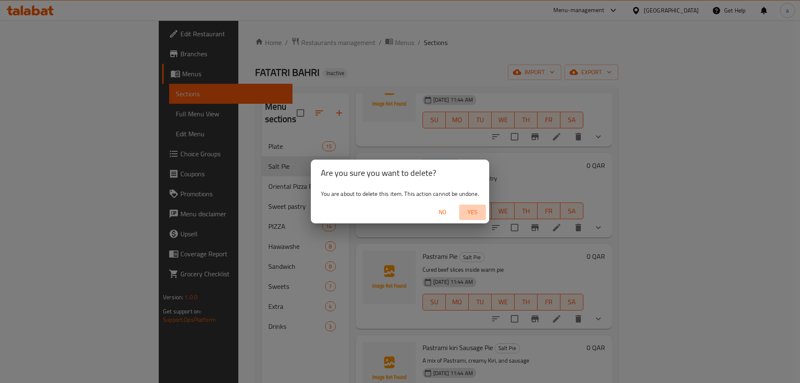
click at [464, 208] on span "Yes" at bounding box center [472, 212] width 20 height 10
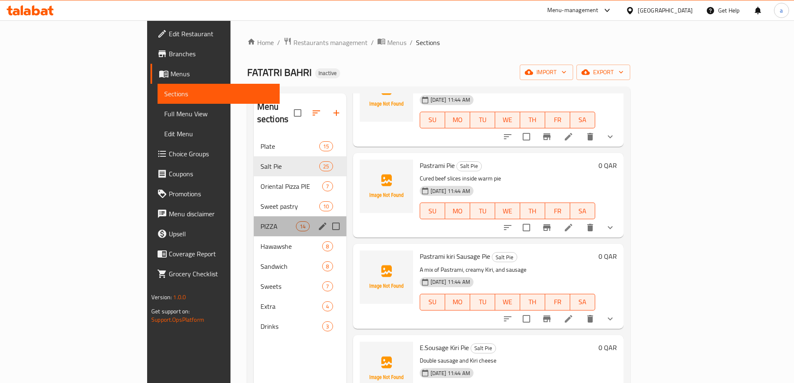
click at [260, 221] on span "PIZZA" at bounding box center [277, 226] width 35 height 10
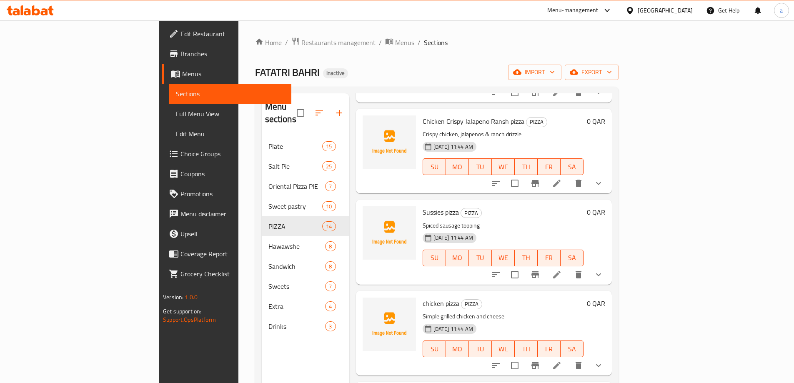
scroll to position [750, 0]
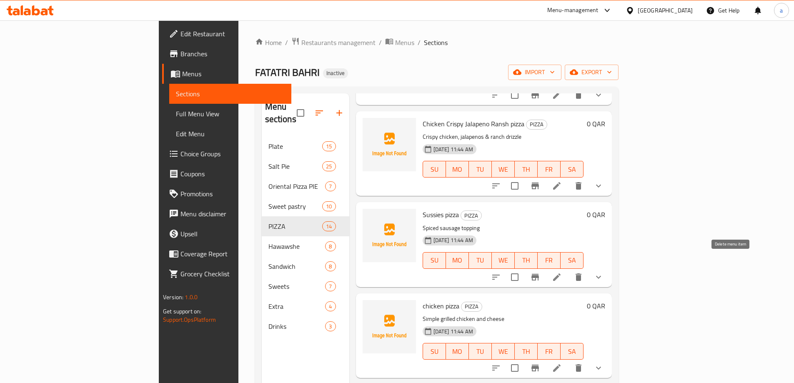
click at [581, 273] on icon "delete" at bounding box center [578, 276] width 6 height 7
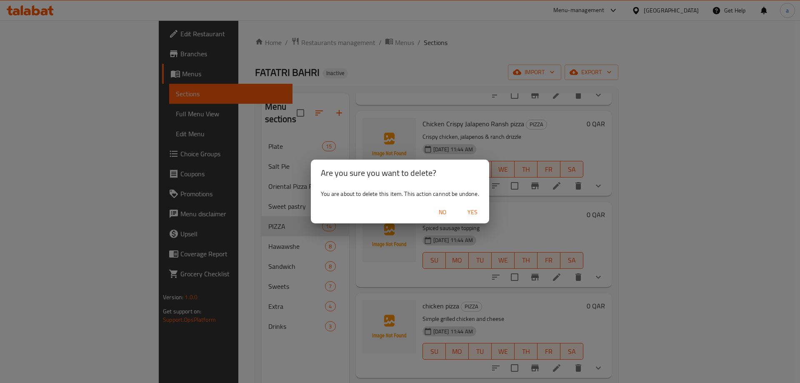
click at [476, 213] on span "Yes" at bounding box center [472, 212] width 20 height 10
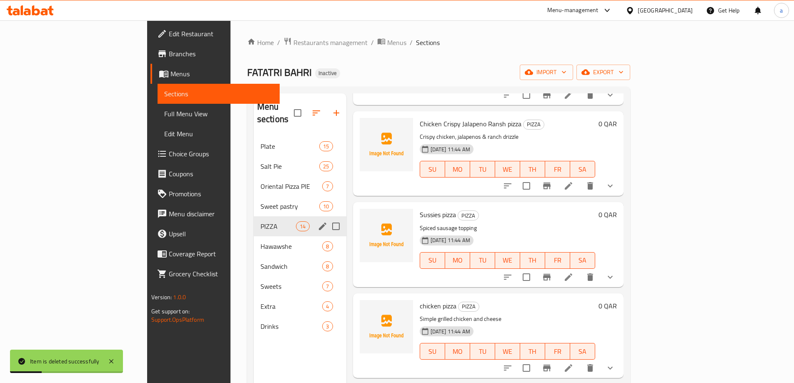
click at [260, 221] on span "PIZZA" at bounding box center [277, 226] width 35 height 10
click at [260, 201] on span "Sweet pastry" at bounding box center [277, 206] width 35 height 10
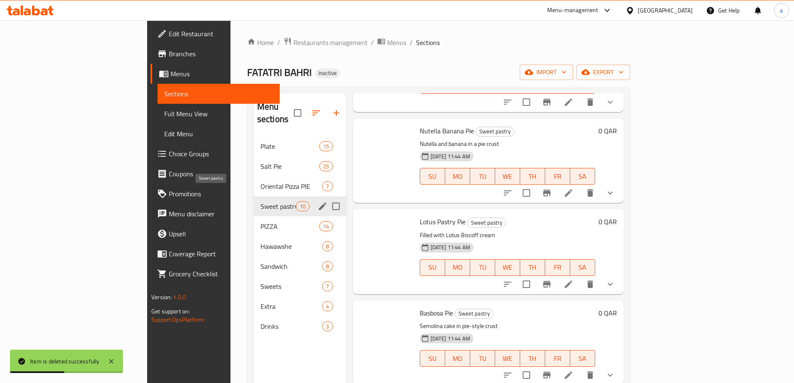
scroll to position [548, 0]
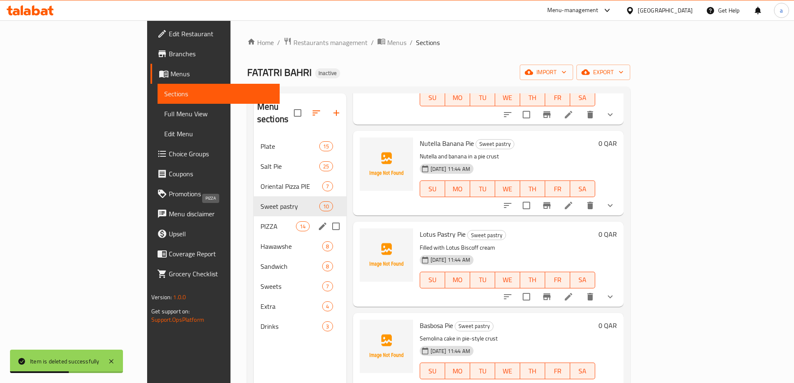
click at [260, 221] on span "PIZZA" at bounding box center [277, 226] width 35 height 10
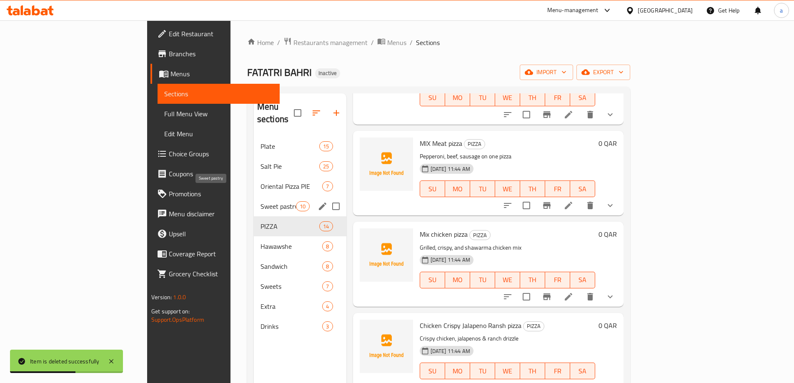
click at [260, 201] on span "Sweet pastry" at bounding box center [277, 206] width 35 height 10
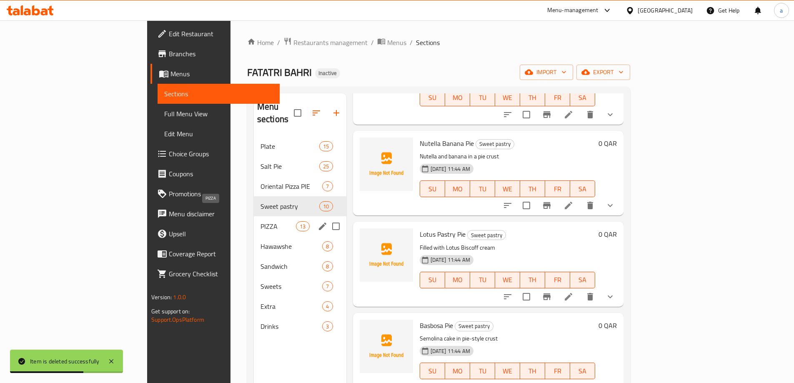
click at [260, 221] on span "PIZZA" at bounding box center [277, 226] width 35 height 10
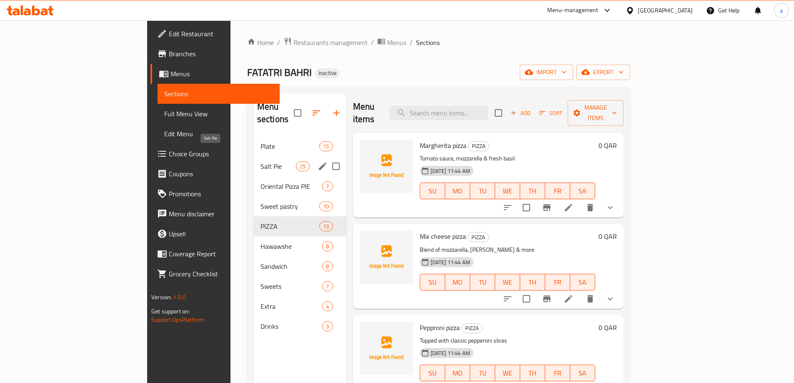
click at [260, 161] on span "Salt Pie" at bounding box center [277, 166] width 35 height 10
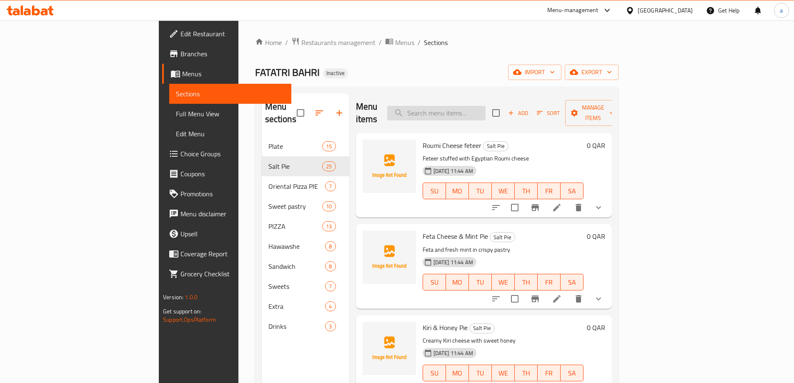
click at [482, 106] on input "search" at bounding box center [436, 113] width 98 height 15
paste input "Sausage Pie"
type input "Sausage Pie"
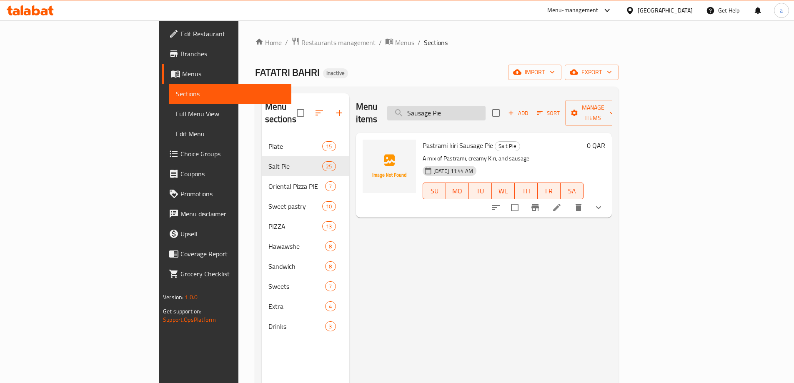
click at [476, 113] on input "Sausage Pie" at bounding box center [436, 113] width 98 height 15
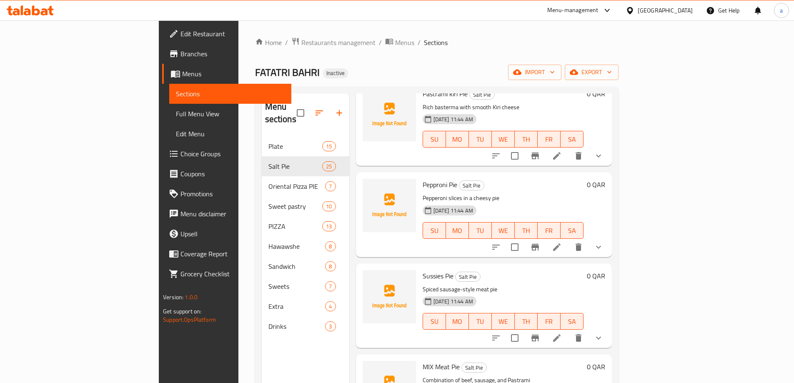
scroll to position [1042, 0]
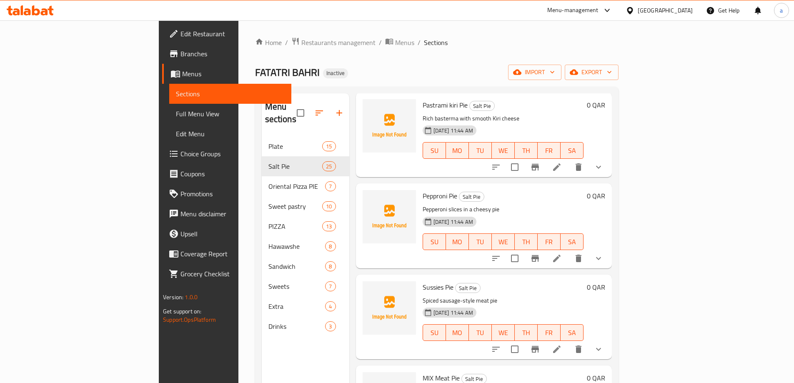
click at [568, 342] on li at bounding box center [556, 349] width 23 height 15
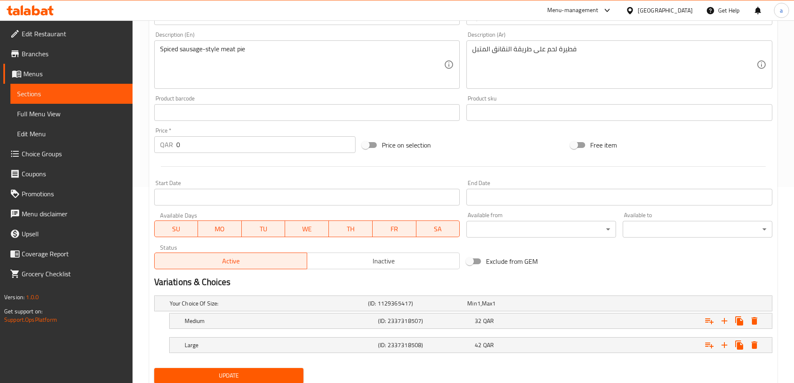
scroll to position [225, 0]
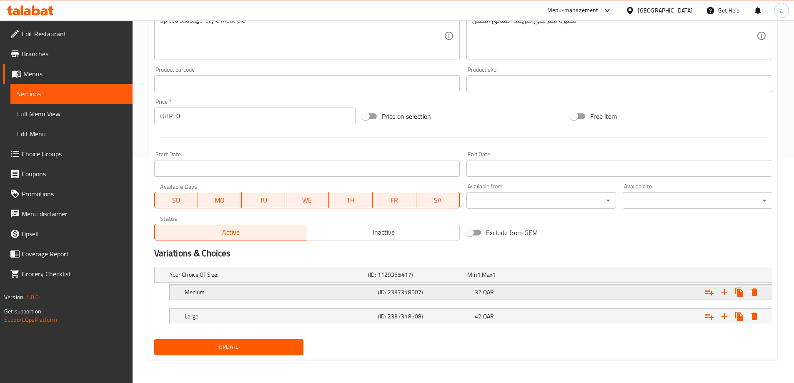
click at [496, 293] on div "32 QAR" at bounding box center [521, 292] width 93 height 8
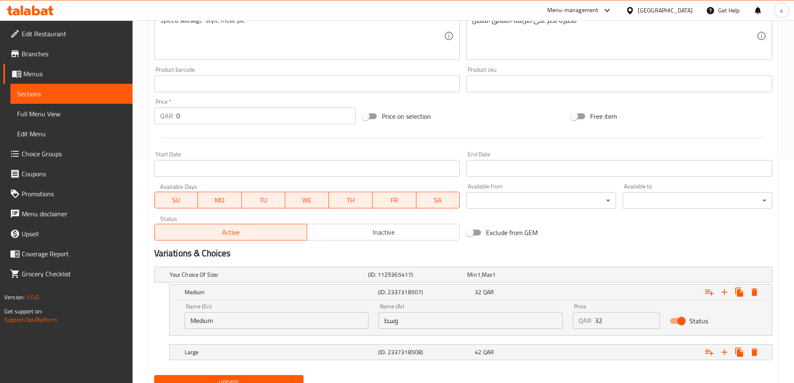
click at [617, 321] on input "32" at bounding box center [627, 320] width 65 height 17
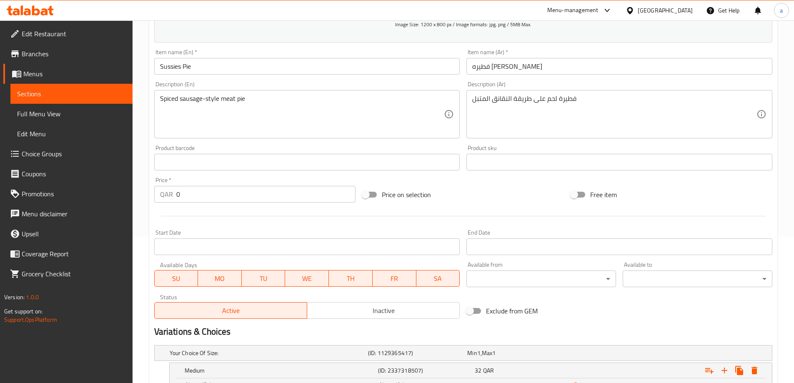
scroll to position [16, 0]
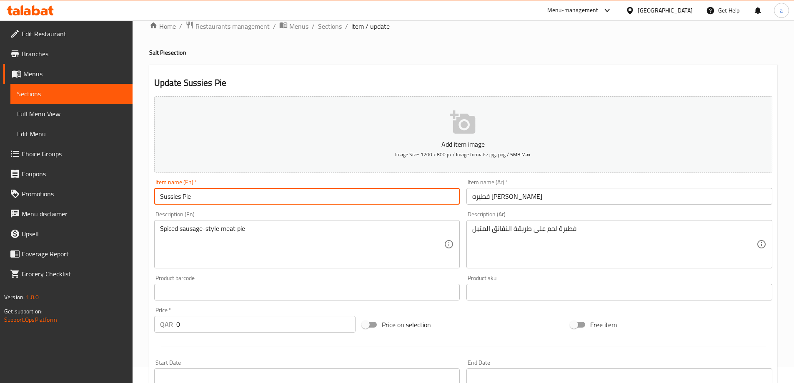
click at [233, 197] on input "Sussies Pie" at bounding box center [307, 196] width 306 height 17
paste input "ausage"
type input "Sausage Pie"
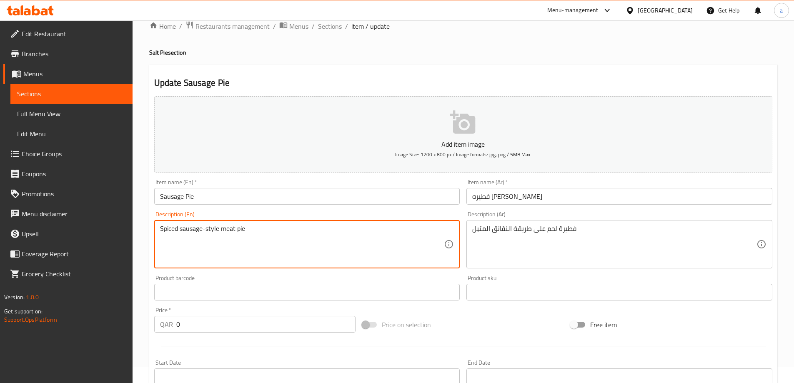
click at [275, 249] on textarea "Spiced sausage-style meat pie" at bounding box center [302, 245] width 284 height 40
paste textarea "Juicy sausages baked in pastry"
type textarea "Juicy sausages baked in pastry"
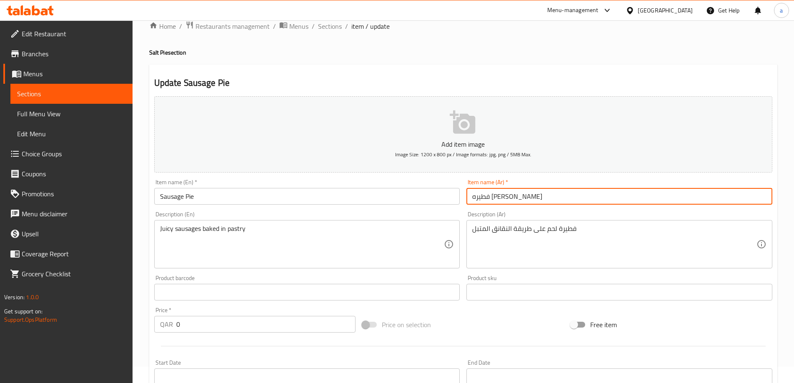
click at [499, 201] on input "فطيره سوسيس" at bounding box center [619, 196] width 306 height 17
click at [483, 197] on input "فطيره سوسيس" at bounding box center [619, 196] width 306 height 17
type input "فطيره سجق"
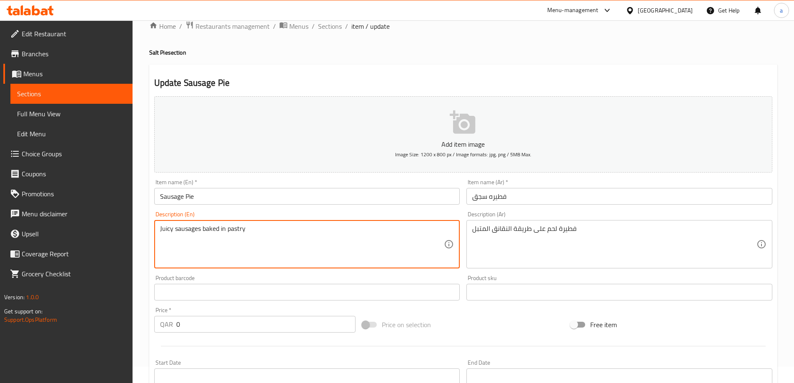
click at [321, 227] on textarea "Juicy sausages baked in pastry" at bounding box center [302, 245] width 284 height 40
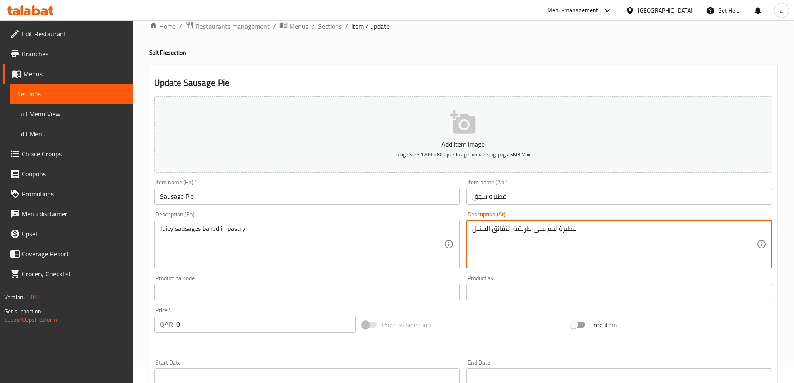
click at [505, 235] on textarea "فطيرة لحم على طريقة النقانق المتبل" at bounding box center [614, 245] width 284 height 40
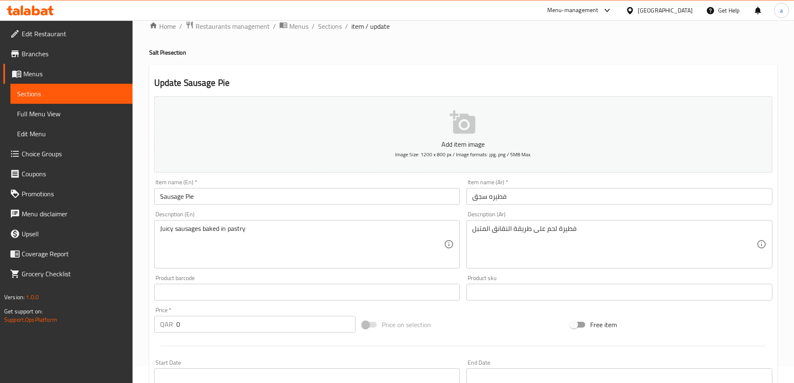
click at [319, 213] on div "Description (En) Juicy sausages baked in pastry Description (En)" at bounding box center [307, 239] width 306 height 57
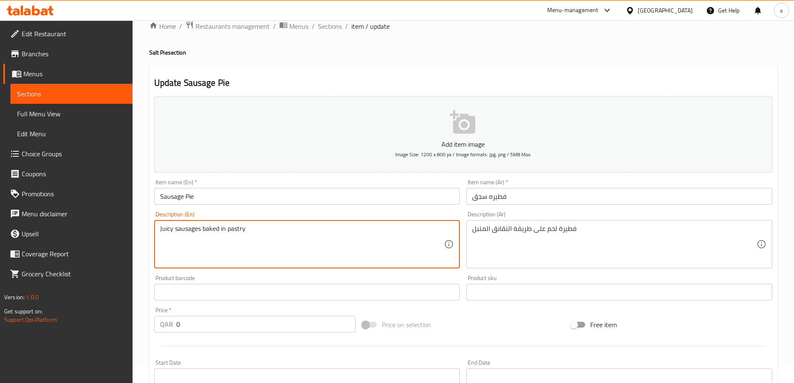
click at [313, 225] on textarea "Juicy sausages baked in pastry" at bounding box center [302, 245] width 284 height 40
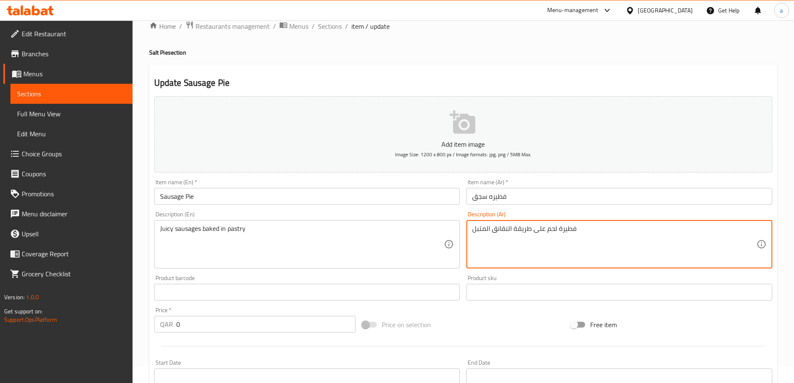
click at [520, 231] on textarea "فطيرة لحم على طريقة النقانق المتبل" at bounding box center [614, 245] width 284 height 40
paste textarea "النقانق اللذيذة المخبوزة في المعجنات"
click at [565, 230] on textarea "النقانق اللذيذة المخبوزة في المعجنات" at bounding box center [614, 245] width 284 height 40
drag, startPoint x: 565, startPoint y: 230, endPoint x: 570, endPoint y: 254, distance: 24.8
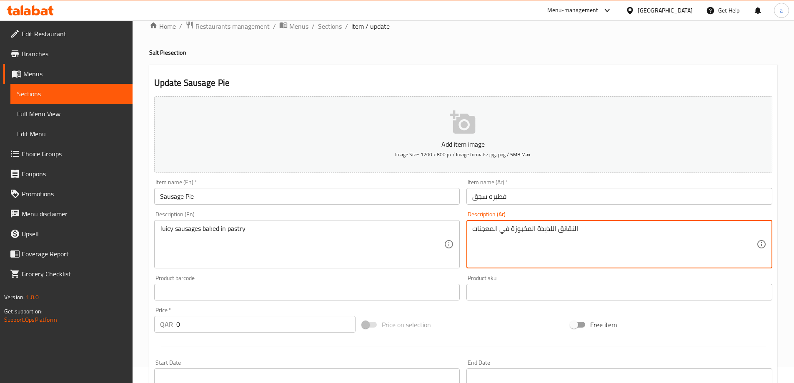
click at [565, 230] on textarea "النقانق اللذيذة المخبوزة في المعجنات" at bounding box center [614, 245] width 284 height 40
click at [570, 228] on textarea "النقاانق اللذيذة المخبوزة في المعجنات" at bounding box center [614, 245] width 284 height 40
click at [543, 231] on textarea "السجق اللذيذة المخبوزة في المعجنات" at bounding box center [614, 245] width 284 height 40
click at [544, 231] on textarea "السجق اللذيذة المخبوزة في المعجنات" at bounding box center [614, 245] width 284 height 40
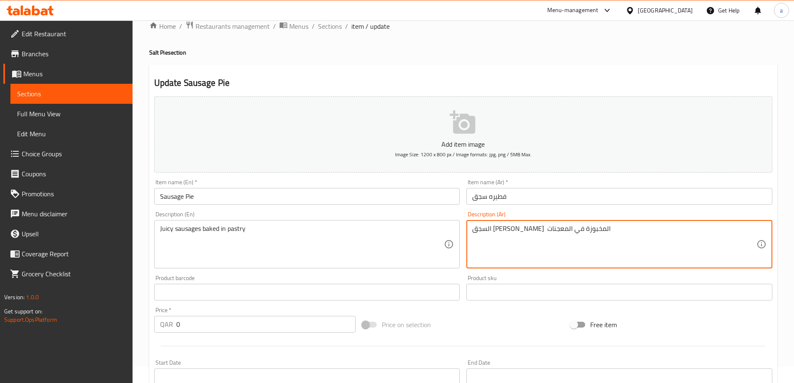
click at [510, 229] on textarea "السجق الجوسي المخبوزة في المعجنات" at bounding box center [614, 245] width 284 height 40
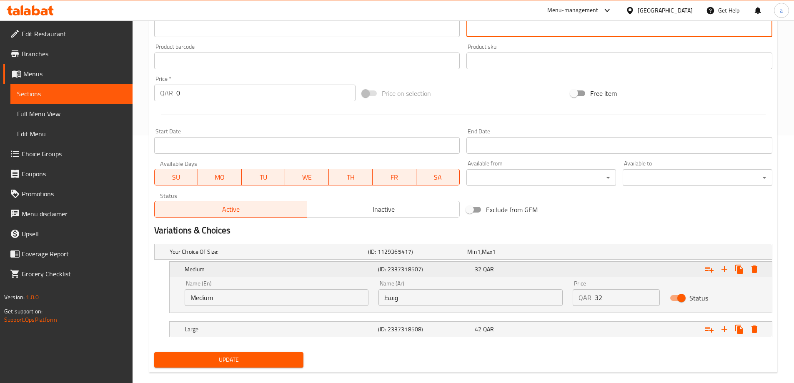
scroll to position [260, 0]
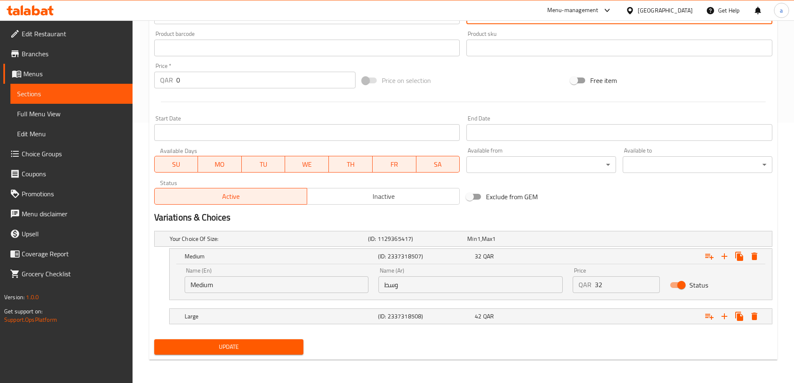
type textarea "السجق الجوسي المخبوز في المعجنات"
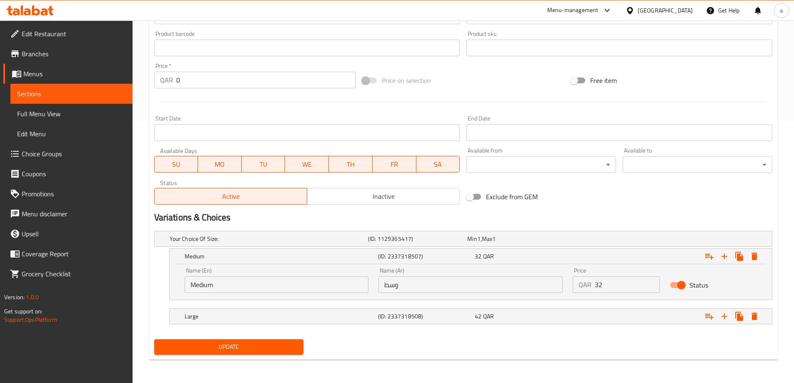
click at [280, 348] on span "Update" at bounding box center [229, 347] width 136 height 10
click at [75, 96] on span "Sections" at bounding box center [71, 94] width 109 height 10
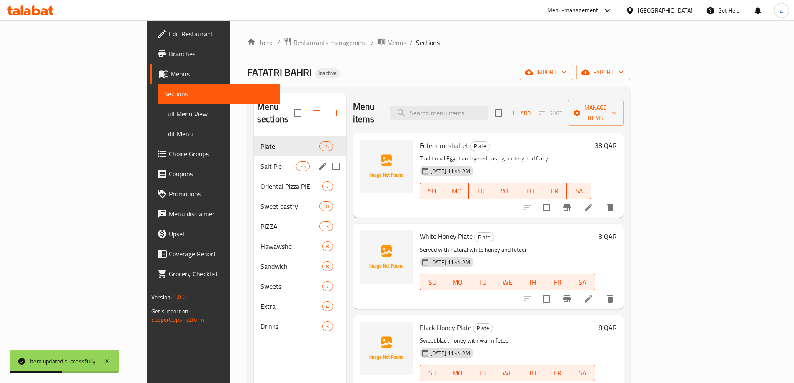
click at [254, 160] on div "Salt Pie 25" at bounding box center [300, 166] width 92 height 20
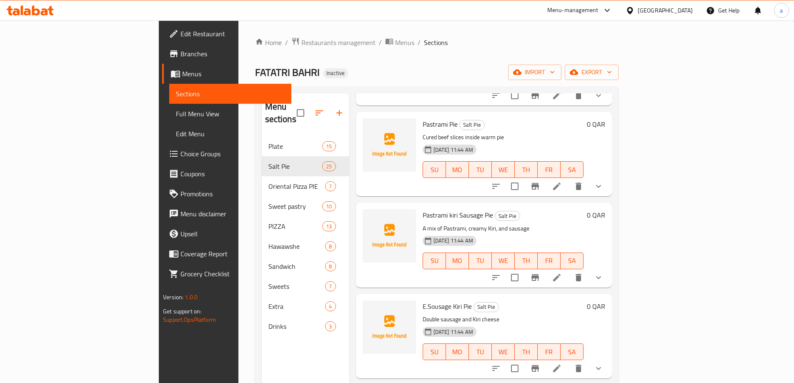
scroll to position [750, 0]
click at [169, 122] on link "Full Menu View" at bounding box center [230, 114] width 122 height 20
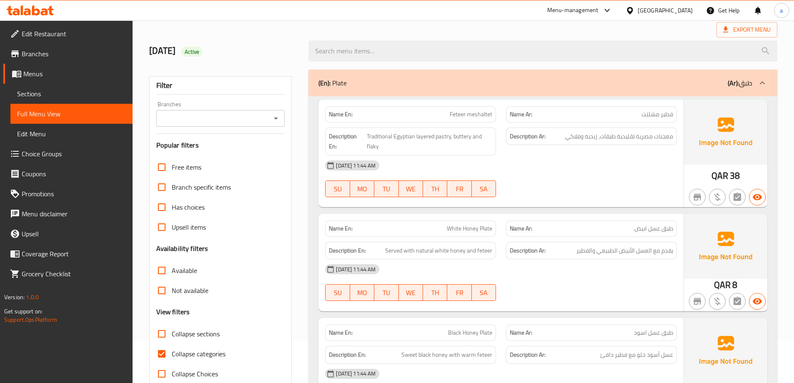
scroll to position [167, 0]
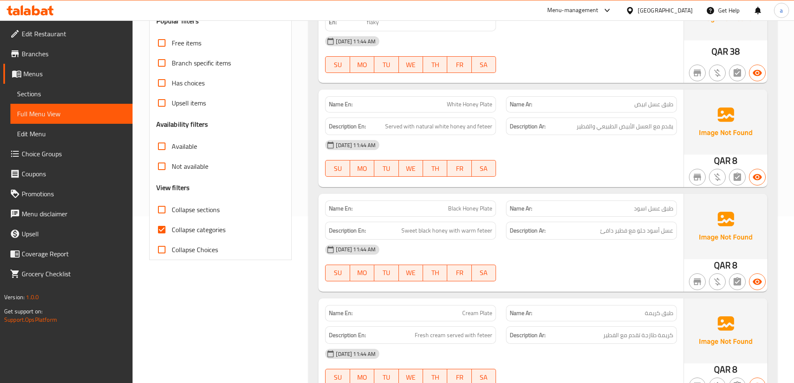
click at [165, 232] on input "Collapse categories" at bounding box center [162, 230] width 20 height 20
checkbox input "false"
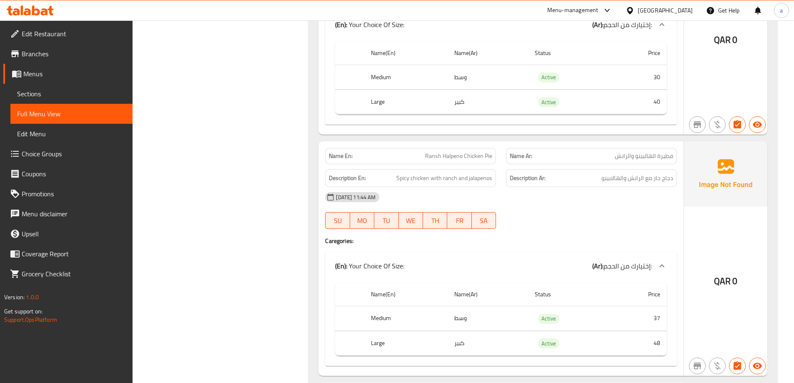
scroll to position [6250, 0]
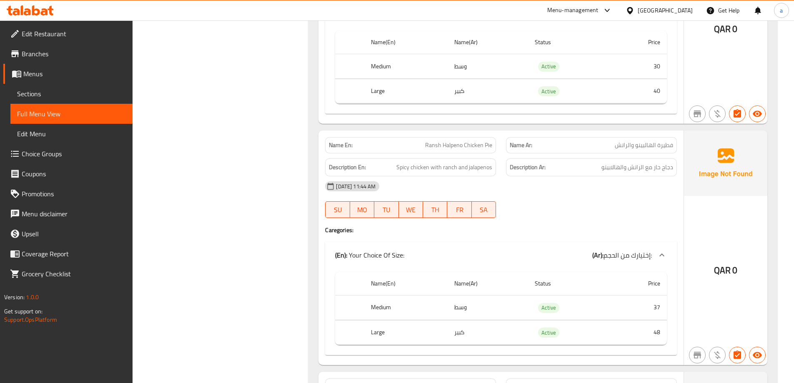
click at [68, 99] on link "Sections" at bounding box center [71, 94] width 122 height 20
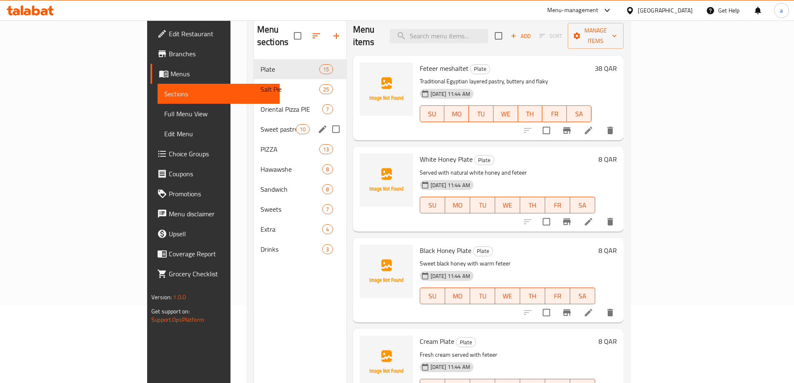
scroll to position [75, 0]
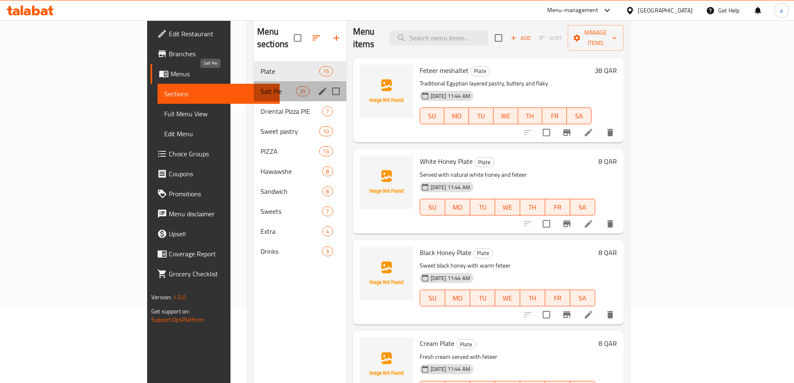
click at [260, 86] on span "Salt Pie" at bounding box center [277, 91] width 35 height 10
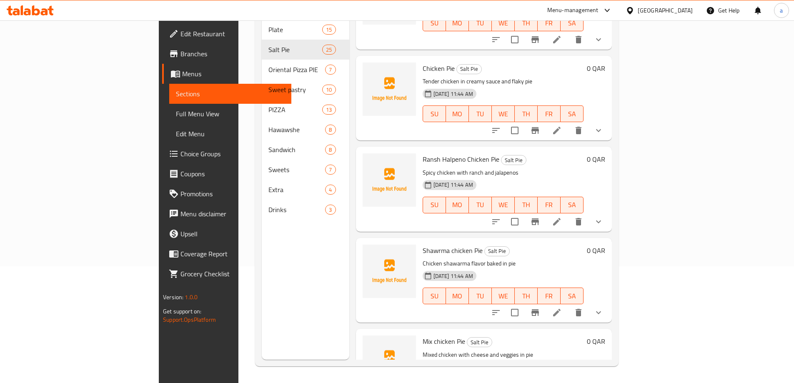
scroll to position [1497, 0]
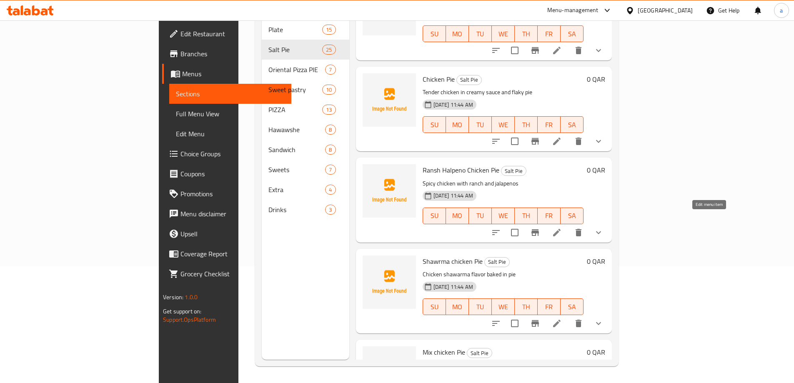
click at [562, 227] on icon at bounding box center [557, 232] width 10 height 10
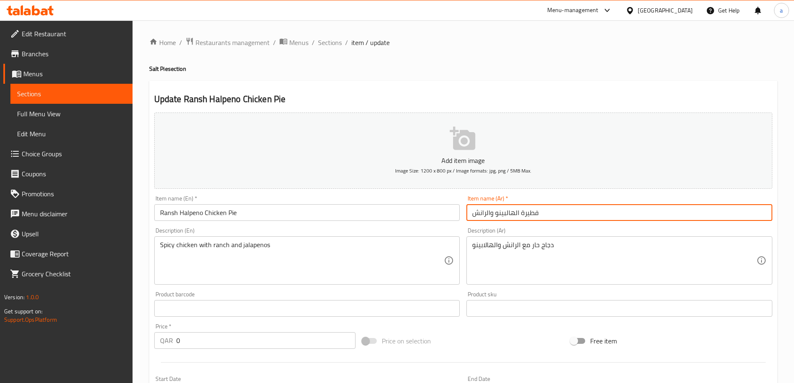
click at [489, 217] on input "فطيرة الهالبينو والرانش" at bounding box center [619, 212] width 306 height 17
click at [491, 218] on input "فطيرة الهالبينو والرانش" at bounding box center [619, 212] width 306 height 17
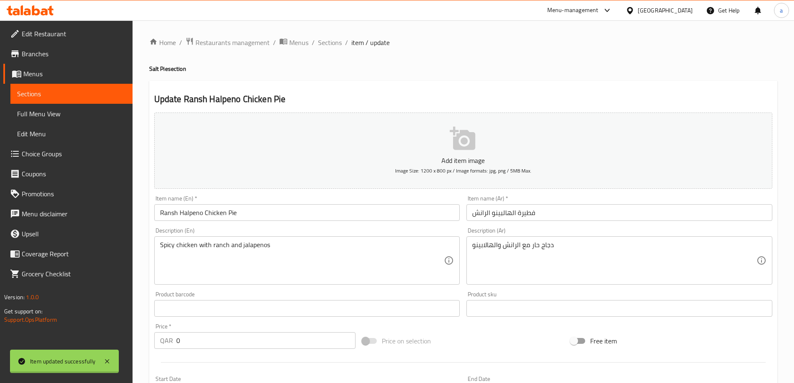
click at [485, 207] on div at bounding box center [397, 191] width 794 height 383
click at [488, 213] on input "فطيرة الهالبينو الرانش" at bounding box center [619, 212] width 306 height 17
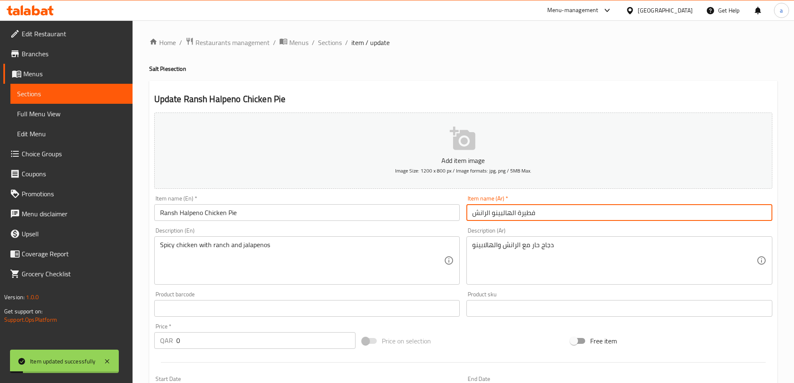
click at [486, 213] on input "فطيرة الهالبينو الرانش" at bounding box center [619, 212] width 306 height 17
click at [507, 216] on input "فطيرة الهالبينو رانش" at bounding box center [619, 212] width 306 height 17
type input "فطيرة هال[PERSON_NAME]"
click at [72, 110] on span "Full Menu View" at bounding box center [71, 114] width 109 height 10
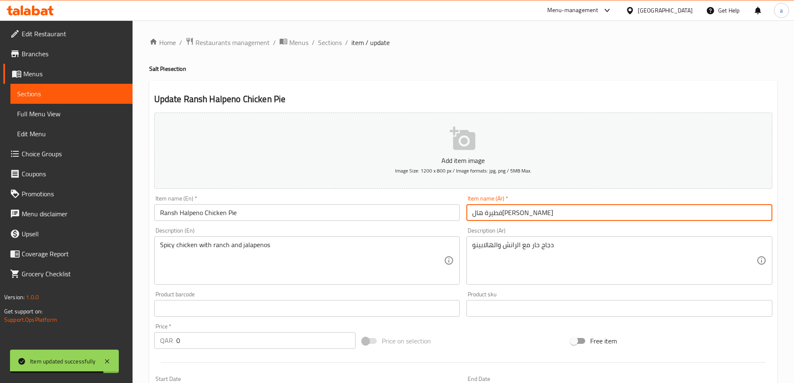
click at [72, 110] on span "Full Menu View" at bounding box center [71, 114] width 109 height 10
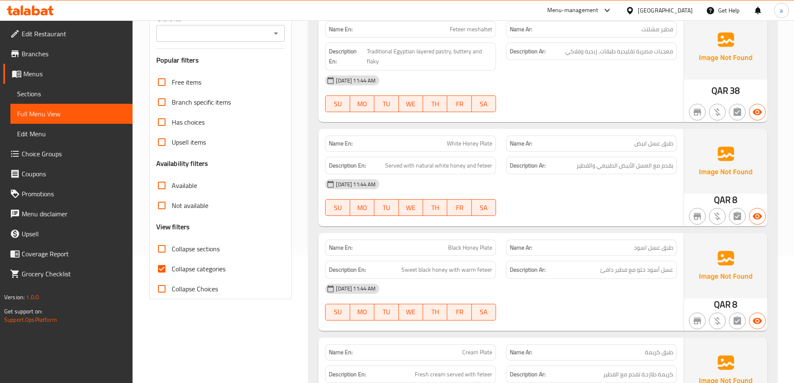
scroll to position [250, 0]
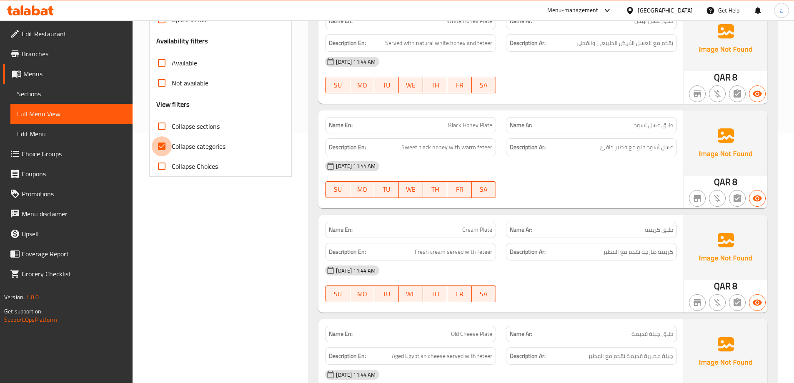
click at [163, 145] on input "Collapse categories" at bounding box center [162, 146] width 20 height 20
checkbox input "false"
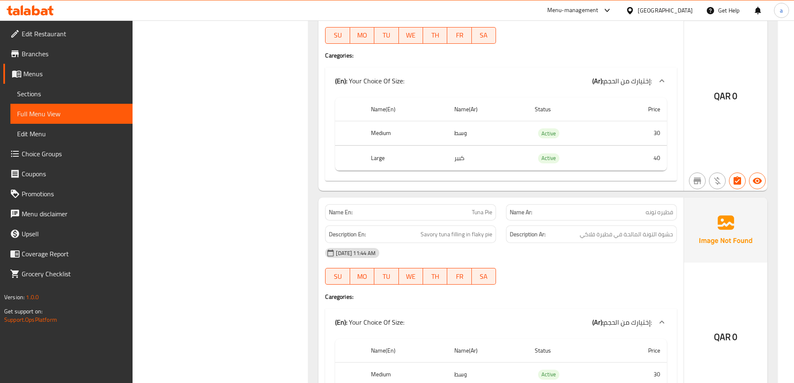
scroll to position [7208, 0]
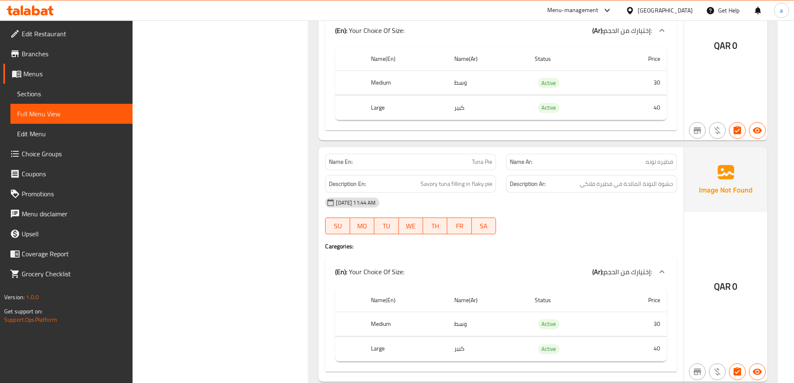
click at [539, 192] on div "[DATE] 11:44 AM" at bounding box center [501, 202] width 362 height 20
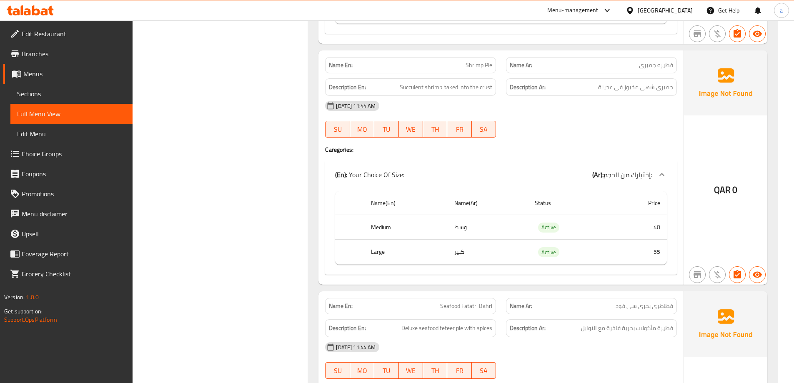
scroll to position [7541, 0]
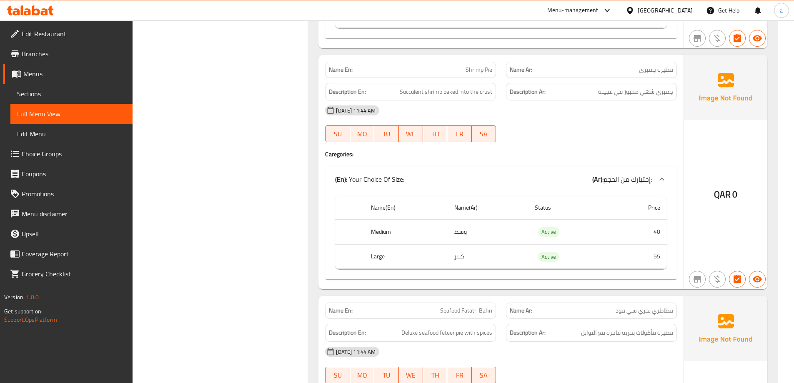
click at [57, 40] on link "Edit Restaurant" at bounding box center [67, 34] width 129 height 20
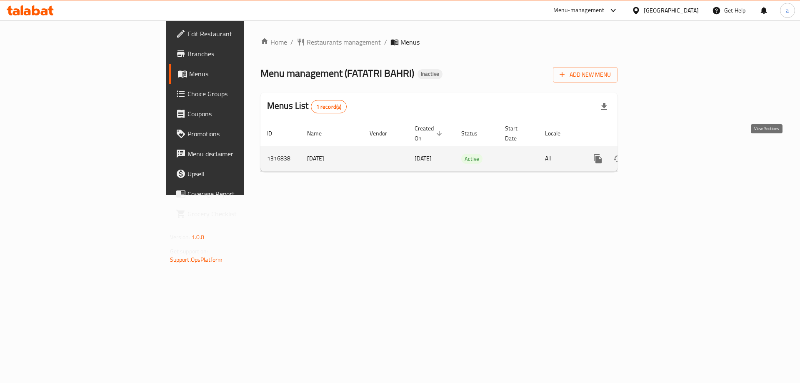
click at [663, 154] on icon "enhanced table" at bounding box center [658, 159] width 10 height 10
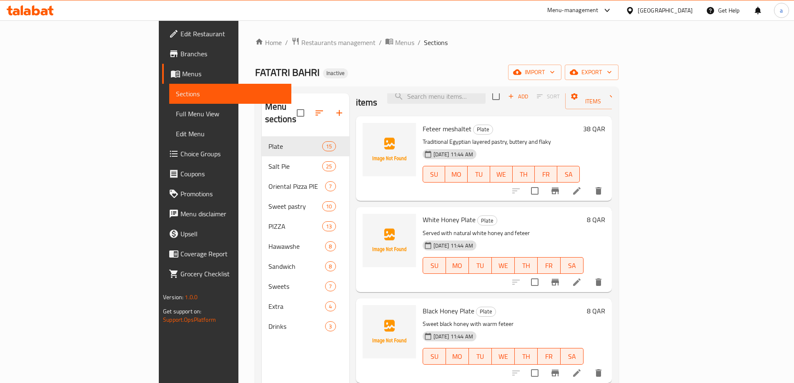
scroll to position [83, 0]
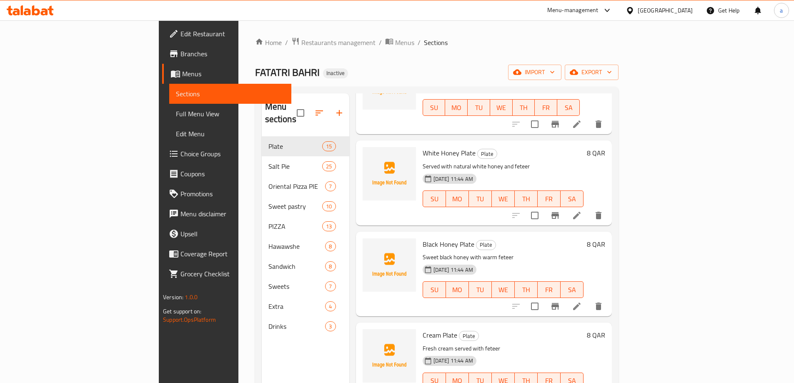
click at [176, 117] on span "Full Menu View" at bounding box center [230, 114] width 109 height 10
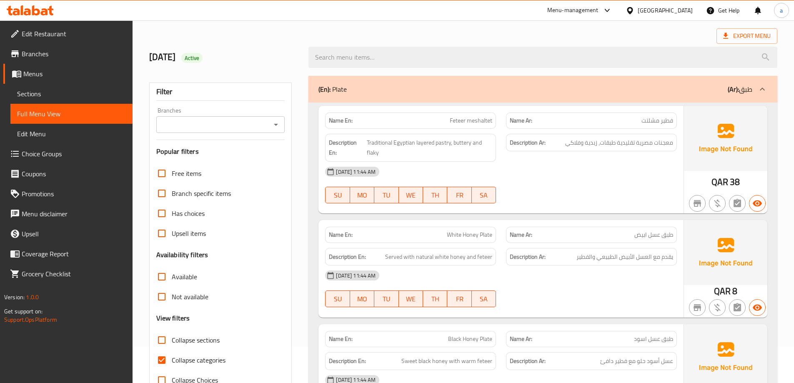
scroll to position [83, 0]
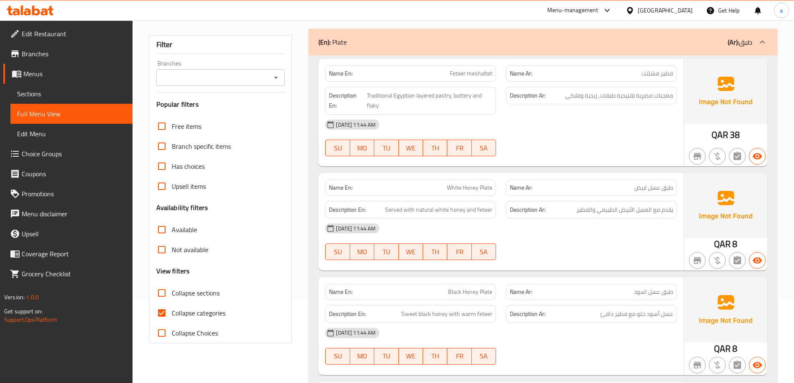
click at [163, 311] on input "Collapse categories" at bounding box center [162, 313] width 20 height 20
checkbox input "false"
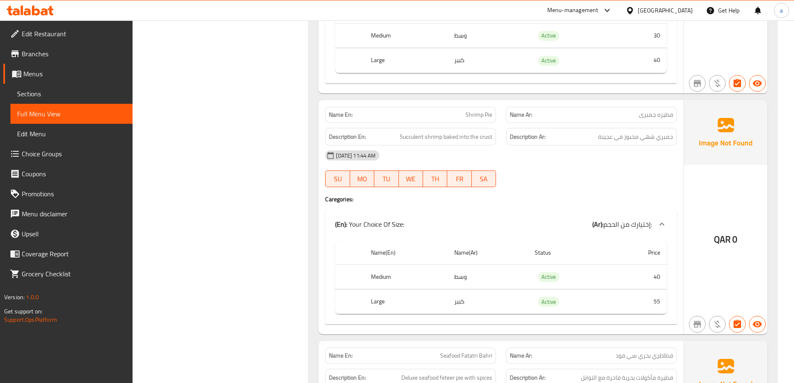
scroll to position [7541, 0]
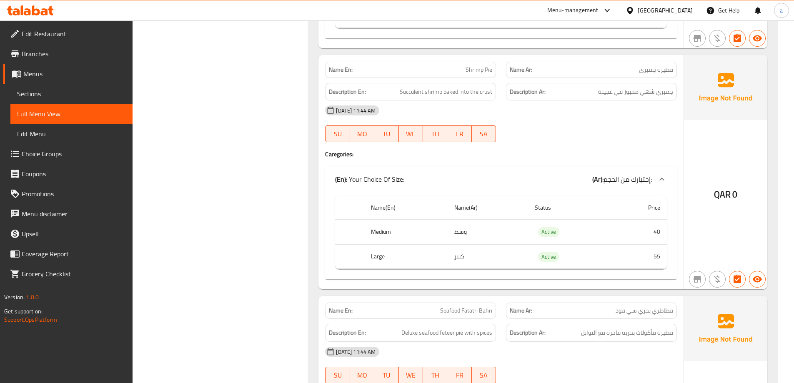
click at [40, 113] on span "Full Menu View" at bounding box center [71, 114] width 109 height 10
click at [64, 97] on span "Sections" at bounding box center [71, 94] width 109 height 10
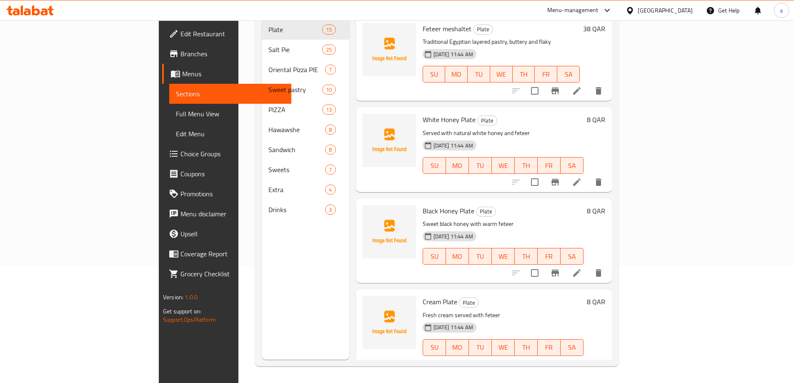
scroll to position [117, 0]
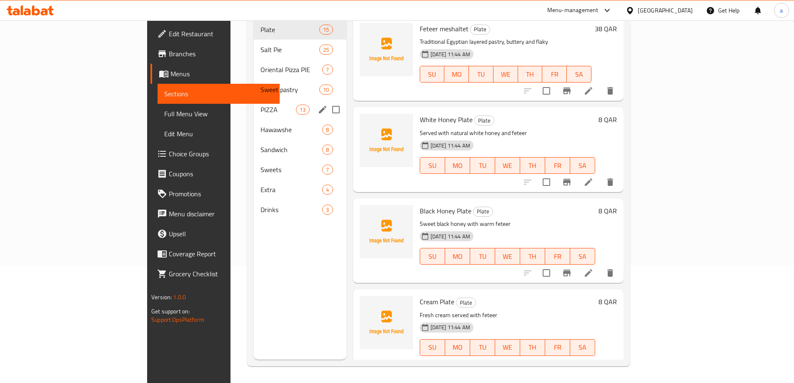
drag, startPoint x: 200, startPoint y: 102, endPoint x: 237, endPoint y: 101, distance: 36.3
click at [260, 105] on span "PIZZA" at bounding box center [277, 110] width 35 height 10
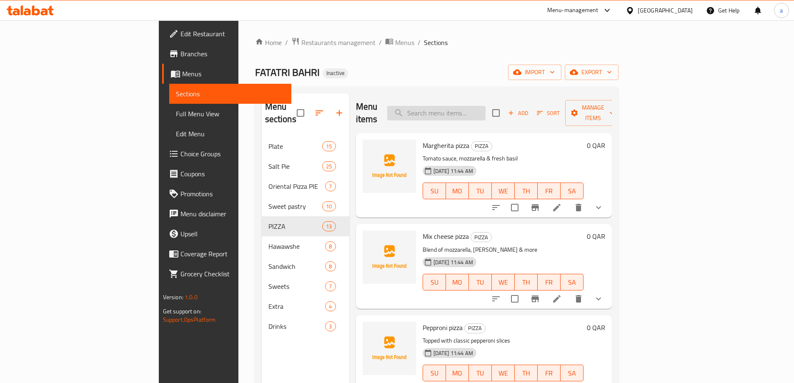
click at [485, 106] on input "search" at bounding box center [436, 113] width 98 height 15
paste input "Sussies pizza"
type input "Sussies pizza"
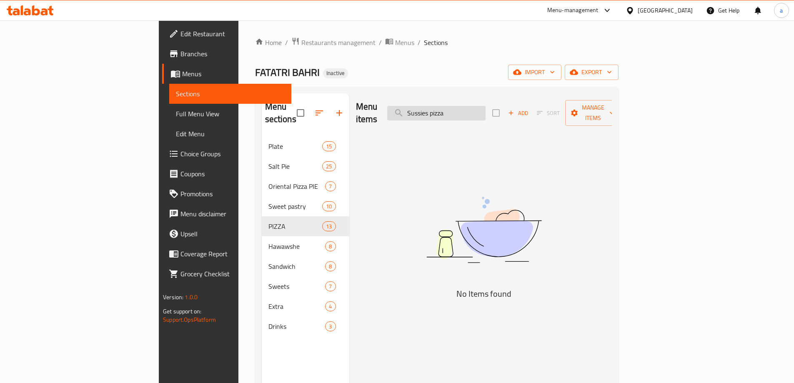
click at [485, 106] on input "Sussies pizza" at bounding box center [436, 113] width 98 height 15
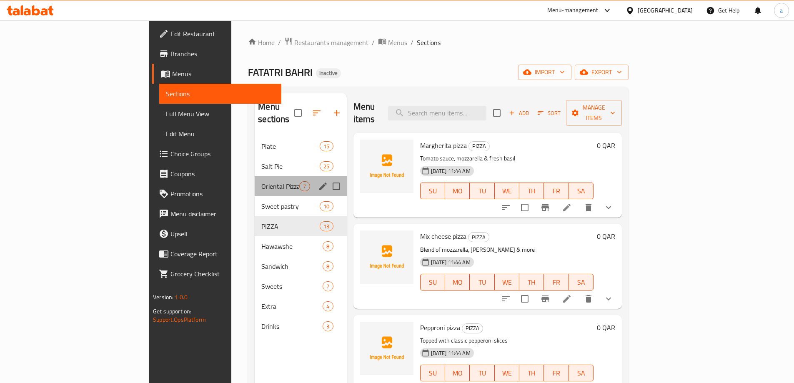
click at [261, 181] on span "Oriental Pizza PIE" at bounding box center [280, 186] width 38 height 10
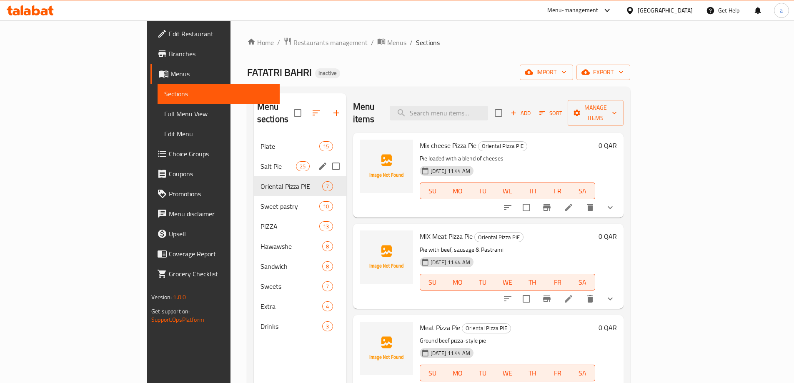
click at [260, 161] on span "Salt Pie" at bounding box center [277, 166] width 35 height 10
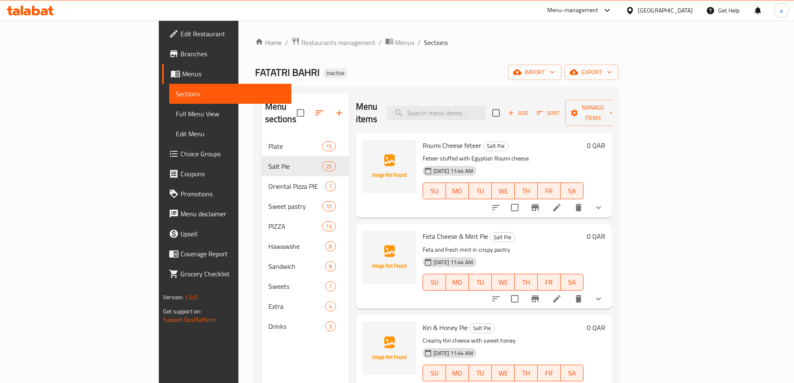
click at [176, 115] on span "Full Menu View" at bounding box center [230, 114] width 109 height 10
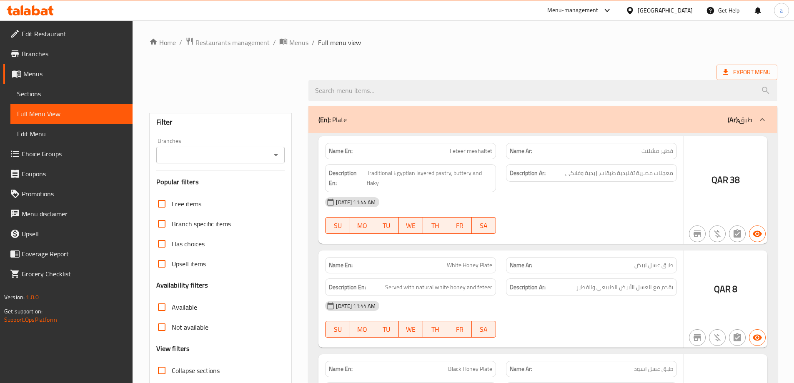
click at [82, 113] on span "Full Menu View" at bounding box center [71, 114] width 109 height 10
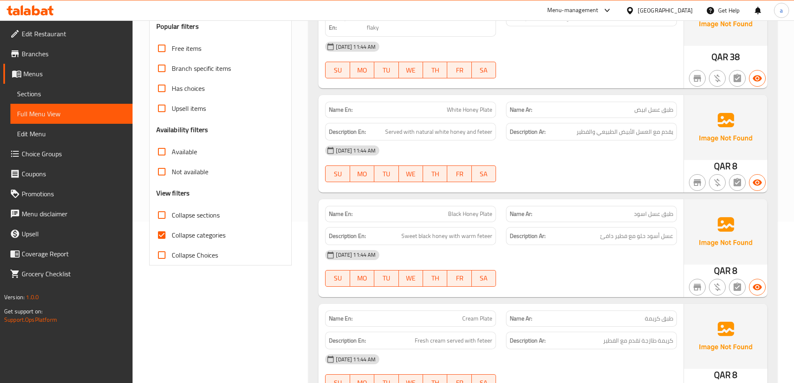
scroll to position [250, 0]
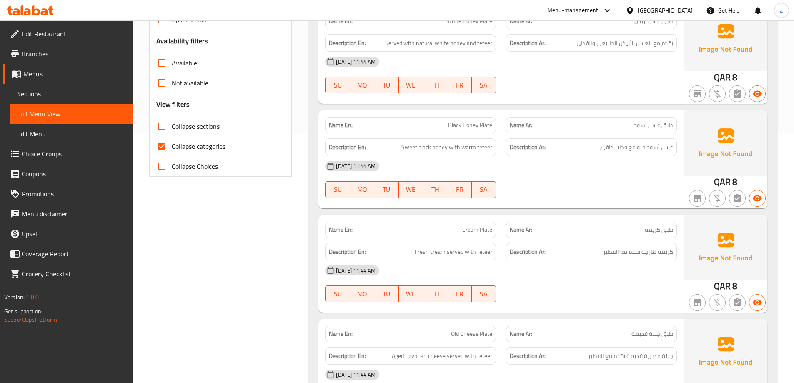
click at [168, 148] on input "Collapse categories" at bounding box center [162, 146] width 20 height 20
checkbox input "false"
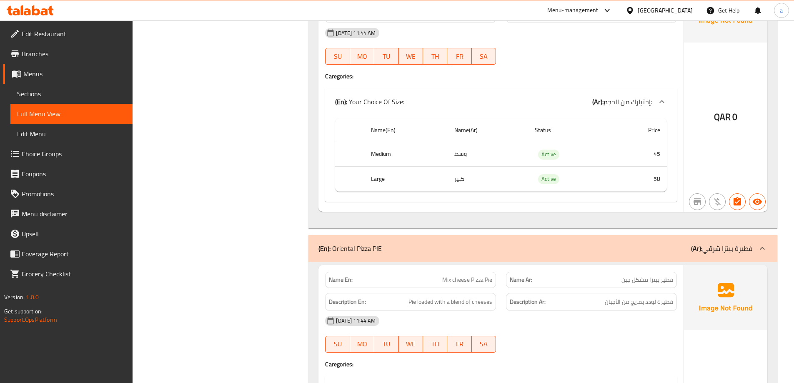
scroll to position [7953, 0]
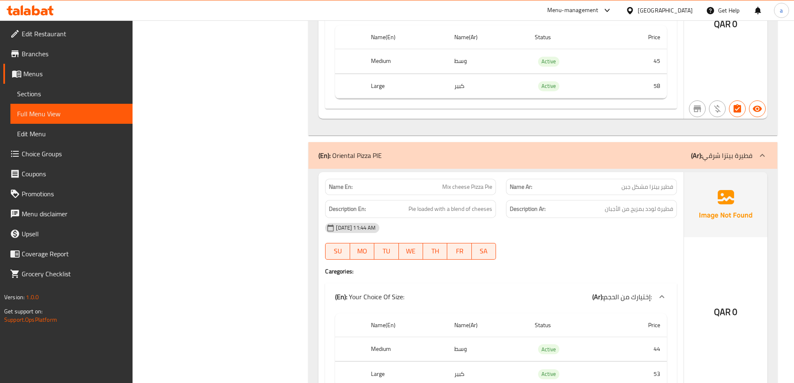
click at [47, 96] on span "Sections" at bounding box center [71, 94] width 109 height 10
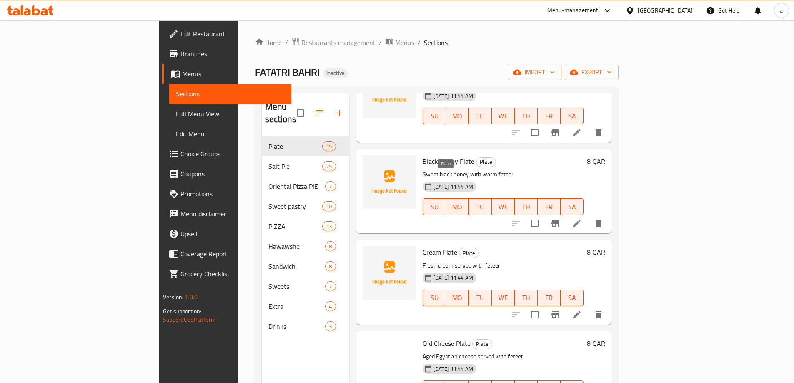
scroll to position [167, 0]
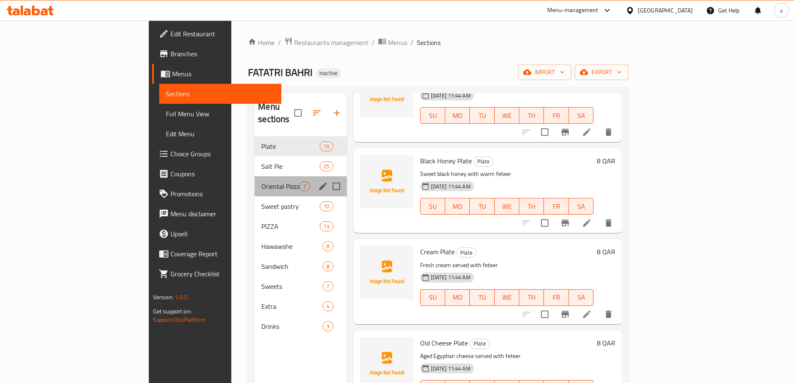
click at [255, 179] on div "Oriental Pizza PIE 7" at bounding box center [301, 186] width 92 height 20
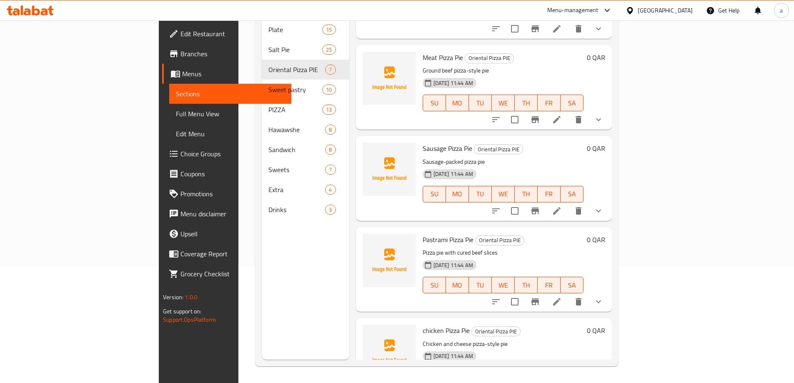
scroll to position [150, 0]
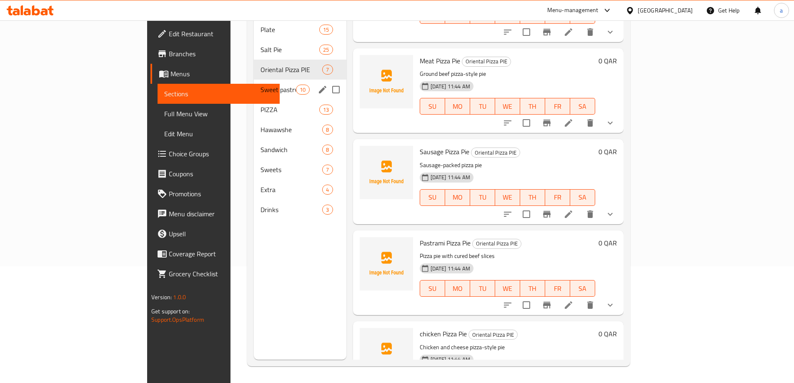
click at [254, 84] on div "Sweet pastry 10" at bounding box center [300, 90] width 92 height 20
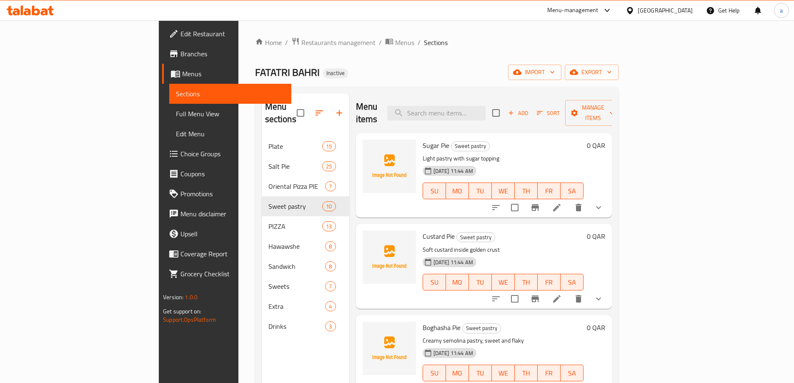
click at [176, 118] on span "Full Menu View" at bounding box center [230, 114] width 109 height 10
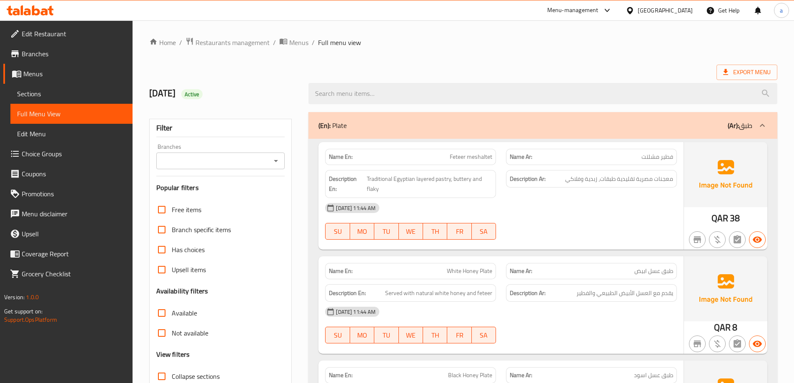
scroll to position [250, 0]
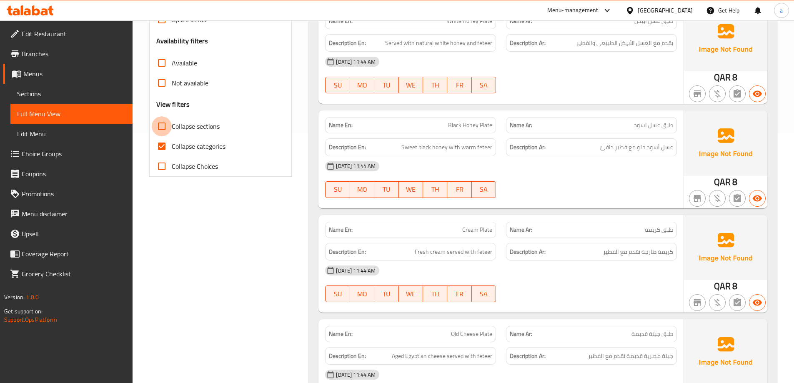
click at [164, 126] on input "Collapse sections" at bounding box center [162, 126] width 20 height 20
checkbox input "true"
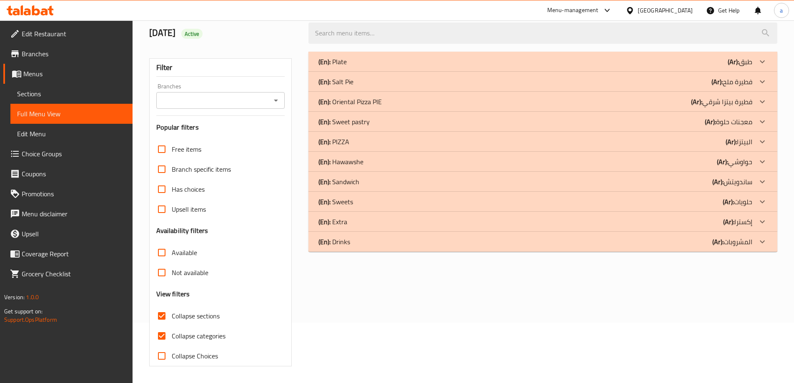
scroll to position [60, 0]
click at [162, 335] on input "Collapse categories" at bounding box center [162, 336] width 20 height 20
checkbox input "false"
click at [164, 317] on input "Collapse sections" at bounding box center [162, 316] width 20 height 20
checkbox input "false"
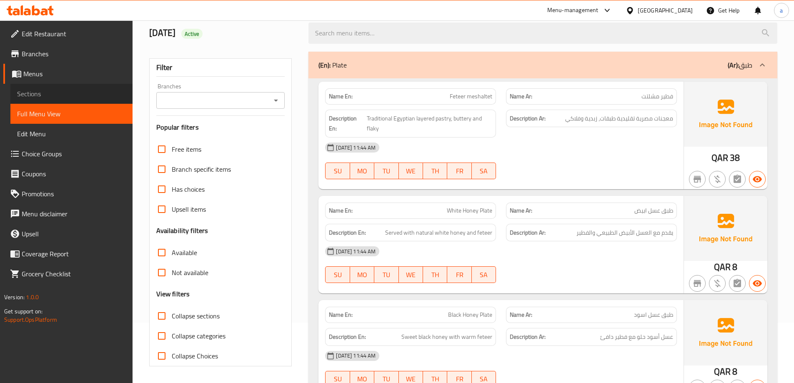
click at [64, 90] on span "Sections" at bounding box center [71, 94] width 109 height 10
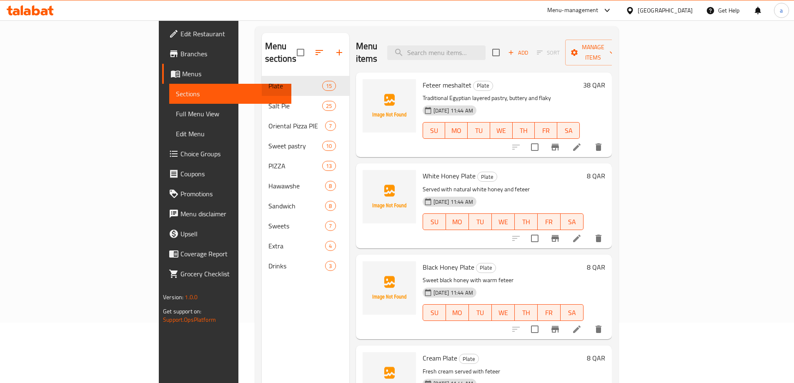
drag, startPoint x: 64, startPoint y: 106, endPoint x: 56, endPoint y: 125, distance: 20.7
click at [169, 106] on link "Full Menu View" at bounding box center [230, 114] width 122 height 20
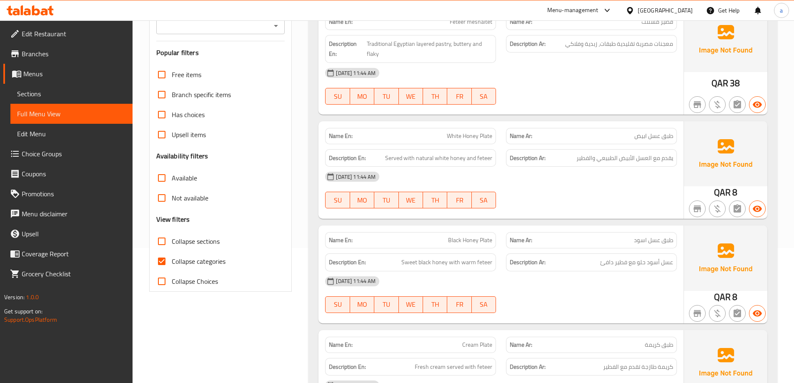
scroll to position [144, 0]
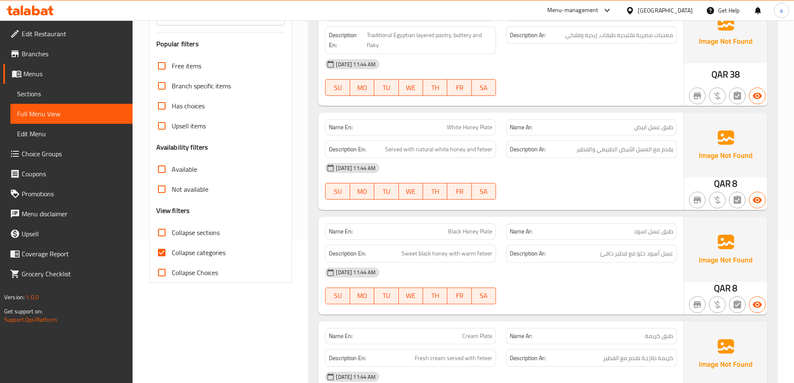
click at [160, 251] on input "Collapse categories" at bounding box center [162, 252] width 20 height 20
checkbox input "false"
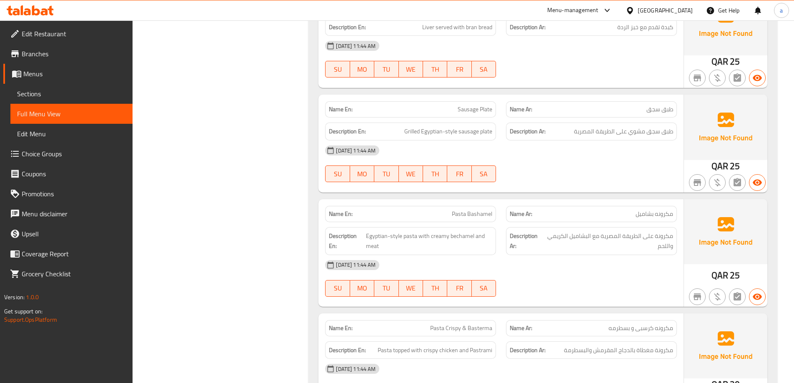
scroll to position [1139, 0]
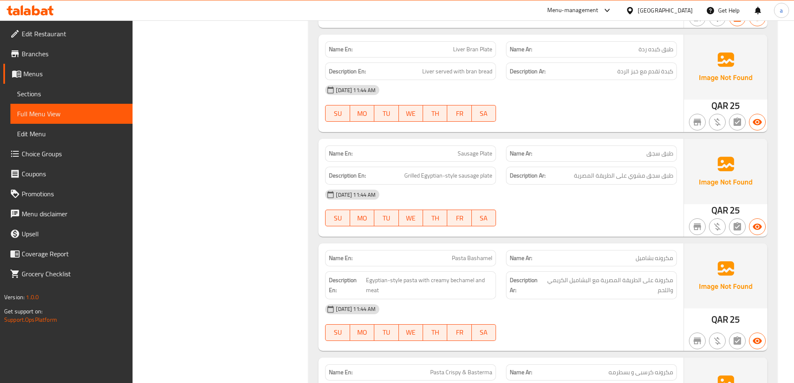
scroll to position [1045, 0]
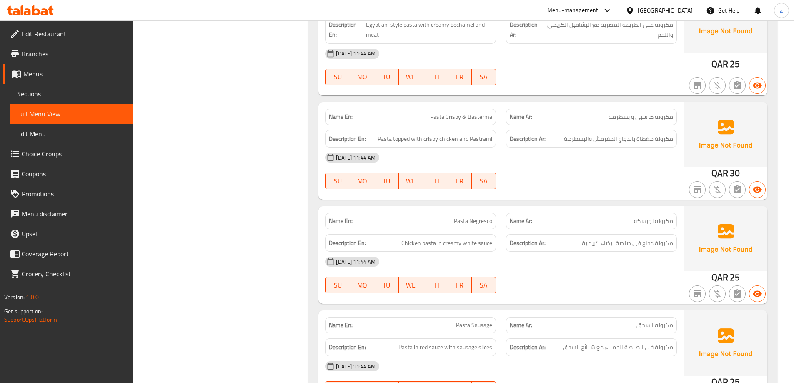
scroll to position [1295, 0]
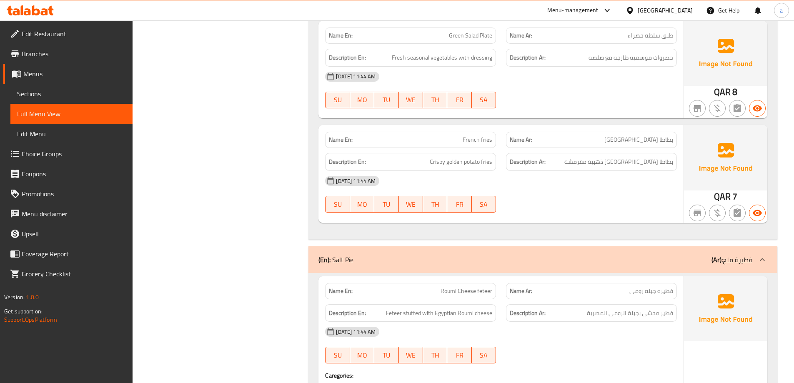
scroll to position [1712, 0]
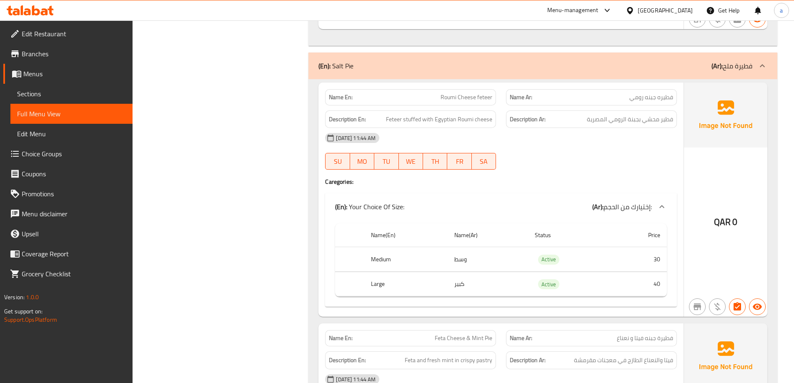
scroll to position [1962, 0]
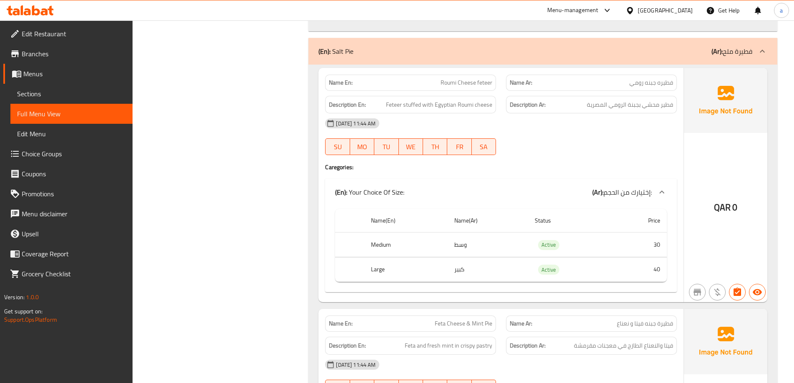
click at [451, 82] on span "Roumi Cheese feteer" at bounding box center [466, 82] width 52 height 9
copy span "Roumi Cheese feteer"
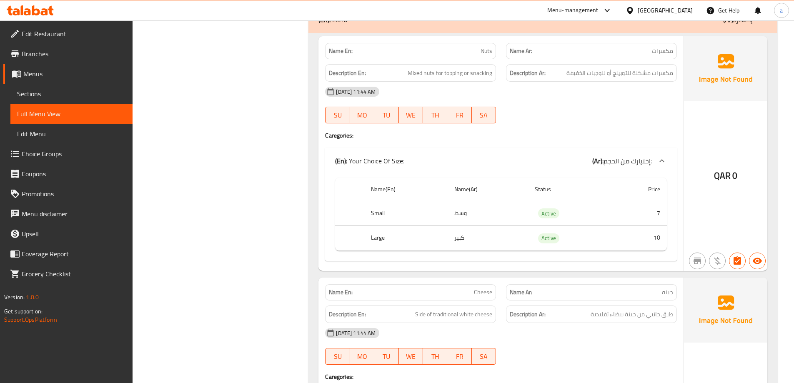
scroll to position [18287, 0]
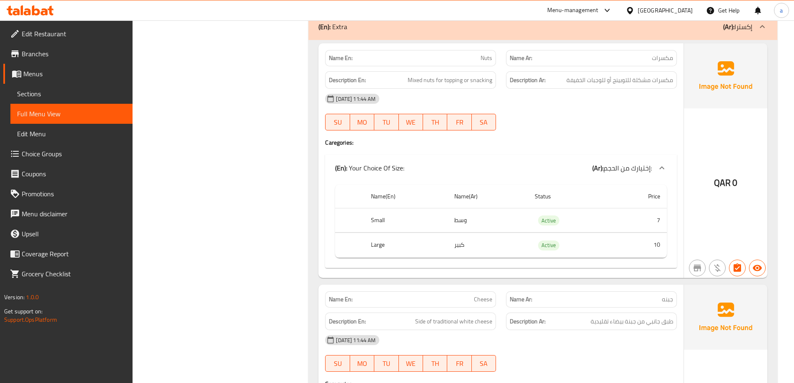
click at [93, 95] on span "Sections" at bounding box center [71, 94] width 109 height 10
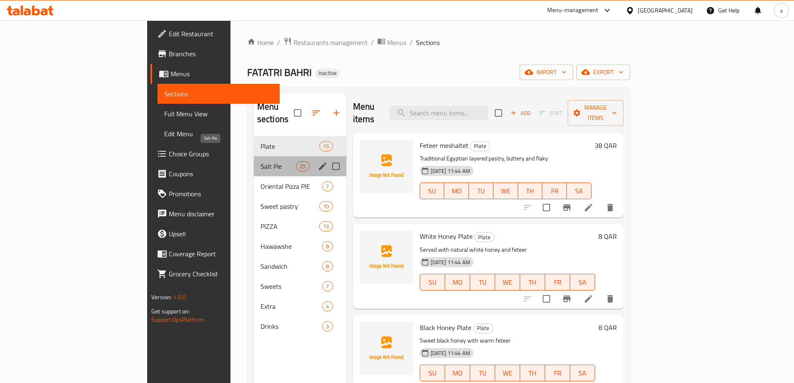
click at [260, 161] on span "Salt Pie" at bounding box center [277, 166] width 35 height 10
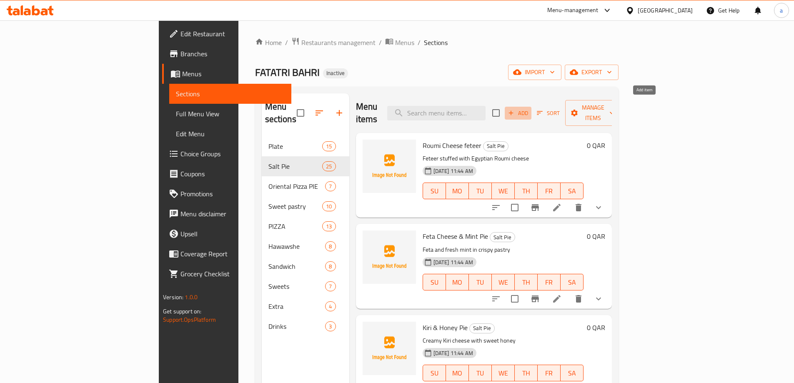
click at [529, 110] on span "Add" at bounding box center [518, 113] width 22 height 10
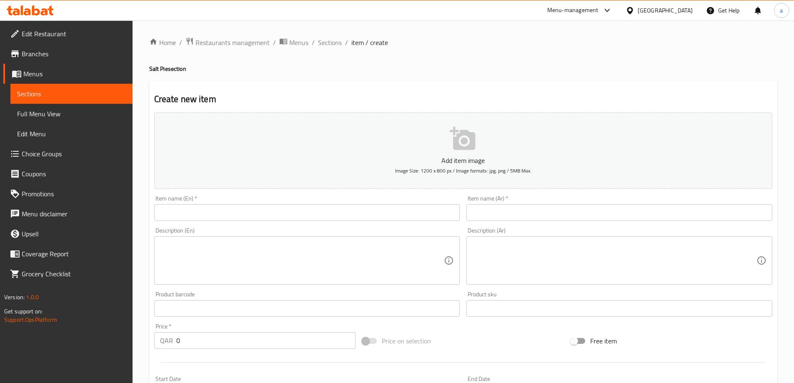
click at [251, 209] on input "text" at bounding box center [307, 212] width 306 height 17
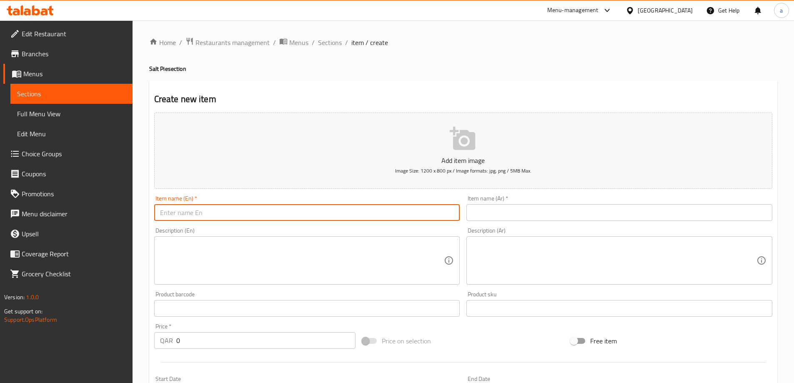
paste input "Sussies Pie"
type input "Sussies Pie"
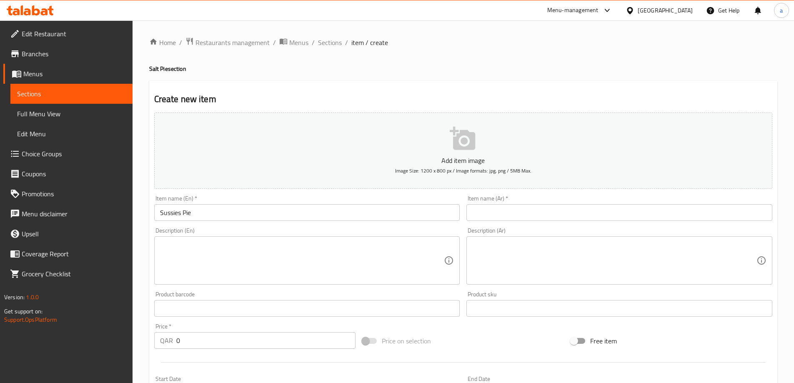
click at [557, 210] on input "text" at bounding box center [619, 212] width 306 height 17
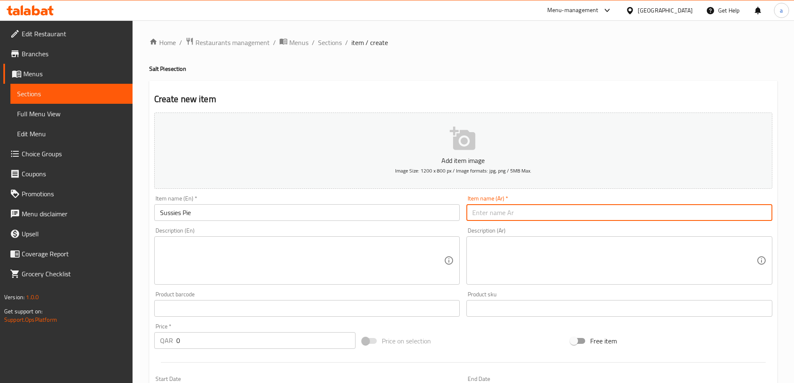
paste input "Spiced sausage-style meat pie"
click at [526, 216] on input "Spiced sausage-style meat pie" at bounding box center [619, 212] width 306 height 17
type input "Spiced sausage-style meat pie"
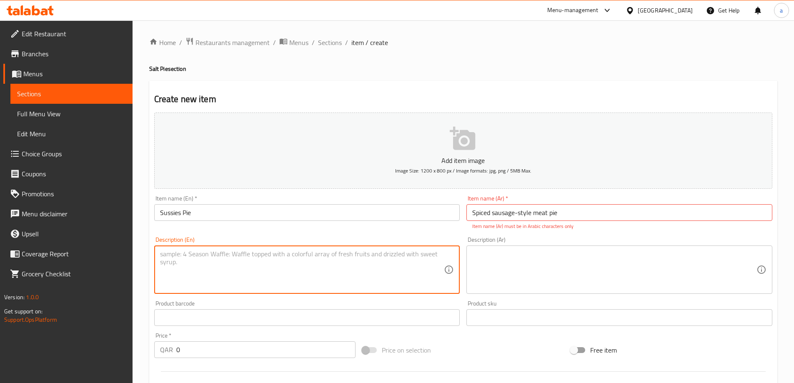
click at [352, 262] on textarea at bounding box center [302, 270] width 284 height 40
paste textarea "Spiced sausage-style meat pie"
click at [362, 256] on textarea "Spiced sausage-style meat pie" at bounding box center [302, 270] width 284 height 40
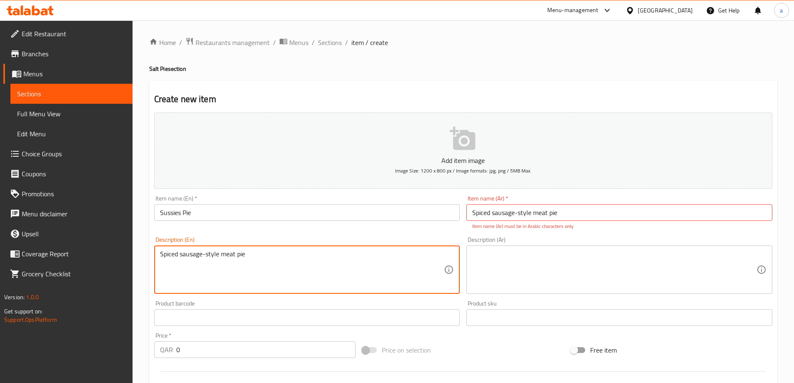
type textarea "Spiced sausage-style meat pie"
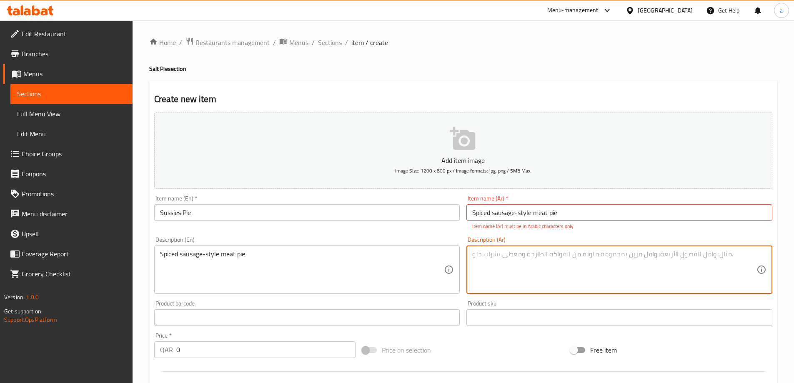
click at [517, 275] on textarea at bounding box center [614, 270] width 284 height 40
paste textarea "فطيرة لحم متبلة على طريقة النقانق"
type textarea "فطيرة لحم متبلة على طريقة النقانق"
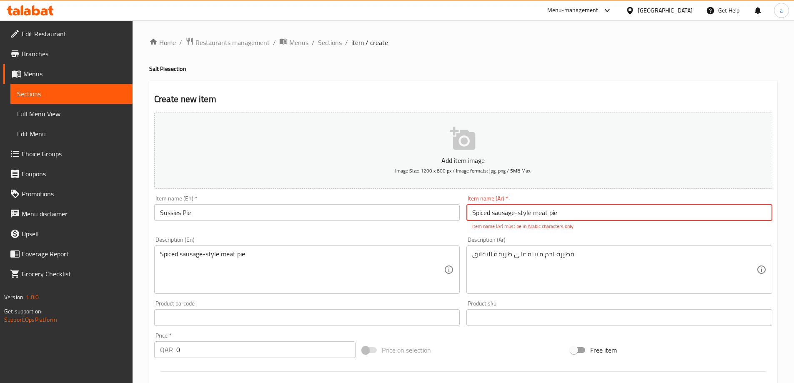
click at [561, 215] on input "Spiced sausage-style meat pie" at bounding box center [619, 212] width 306 height 17
type input "فطيرة سوسيس"
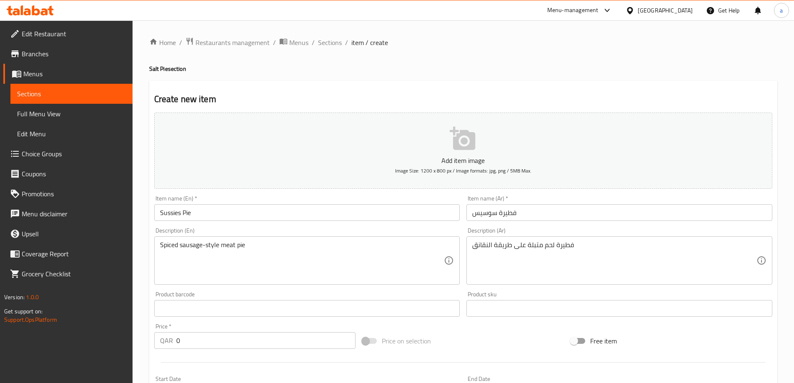
click at [586, 197] on div "Item name (Ar)   * فطيرة سوسيس Item name (Ar) *" at bounding box center [619, 207] width 306 height 25
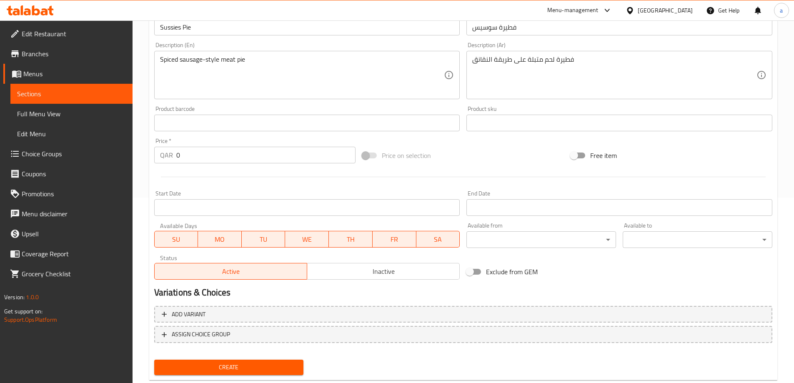
scroll to position [206, 0]
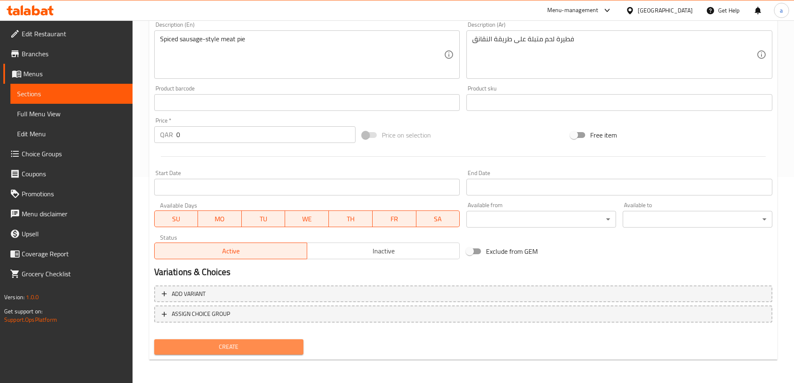
click at [214, 343] on span "Create" at bounding box center [229, 347] width 136 height 10
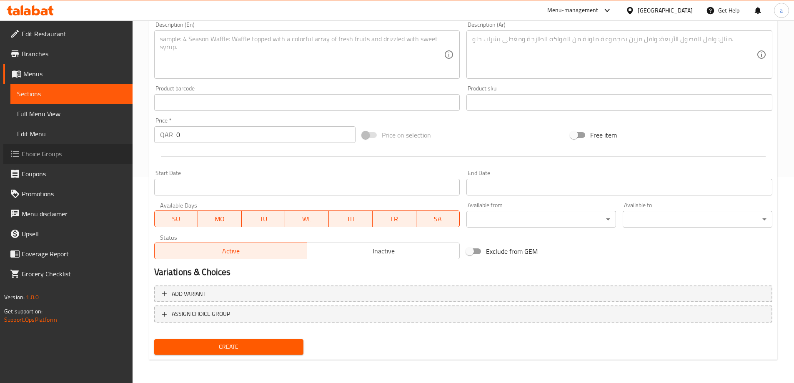
click at [53, 147] on link "Choice Groups" at bounding box center [67, 154] width 129 height 20
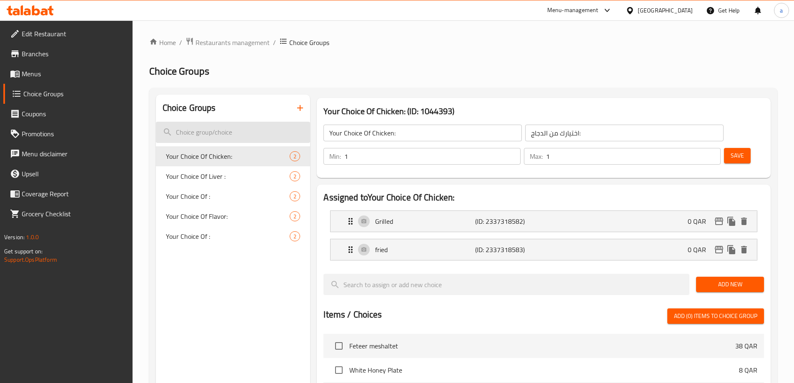
click at [262, 130] on input "search" at bounding box center [233, 132] width 155 height 21
click at [303, 106] on icon "button" at bounding box center [300, 108] width 10 height 10
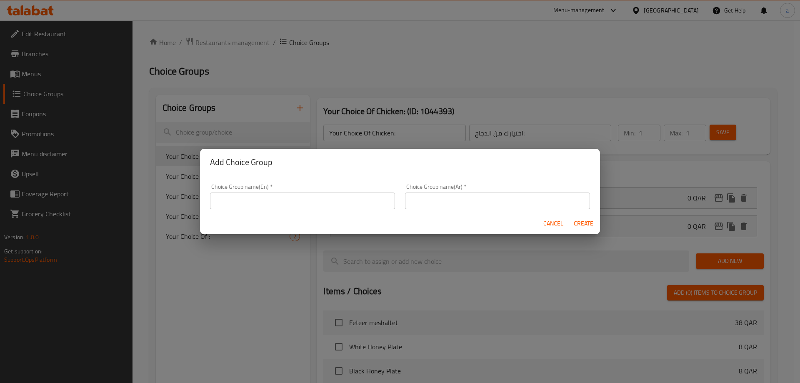
click at [262, 206] on input "text" at bounding box center [302, 200] width 185 height 17
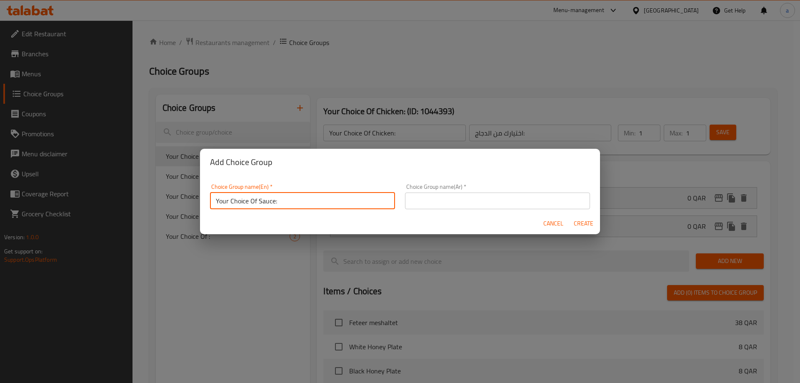
click at [257, 194] on input "Your Choice Of Sauce:" at bounding box center [302, 200] width 185 height 17
click at [258, 195] on input "Your Choice Of Sauce:" at bounding box center [302, 200] width 185 height 17
click at [261, 202] on input "Your Choice Of Sauce:" at bounding box center [302, 200] width 185 height 17
type input "Your Choice Of Size:"
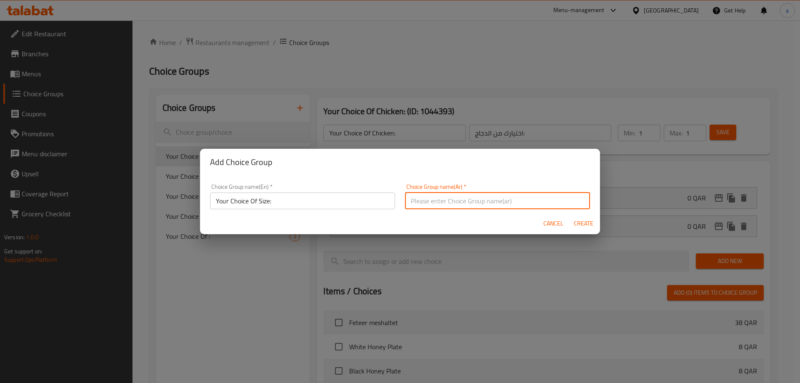
click at [427, 196] on input "text" at bounding box center [497, 200] width 185 height 17
click at [410, 199] on input "اختيارك من:" at bounding box center [497, 200] width 185 height 17
click at [406, 204] on input "اختيارك من:" at bounding box center [497, 200] width 185 height 17
click at [437, 201] on input "اختيارك من:" at bounding box center [497, 200] width 185 height 17
type input "اختيارك من الحجم:"
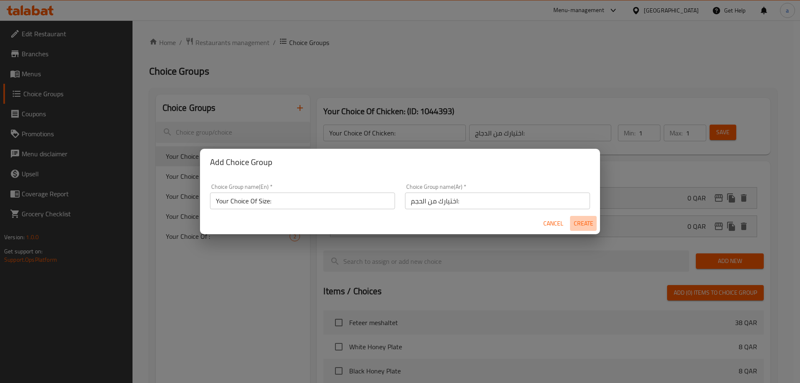
click at [575, 225] on span "Create" at bounding box center [583, 223] width 20 height 10
type input "Your Choice Of Size:"
type input "اختيارك من الحجم:"
type input "0"
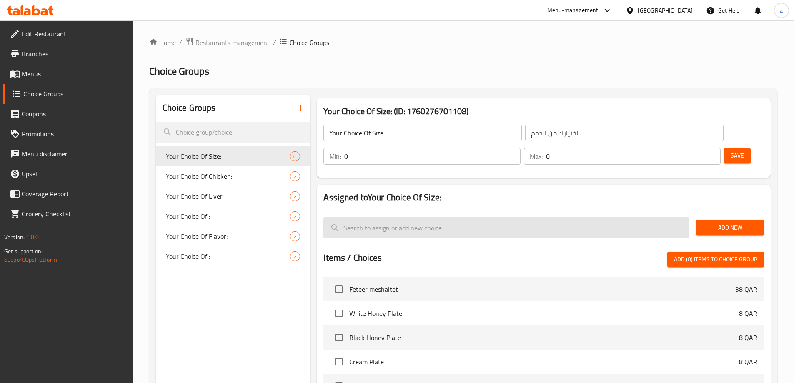
click at [609, 217] on input "search" at bounding box center [506, 227] width 366 height 21
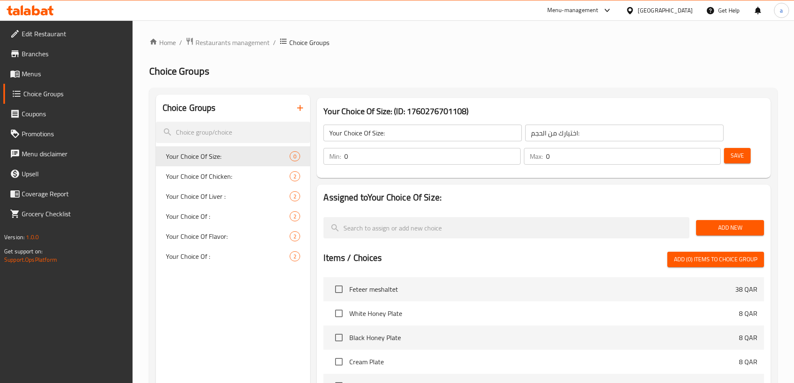
click at [717, 220] on button "Add New" at bounding box center [730, 227] width 68 height 15
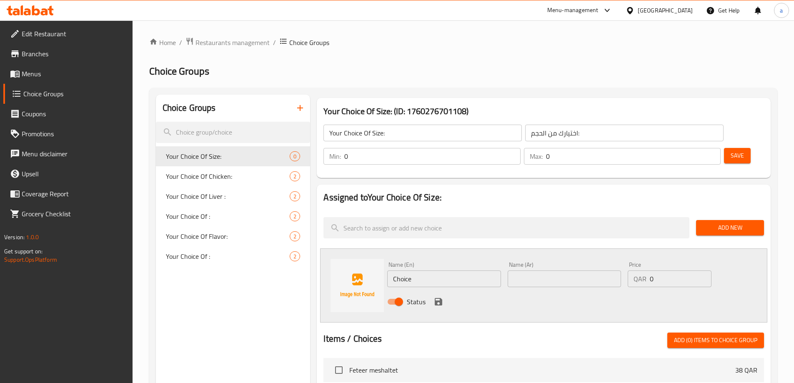
click at [410, 270] on input "Choice" at bounding box center [443, 278] width 113 height 17
click at [454, 262] on div "Name (En) Choice Name (En)" at bounding box center [443, 274] width 113 height 25
click at [450, 270] on input "Choice" at bounding box center [443, 278] width 113 height 17
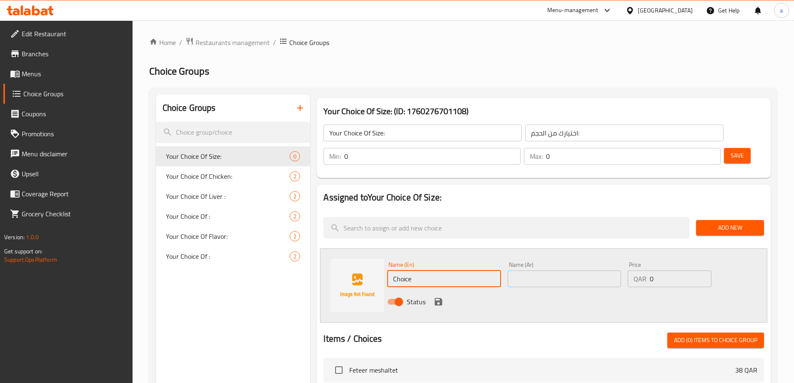
click at [450, 270] on input "Choice" at bounding box center [443, 278] width 113 height 17
type input "وسط"
click at [527, 270] on input "text" at bounding box center [563, 278] width 113 height 17
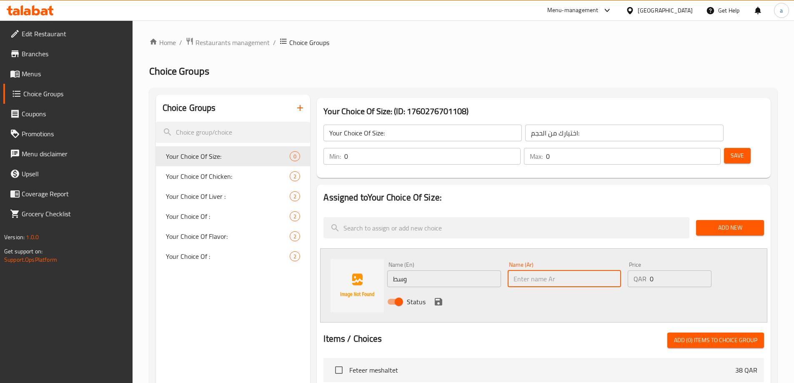
paste input "Medium"
type input "Medium"
click at [663, 270] on input "0" at bounding box center [680, 278] width 61 height 17
drag, startPoint x: 663, startPoint y: 254, endPoint x: 645, endPoint y: 252, distance: 17.5
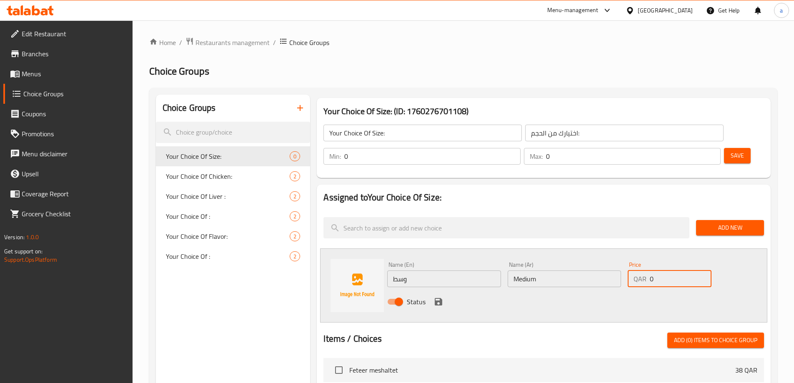
click at [645, 270] on div "QAR 0 Price" at bounding box center [668, 278] width 83 height 17
click at [660, 270] on input "0" at bounding box center [680, 278] width 61 height 17
drag, startPoint x: 660, startPoint y: 252, endPoint x: 653, endPoint y: 254, distance: 6.6
click at [653, 270] on input "0" at bounding box center [680, 278] width 61 height 17
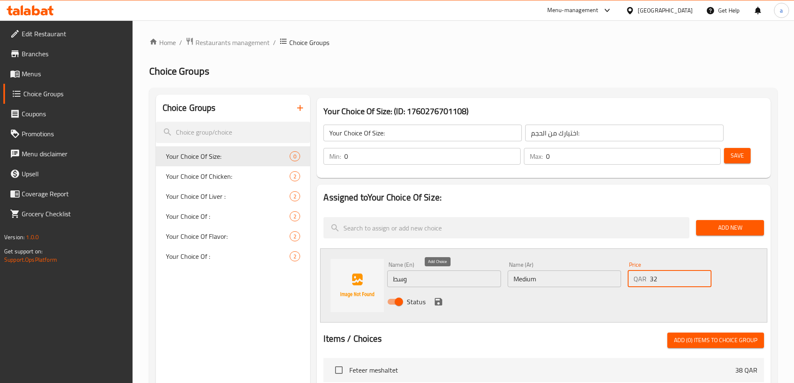
type input "32"
click at [434, 297] on icon "save" at bounding box center [438, 302] width 10 height 10
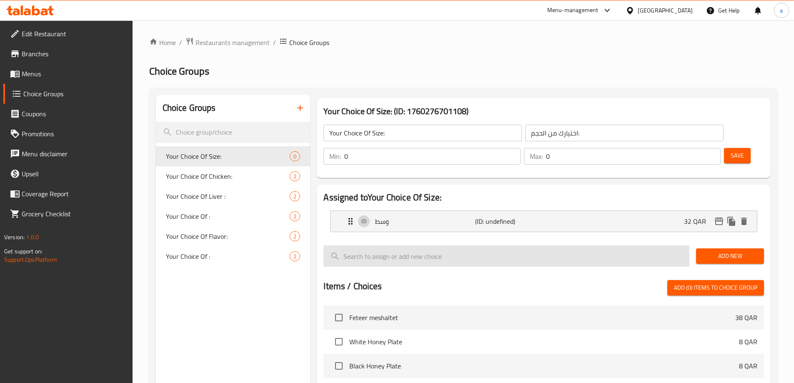
click at [565, 245] on input "search" at bounding box center [506, 255] width 366 height 21
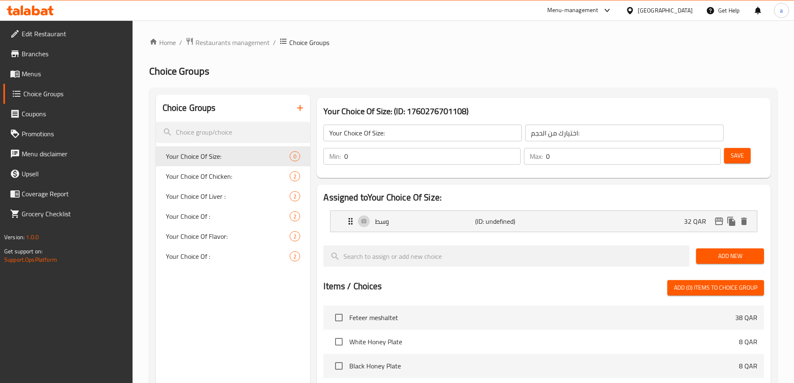
click at [715, 248] on button "Add New" at bounding box center [730, 255] width 68 height 15
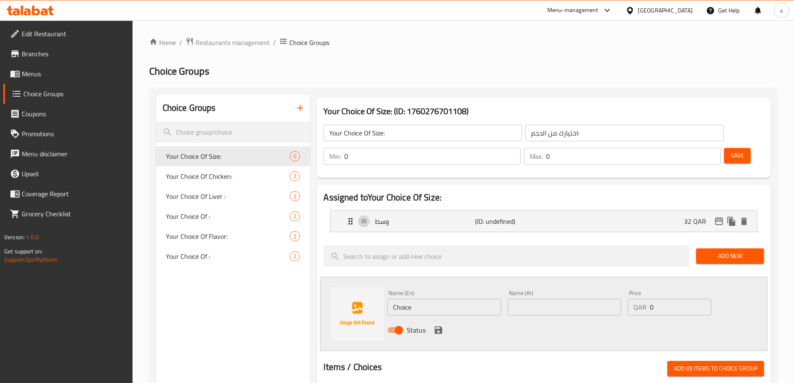
click at [410, 299] on input "Choice" at bounding box center [443, 307] width 113 height 17
type input "Large"
click at [552, 299] on input "text" at bounding box center [563, 307] width 113 height 17
type input "كبير"
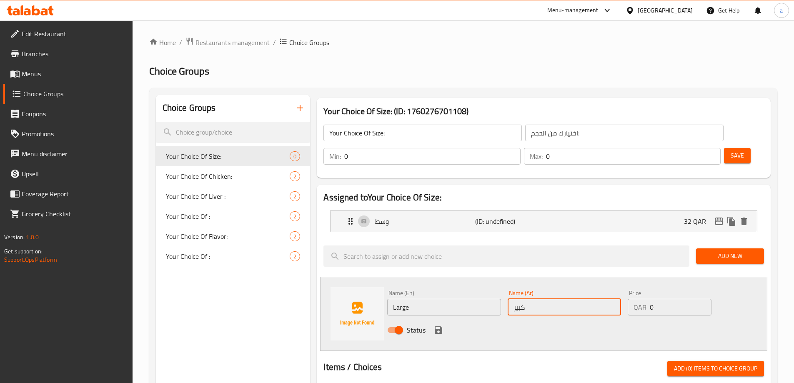
click at [686, 299] on input "0" at bounding box center [680, 307] width 61 height 17
drag, startPoint x: 684, startPoint y: 283, endPoint x: 651, endPoint y: 282, distance: 32.5
click at [651, 299] on input "0" at bounding box center [680, 307] width 61 height 17
drag, startPoint x: 663, startPoint y: 280, endPoint x: 641, endPoint y: 281, distance: 22.5
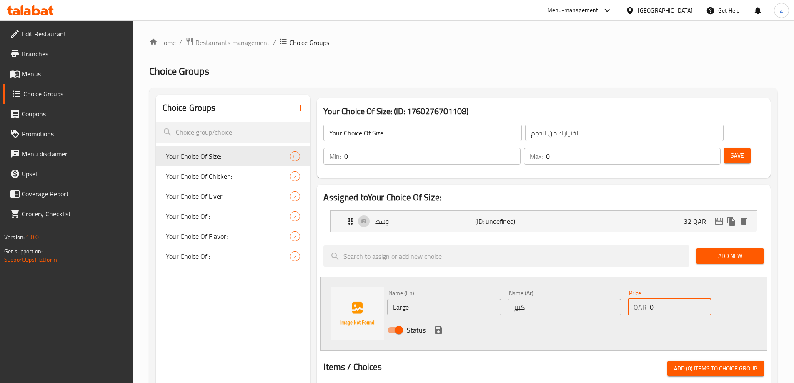
click at [641, 299] on div "QAR 0 Price" at bounding box center [668, 307] width 83 height 17
type input "42"
click at [436, 325] on icon "save" at bounding box center [438, 330] width 10 height 10
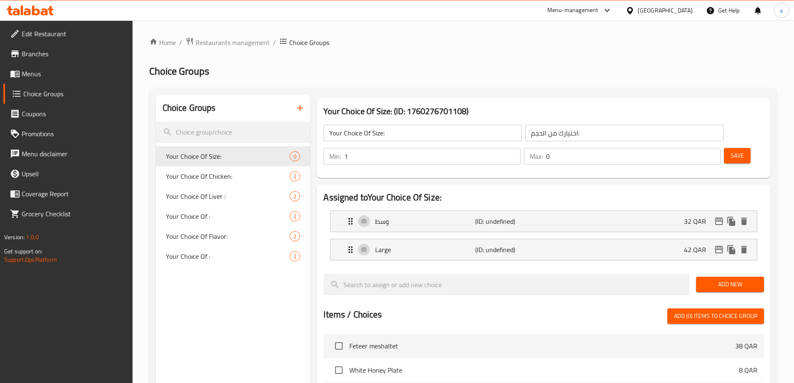
type input "1"
click at [520, 148] on input "1" at bounding box center [432, 156] width 176 height 17
type input "1"
click at [699, 148] on input "1" at bounding box center [633, 156] width 175 height 17
click at [724, 148] on button "Save" at bounding box center [737, 155] width 27 height 15
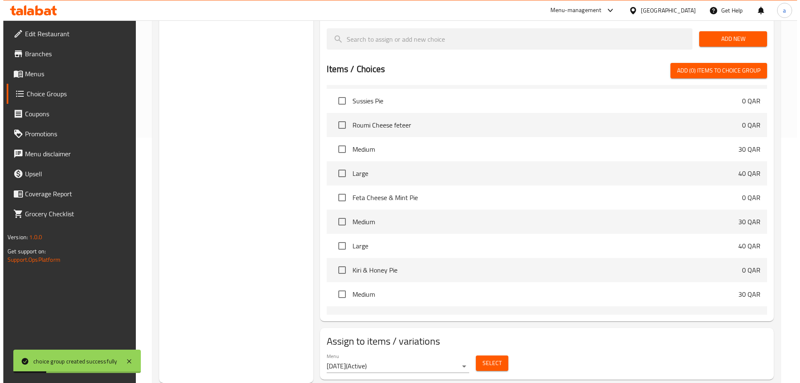
scroll to position [500, 0]
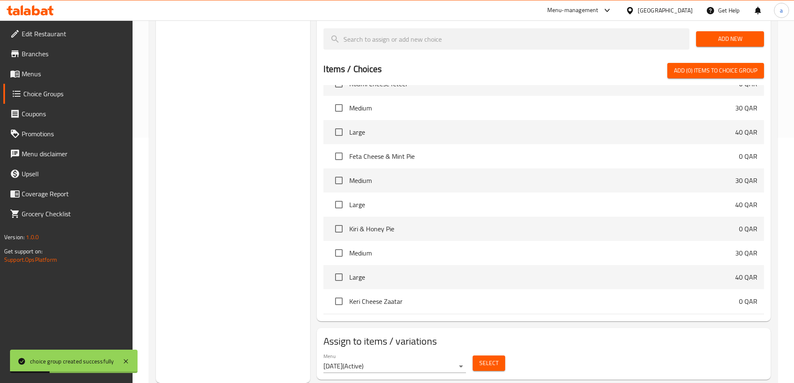
click at [485, 358] on span "Select" at bounding box center [488, 363] width 19 height 10
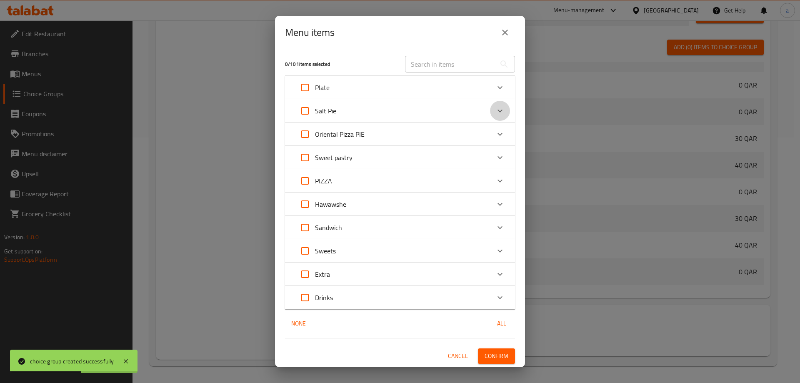
click at [500, 112] on icon "Expand" at bounding box center [500, 111] width 10 height 10
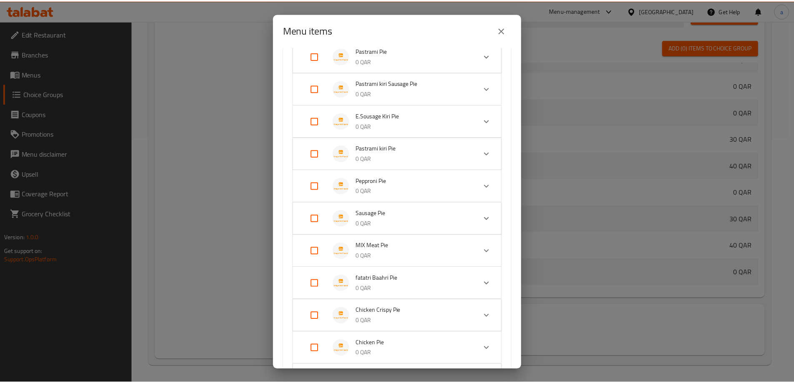
scroll to position [376, 0]
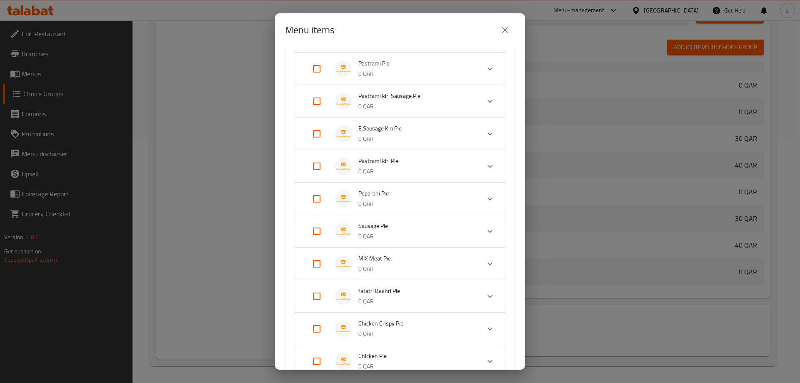
click at [503, 30] on icon "close" at bounding box center [505, 30] width 10 height 10
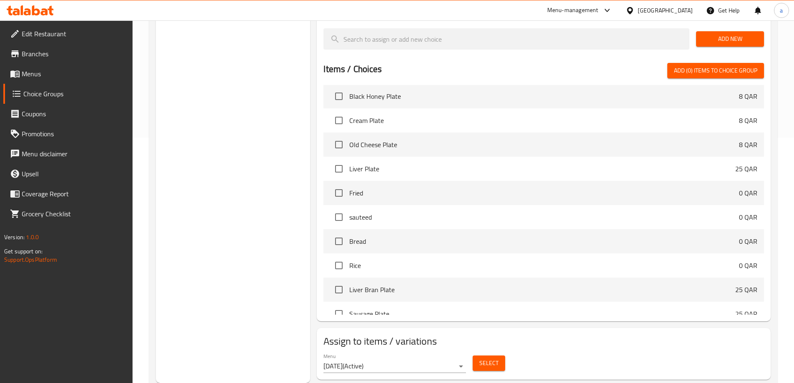
scroll to position [83, 0]
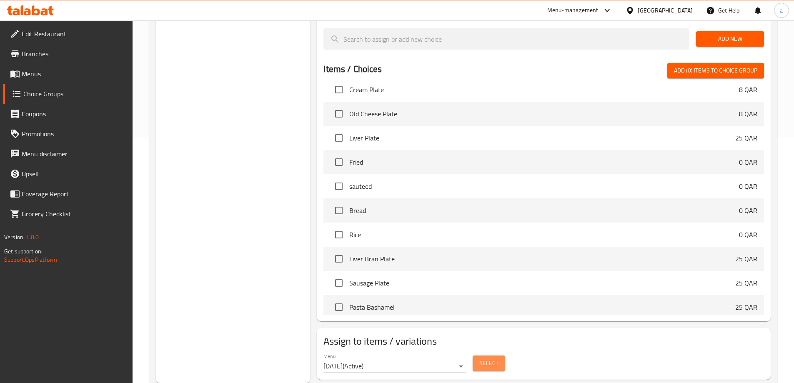
click at [488, 358] on span "Select" at bounding box center [488, 363] width 19 height 10
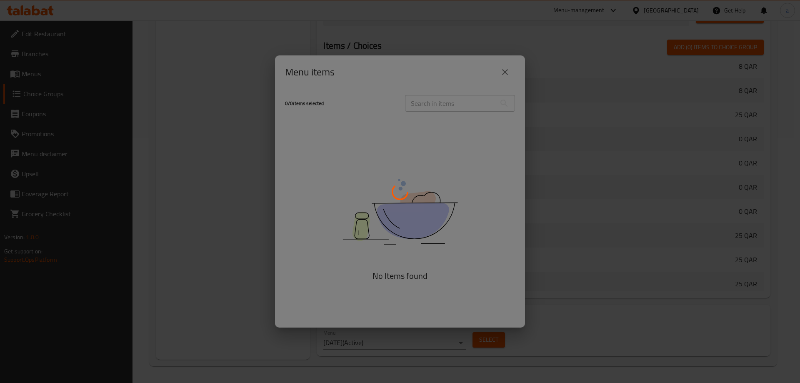
click at [439, 105] on div at bounding box center [400, 191] width 800 height 383
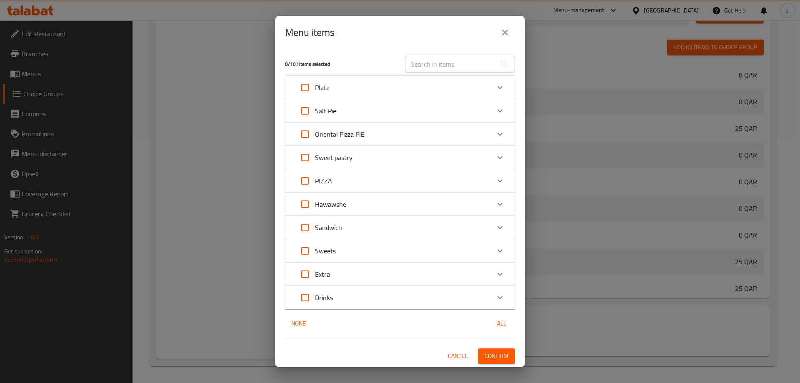
click at [446, 66] on input "text" at bounding box center [450, 64] width 91 height 17
paste input "Sussies Pie"
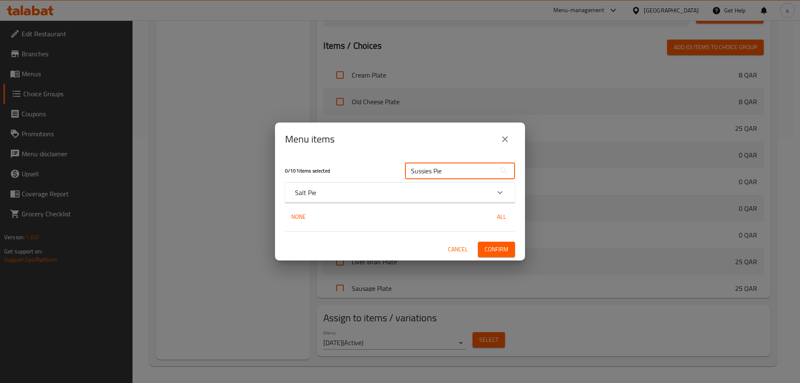
type input "Sussies Pie"
click at [495, 196] on div "Expand" at bounding box center [500, 192] width 20 height 20
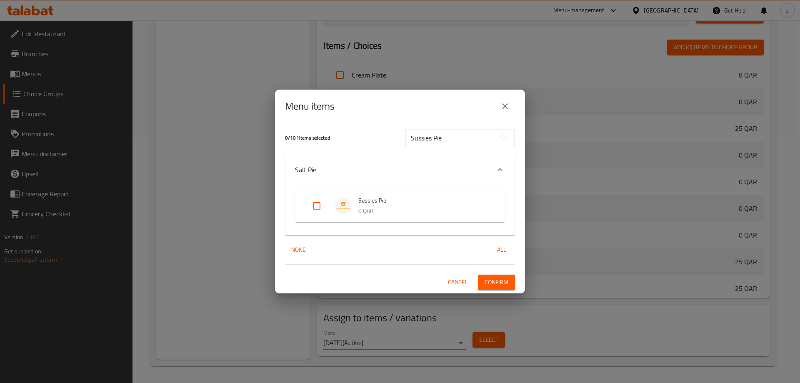
click at [314, 207] on input "Expand" at bounding box center [317, 206] width 20 height 20
checkbox input "true"
click at [497, 281] on span "Confirm" at bounding box center [497, 282] width 24 height 10
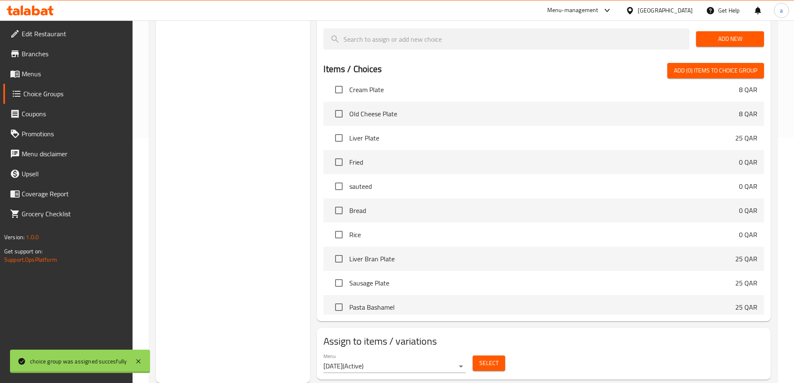
scroll to position [76, 0]
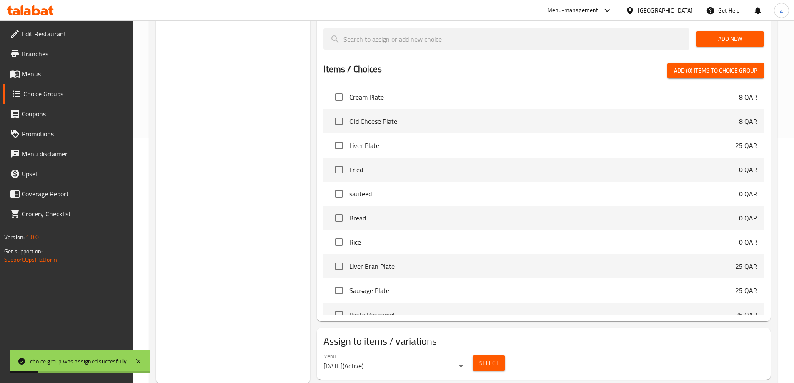
click at [39, 79] on span "Menus" at bounding box center [74, 74] width 104 height 10
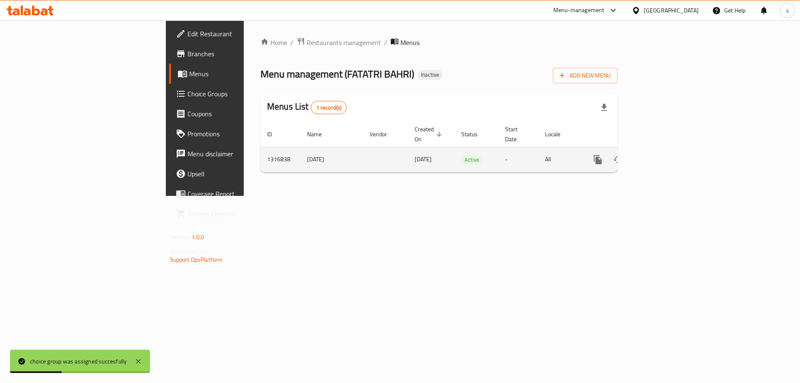
click at [663, 155] on icon "enhanced table" at bounding box center [658, 160] width 10 height 10
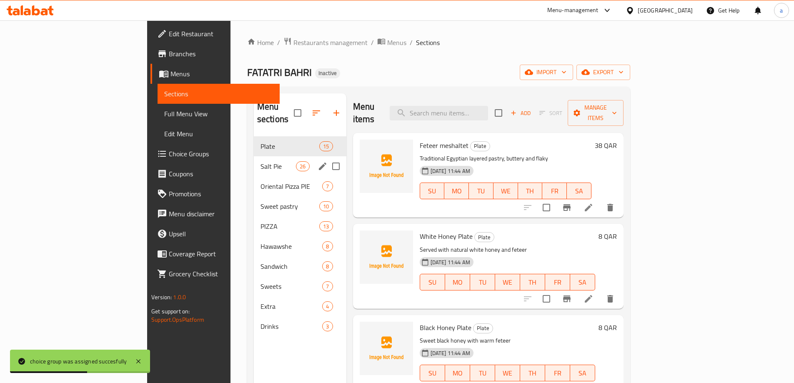
click at [260, 161] on span "Salt Pie" at bounding box center [277, 166] width 35 height 10
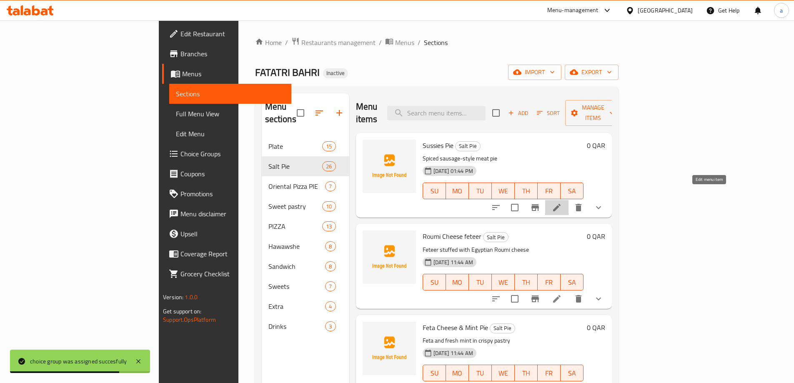
click at [562, 202] on icon at bounding box center [557, 207] width 10 height 10
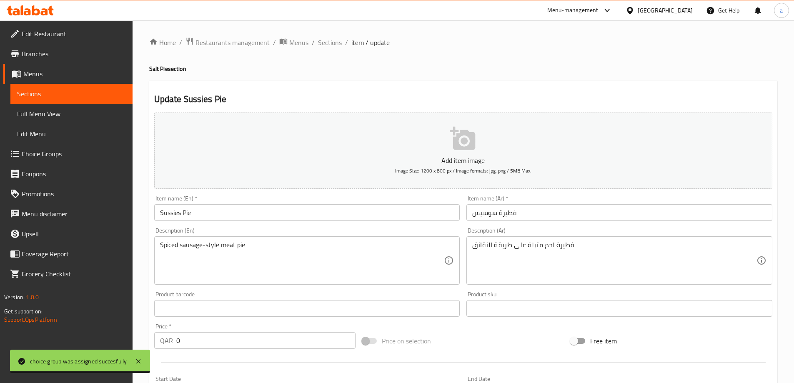
click at [102, 96] on span "Sections" at bounding box center [71, 94] width 109 height 10
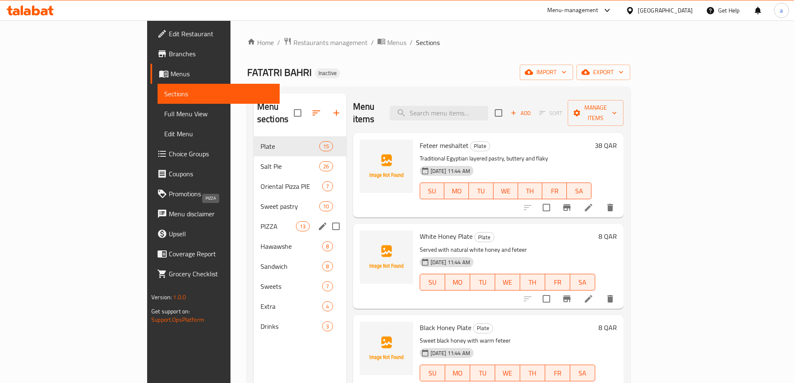
click at [260, 221] on span "PIZZA" at bounding box center [277, 226] width 35 height 10
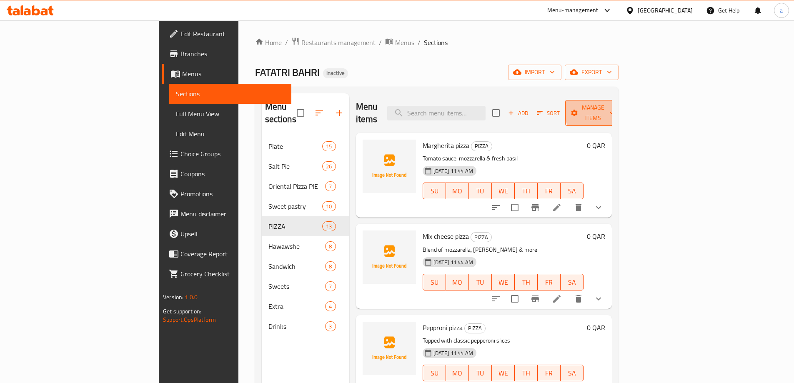
click at [614, 109] on span "Manage items" at bounding box center [593, 112] width 42 height 21
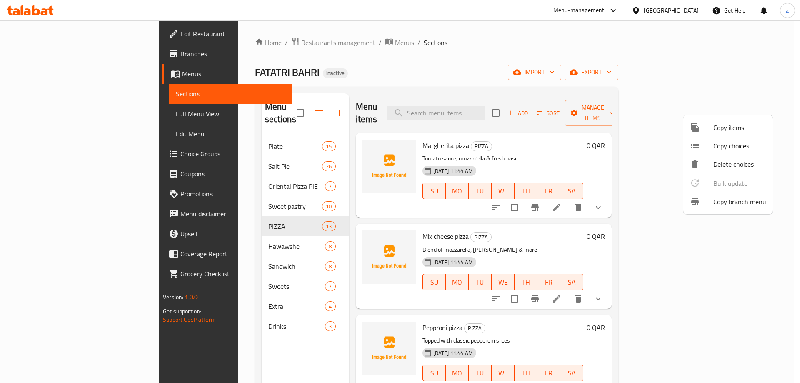
click at [722, 107] on div at bounding box center [400, 191] width 800 height 383
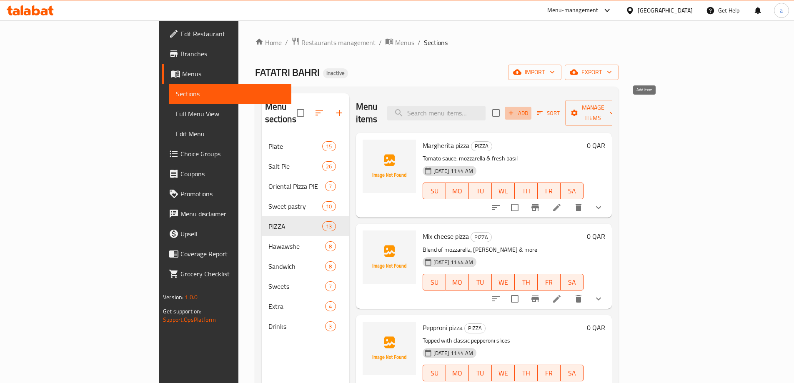
click at [515, 110] on icon "button" at bounding box center [510, 112] width 7 height 7
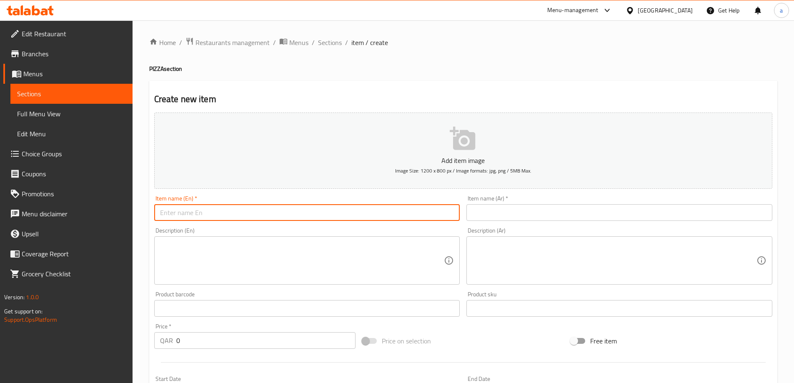
click at [296, 209] on input "text" at bounding box center [307, 212] width 306 height 17
paste input "Sussies pizza"
type input "Sussies pizza"
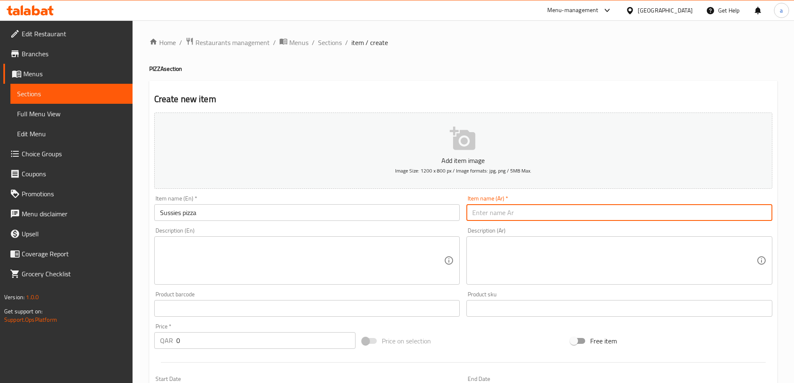
click at [507, 208] on input "text" at bounding box center [619, 212] width 306 height 17
type input "[PERSON_NAME]"
click at [276, 236] on div "Description (En) Description (En)" at bounding box center [307, 255] width 306 height 57
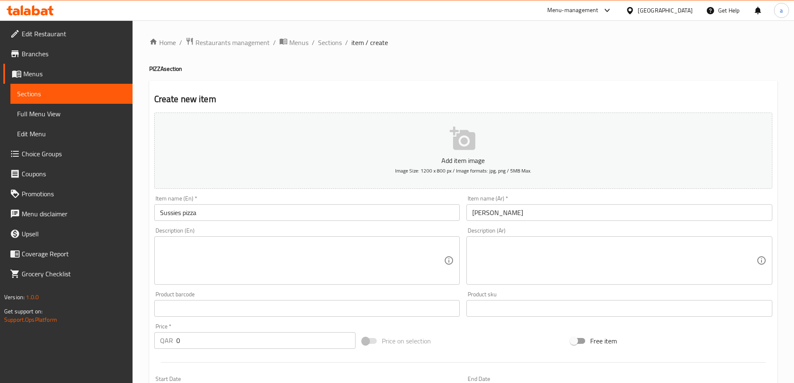
click at [265, 245] on textarea at bounding box center [302, 261] width 284 height 40
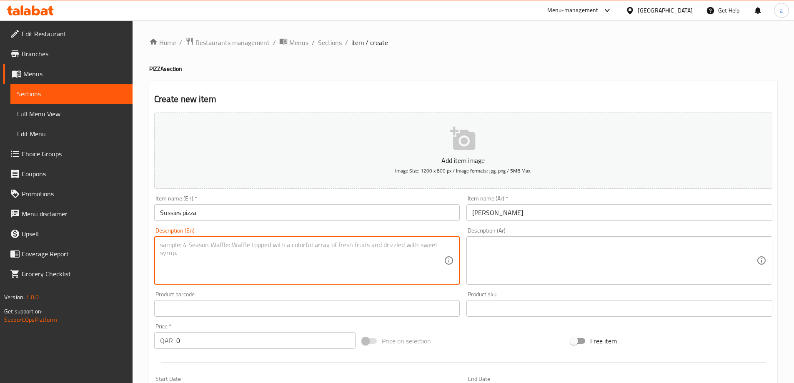
click at [204, 248] on textarea at bounding box center [302, 261] width 284 height 40
paste textarea "Spiced sausage topping"
click at [367, 250] on textarea "Spiced sausage topping" at bounding box center [302, 261] width 284 height 40
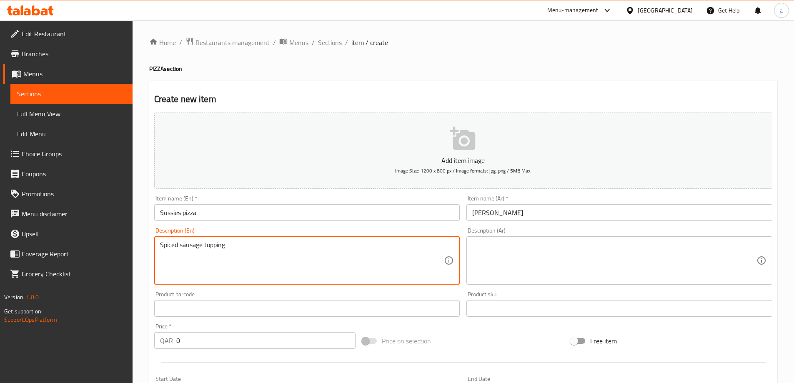
type textarea "Spiced sausage topping"
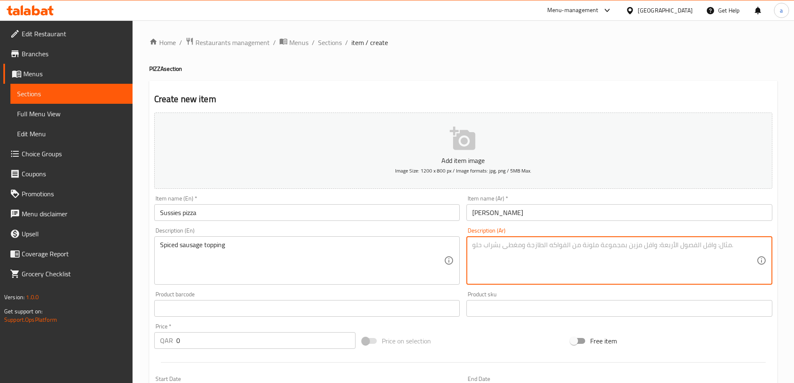
click at [512, 245] on textarea at bounding box center [614, 261] width 284 height 40
paste textarea "طبقة النقانق المتبلة"
click at [525, 247] on textarea "طبقة النقانق المتبلة" at bounding box center [614, 261] width 284 height 40
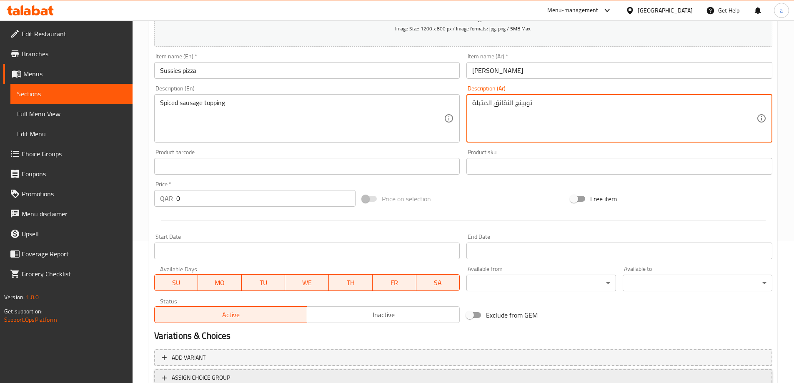
scroll to position [206, 0]
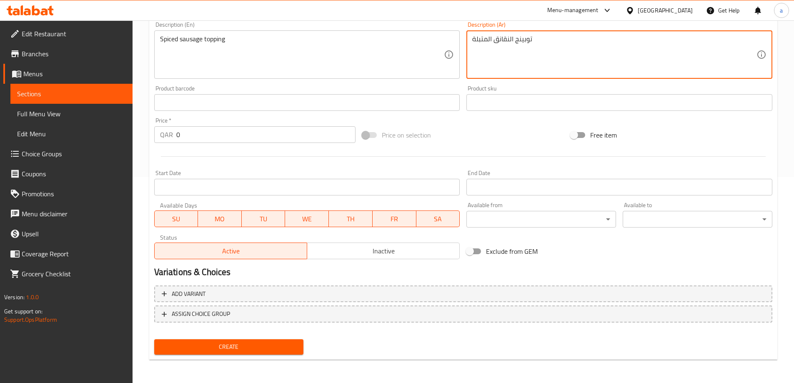
type textarea "توبينج النقانق المتبلة"
click at [274, 352] on span "Create" at bounding box center [229, 347] width 136 height 10
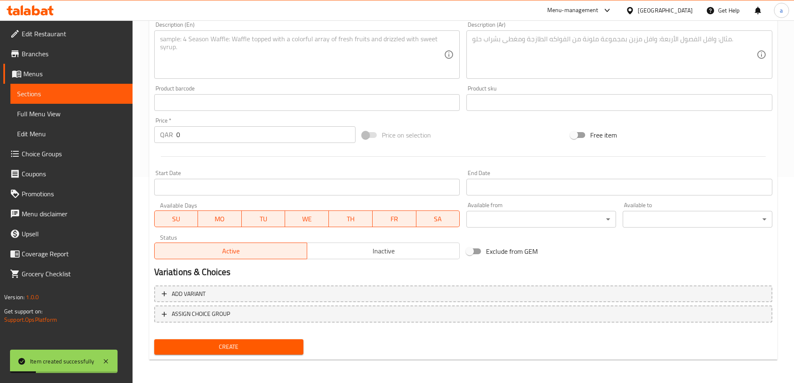
click at [72, 89] on span "Sections" at bounding box center [71, 94] width 109 height 10
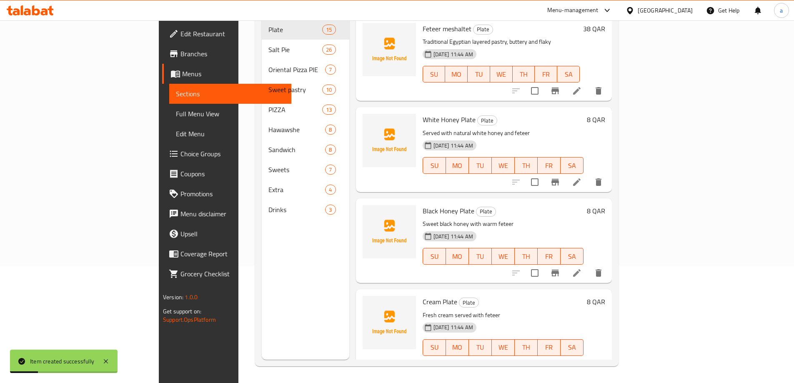
scroll to position [117, 0]
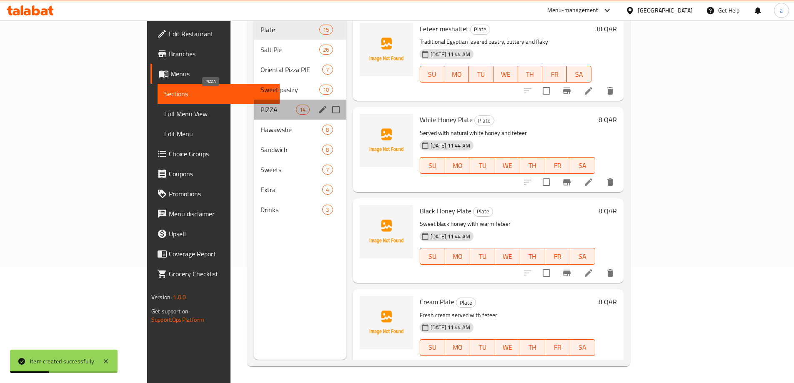
click at [260, 105] on span "PIZZA" at bounding box center [277, 110] width 35 height 10
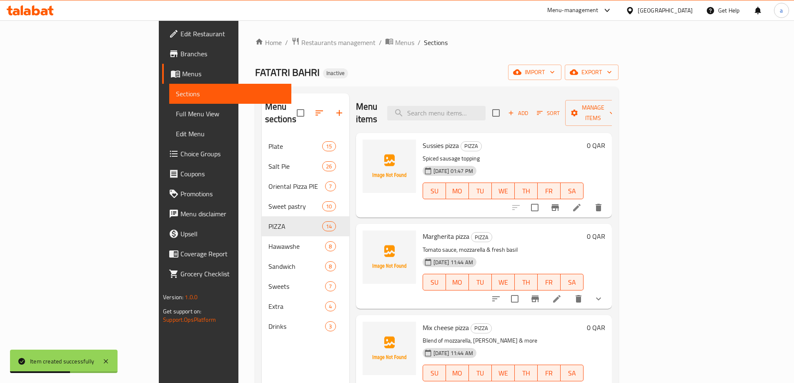
click at [162, 148] on link "Choice Groups" at bounding box center [226, 154] width 129 height 20
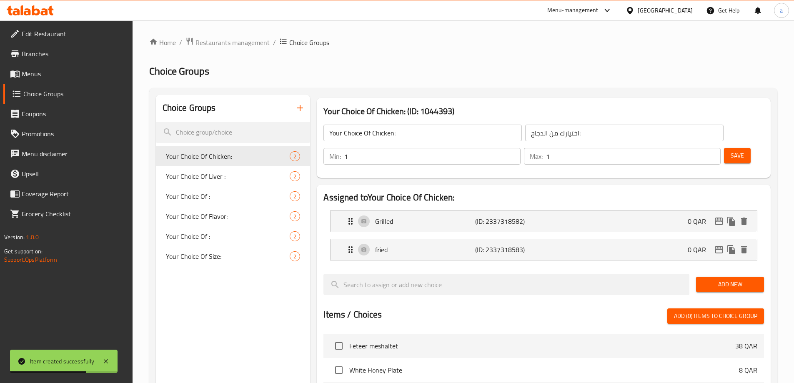
click at [305, 110] on icon "button" at bounding box center [300, 108] width 10 height 10
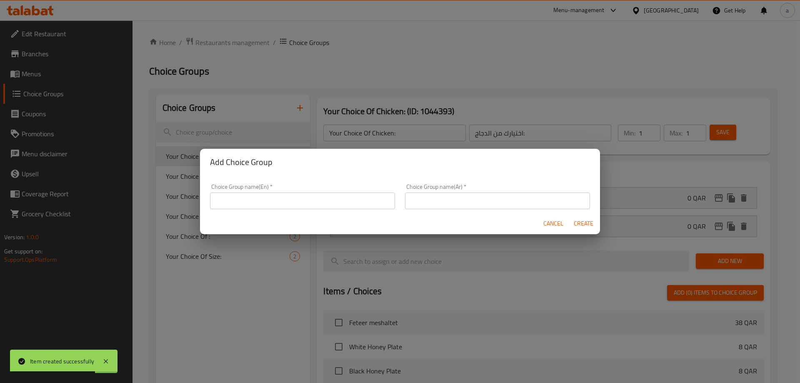
click at [264, 198] on input "text" at bounding box center [302, 200] width 185 height 17
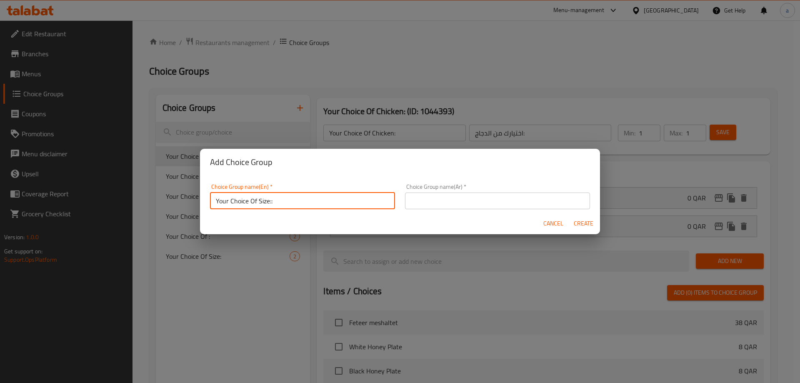
type input "Your Choice Of Size::"
click at [438, 204] on input "text" at bounding box center [497, 200] width 185 height 17
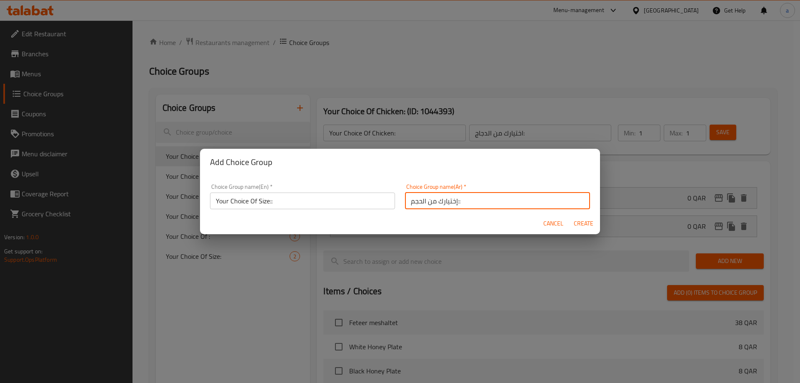
type input "إختيارك من الحجم::"
click at [580, 222] on span "Create" at bounding box center [583, 223] width 20 height 10
type input "Your Choice Of Size::"
type input "إختيارك من الحجم::"
type input "0"
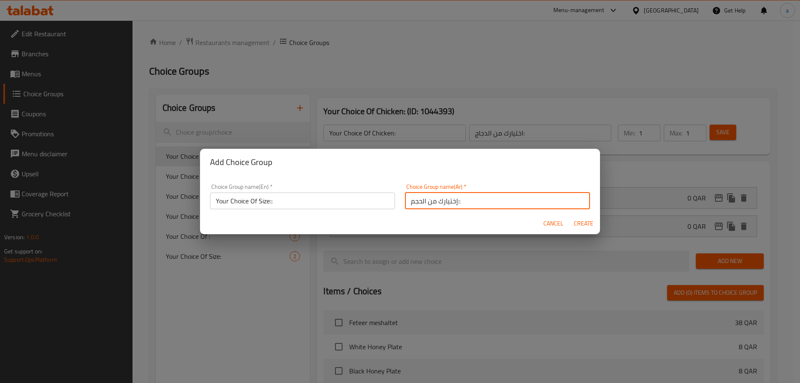
type input "0"
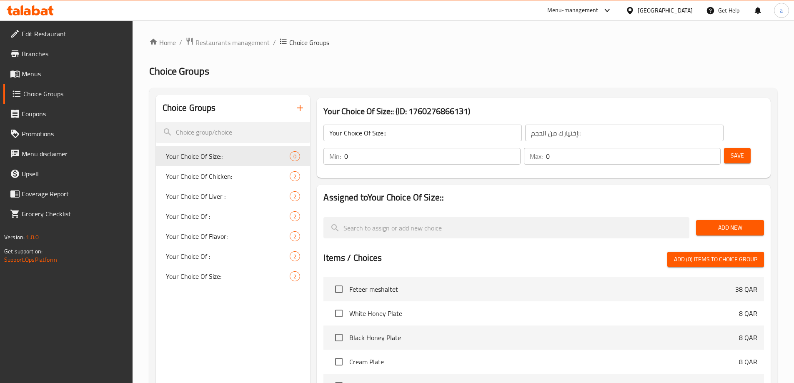
click at [405, 137] on input "Your Choice Of Size::" at bounding box center [422, 133] width 198 height 17
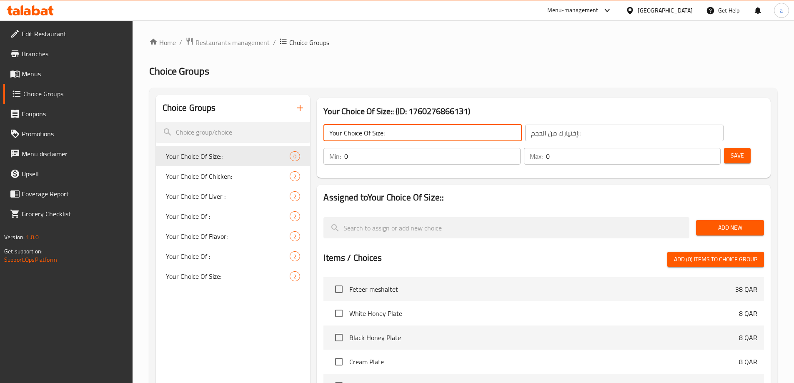
type input "Your Choice Of Size:"
click at [535, 134] on input "إختيارك من الحجم::" at bounding box center [624, 133] width 198 height 17
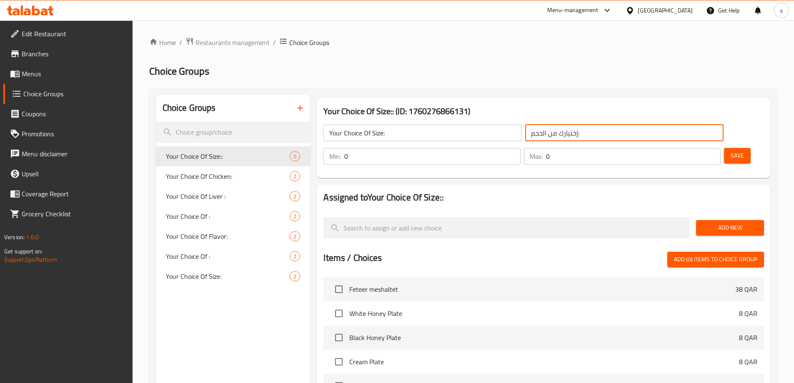
type input "إختيارك من الحجم:"
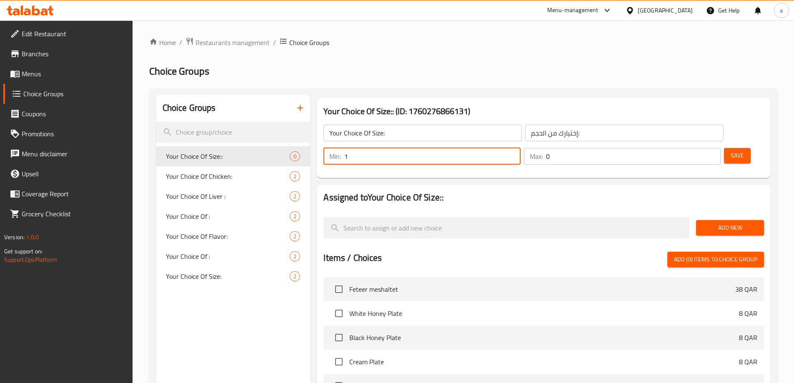
type input "1"
click at [520, 148] on input "1" at bounding box center [432, 156] width 176 height 17
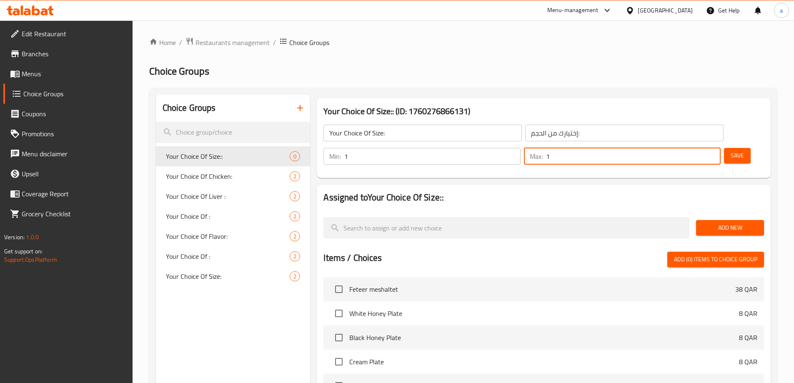
type input "1"
click at [699, 148] on input "1" at bounding box center [633, 156] width 175 height 17
click at [574, 185] on div "Assigned to Your Choice Of Size:: Add New Items / Choices Add (0) items to choi…" at bounding box center [544, 347] width 454 height 325
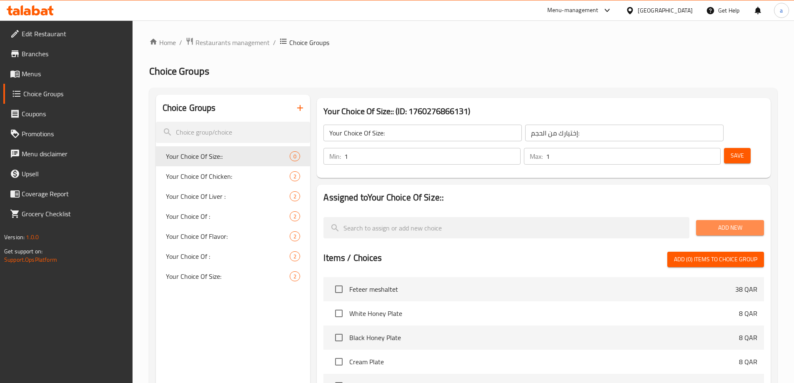
click at [723, 222] on span "Add New" at bounding box center [729, 227] width 55 height 10
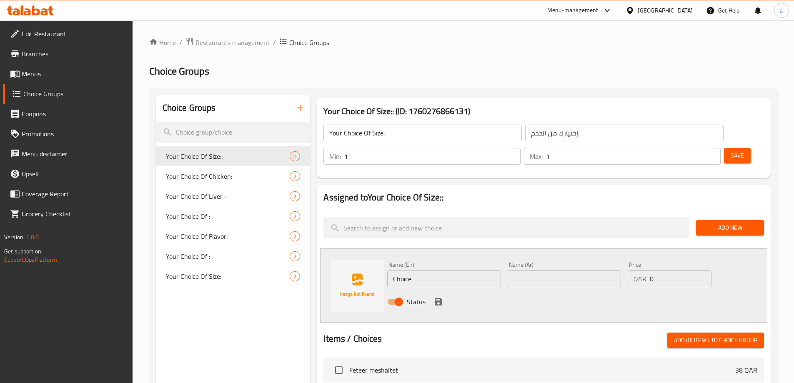
click at [440, 270] on input "Choice" at bounding box center [443, 278] width 113 height 17
type input "Medium"
click at [524, 270] on input "text" at bounding box center [563, 278] width 113 height 17
type input "وسط"
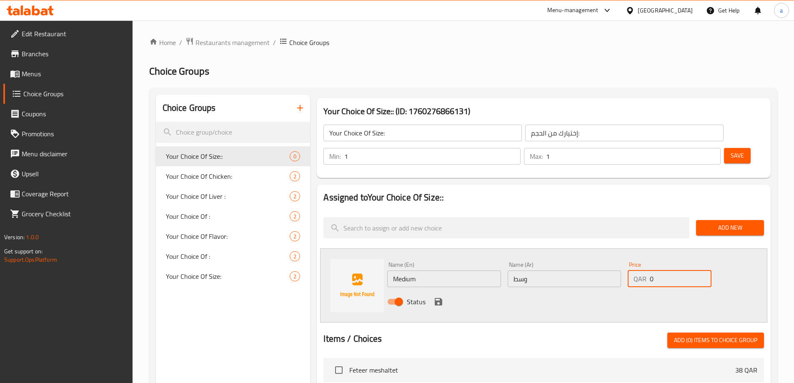
click at [670, 270] on input "0" at bounding box center [680, 278] width 61 height 17
type input "30"
click at [443, 290] on div "Status" at bounding box center [564, 301] width 361 height 22
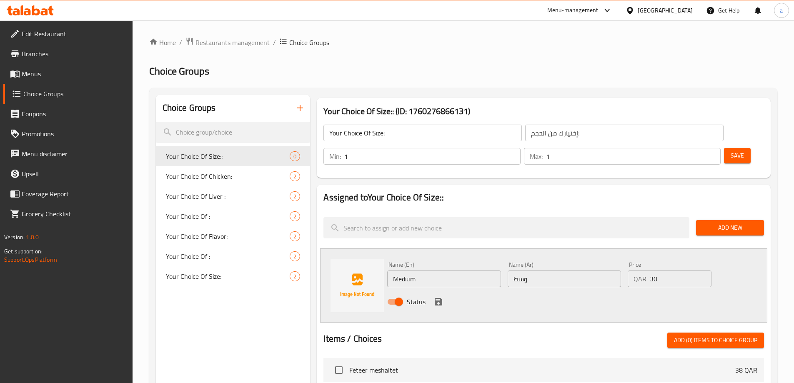
click at [442, 297] on icon "save" at bounding box center [438, 302] width 10 height 10
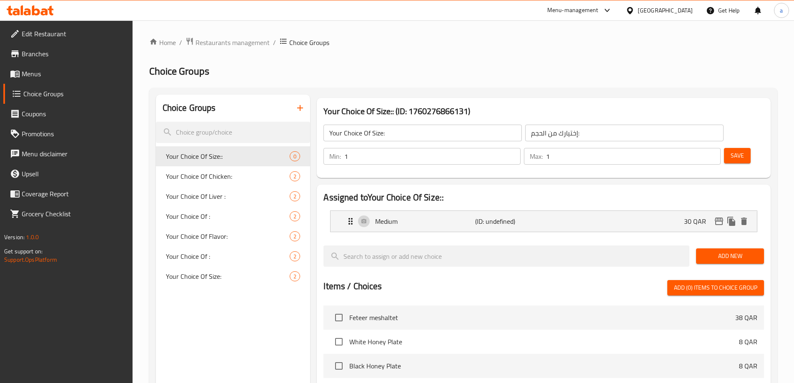
click at [710, 251] on span "Add New" at bounding box center [729, 256] width 55 height 10
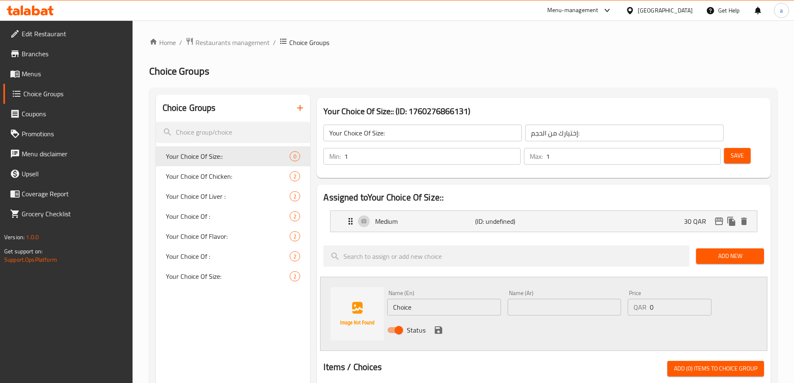
click at [440, 299] on input "Choice" at bounding box center [443, 307] width 113 height 17
type input "l"
type input "Large"
click at [543, 299] on input "text" at bounding box center [563, 307] width 113 height 17
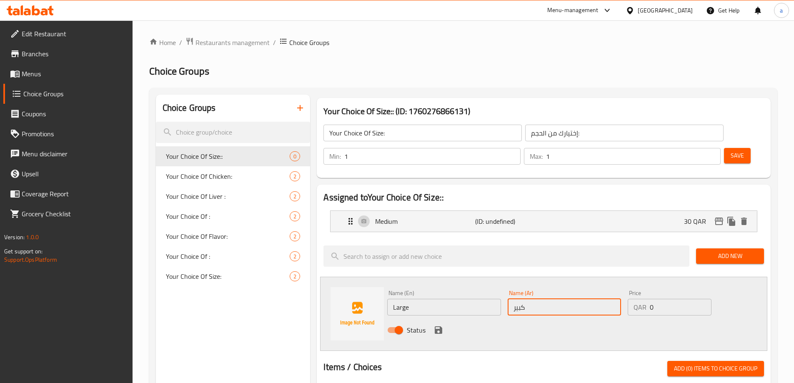
type input "كبير"
click at [656, 299] on input "0" at bounding box center [680, 307] width 61 height 17
click at [651, 299] on input "0" at bounding box center [680, 307] width 61 height 17
type input "40"
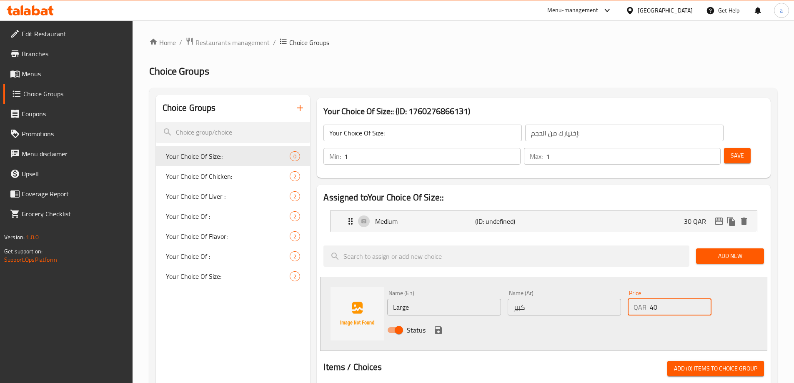
click at [437, 325] on icon "save" at bounding box center [438, 330] width 10 height 10
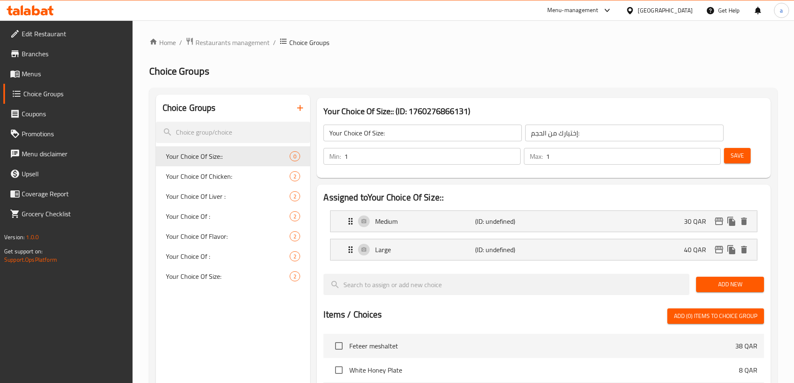
click at [724, 148] on button "Save" at bounding box center [737, 155] width 27 height 15
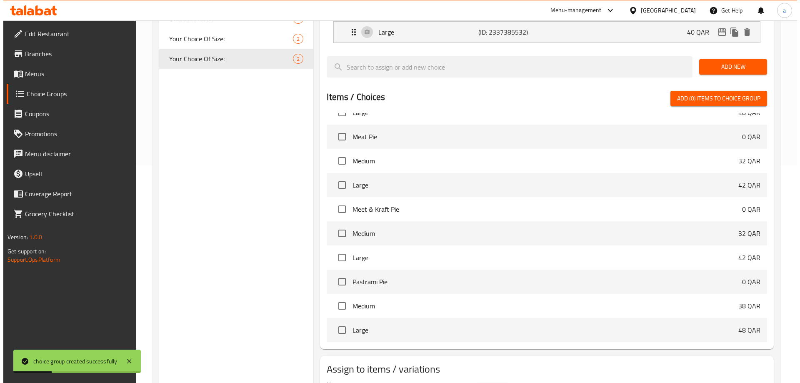
scroll to position [245, 0]
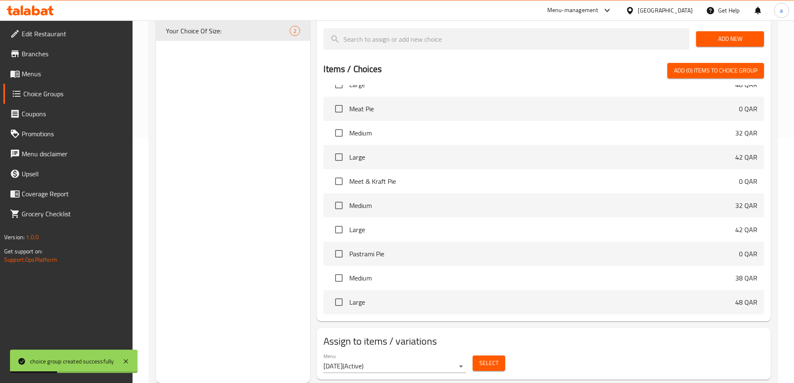
click at [492, 358] on span "Select" at bounding box center [488, 363] width 19 height 10
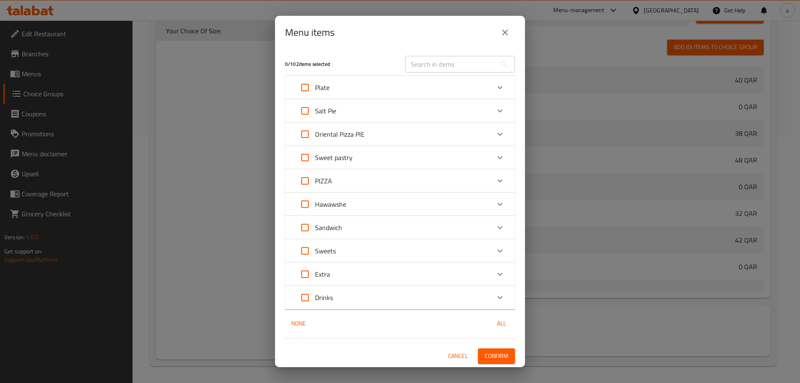
click at [503, 180] on icon "Expand" at bounding box center [500, 181] width 10 height 10
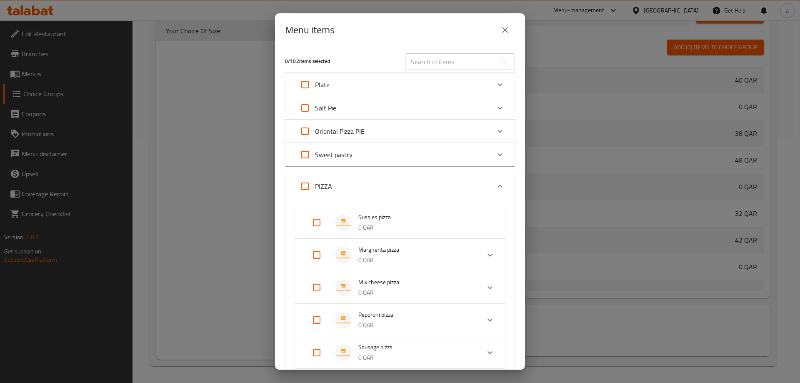
click at [323, 222] on input "Expand" at bounding box center [317, 222] width 20 height 20
checkbox input "true"
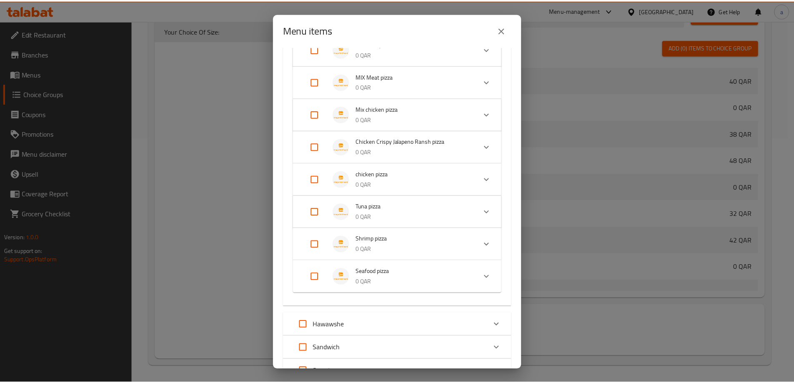
scroll to position [493, 0]
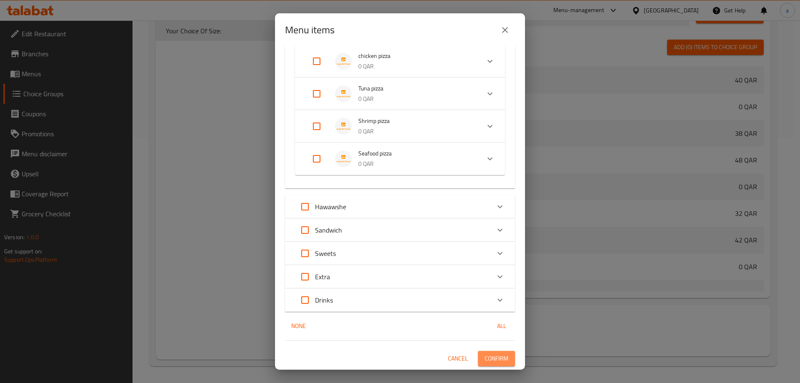
click at [487, 357] on span "Confirm" at bounding box center [497, 358] width 24 height 10
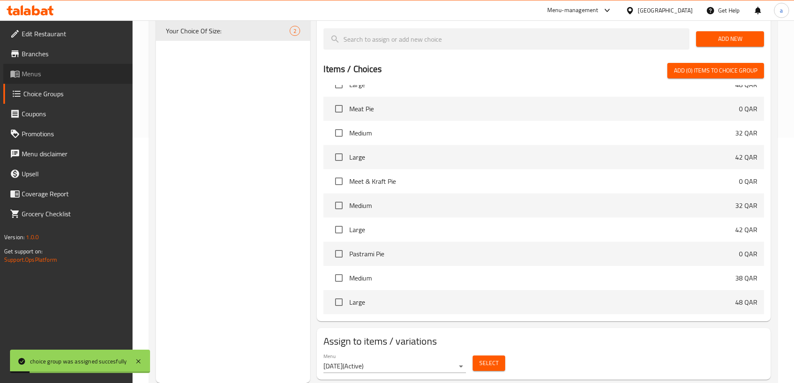
click at [51, 72] on span "Menus" at bounding box center [74, 74] width 104 height 10
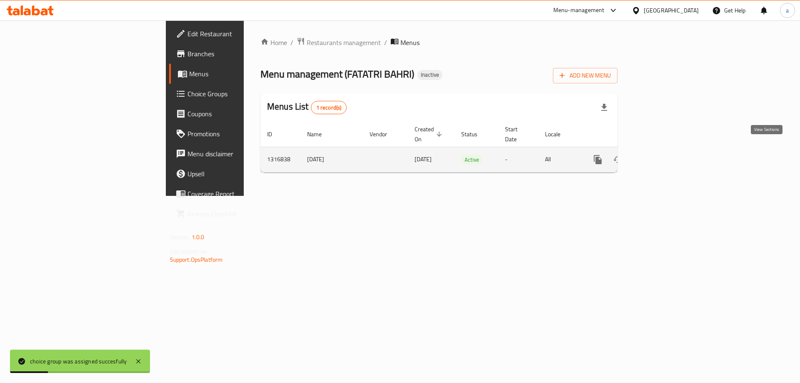
click at [668, 152] on link "enhanced table" at bounding box center [658, 160] width 20 height 20
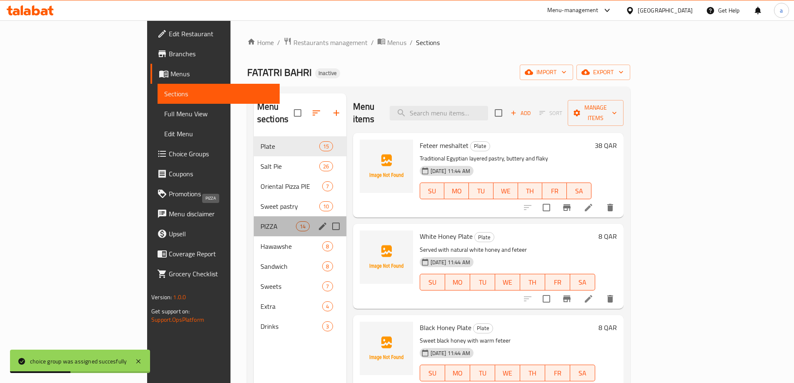
click at [260, 221] on span "PIZZA" at bounding box center [277, 226] width 35 height 10
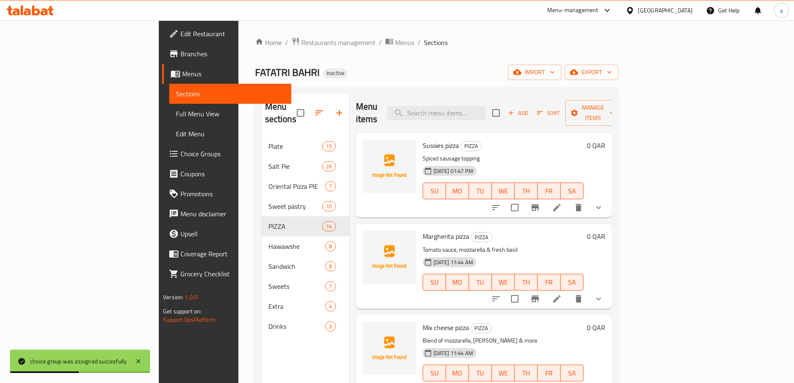
click at [496, 140] on h6 "Sussies pizza PIZZA" at bounding box center [502, 146] width 161 height 12
click at [176, 110] on span "Full Menu View" at bounding box center [230, 114] width 109 height 10
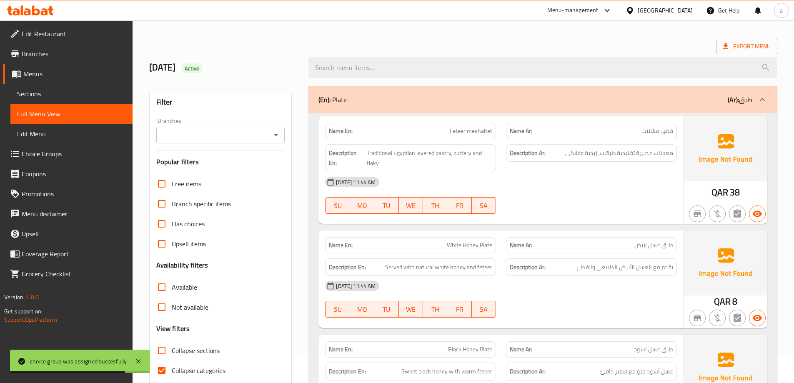
scroll to position [167, 0]
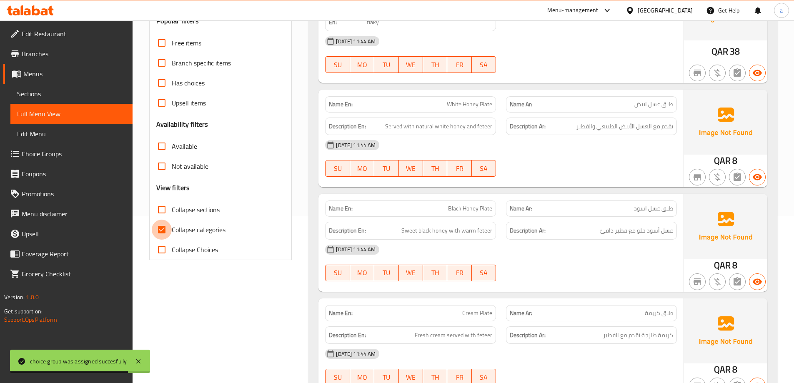
click at [166, 225] on input "Collapse categories" at bounding box center [162, 230] width 20 height 20
checkbox input "false"
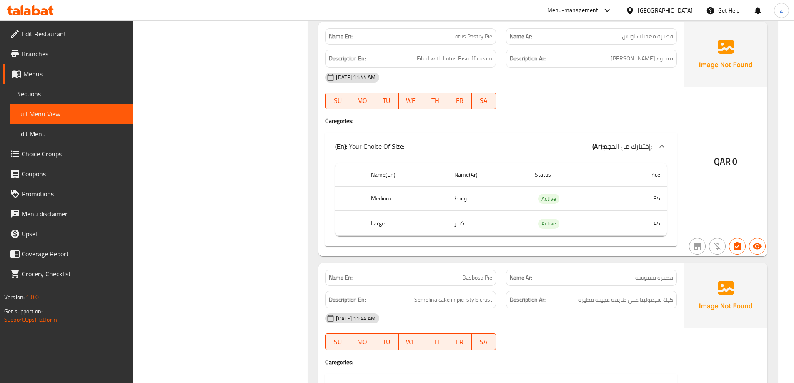
scroll to position [11786, 0]
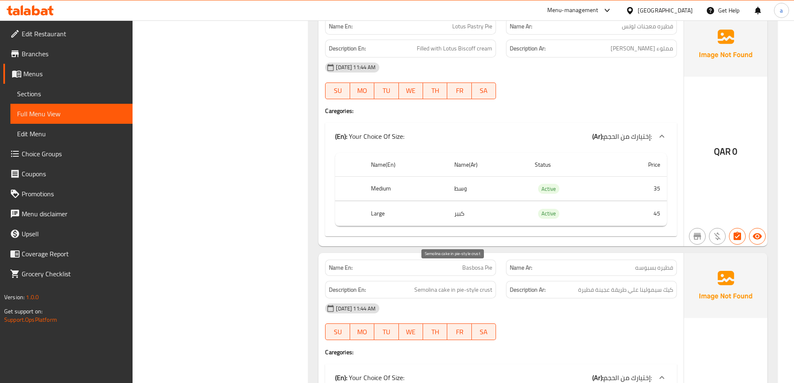
click at [425, 285] on span "Semolina cake in pie-style crust" at bounding box center [453, 290] width 78 height 10
copy span "Semolina"
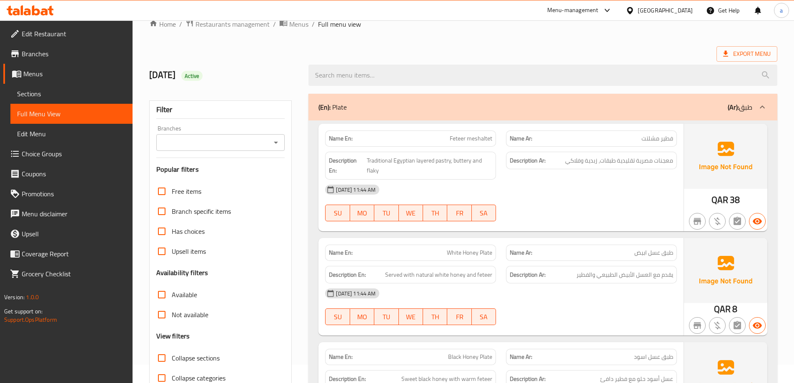
scroll to position [0, 0]
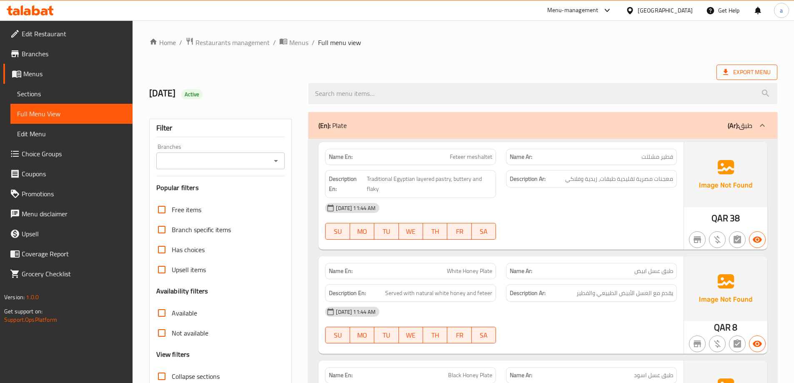
click at [750, 71] on span "Export Menu" at bounding box center [746, 72] width 47 height 10
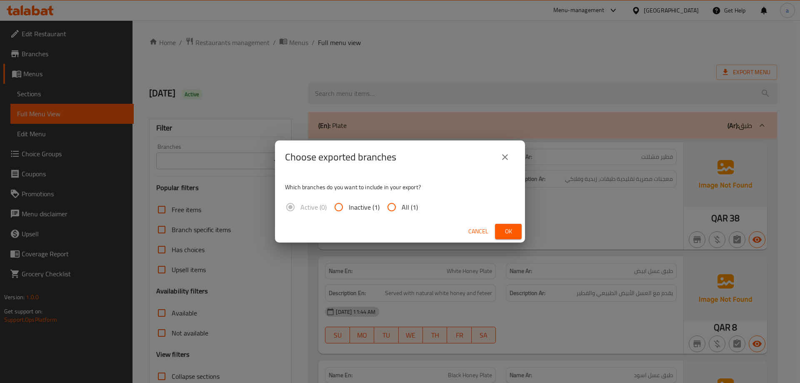
click at [394, 205] on input "All (1)" at bounding box center [392, 207] width 20 height 20
radio input "true"
click at [497, 232] on button "Ok" at bounding box center [508, 231] width 27 height 15
